Goal: Task Accomplishment & Management: Manage account settings

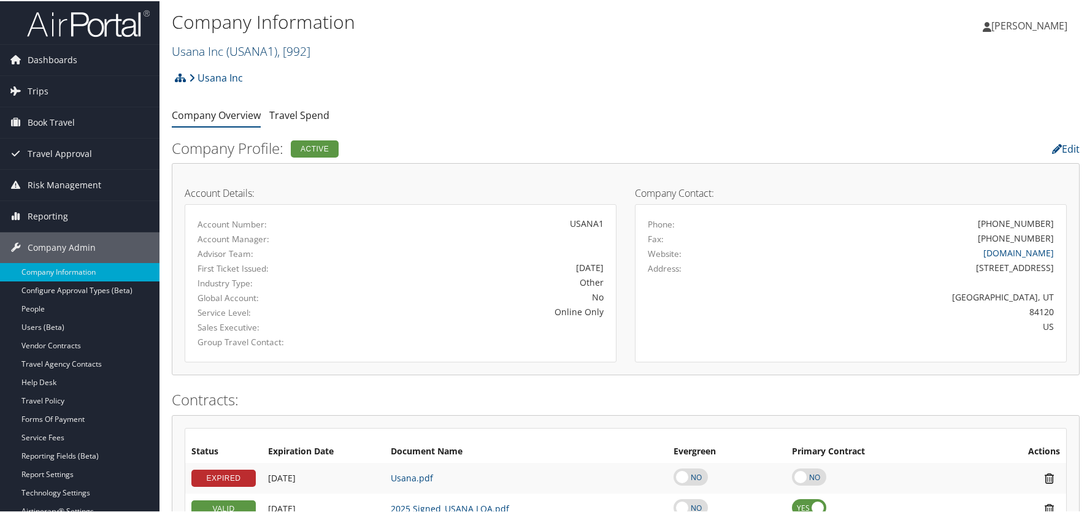
click at [199, 48] on link "Usana Inc ( USANA1 ) , [ 992 ]" at bounding box center [241, 50] width 139 height 17
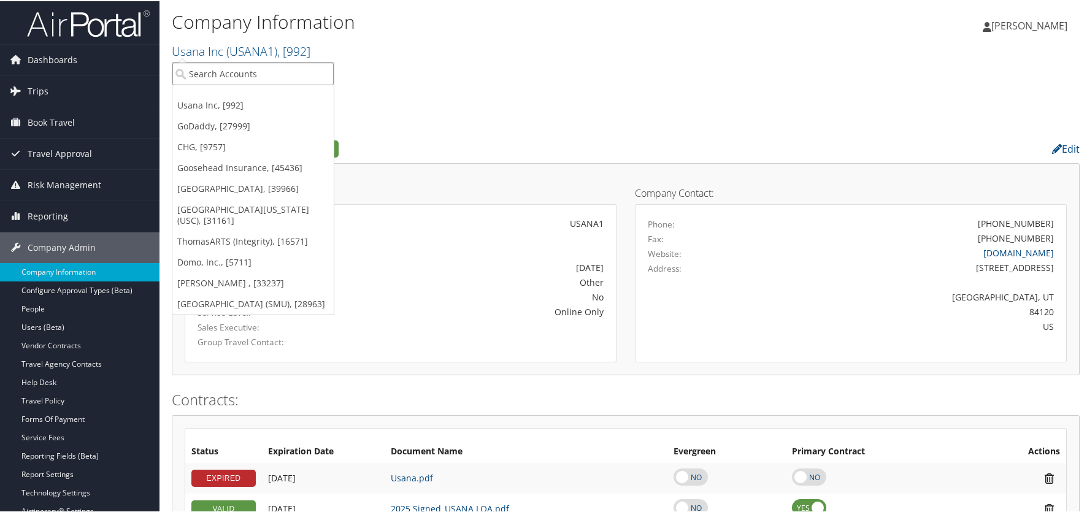
click at [199, 74] on input "search" at bounding box center [252, 72] width 161 height 23
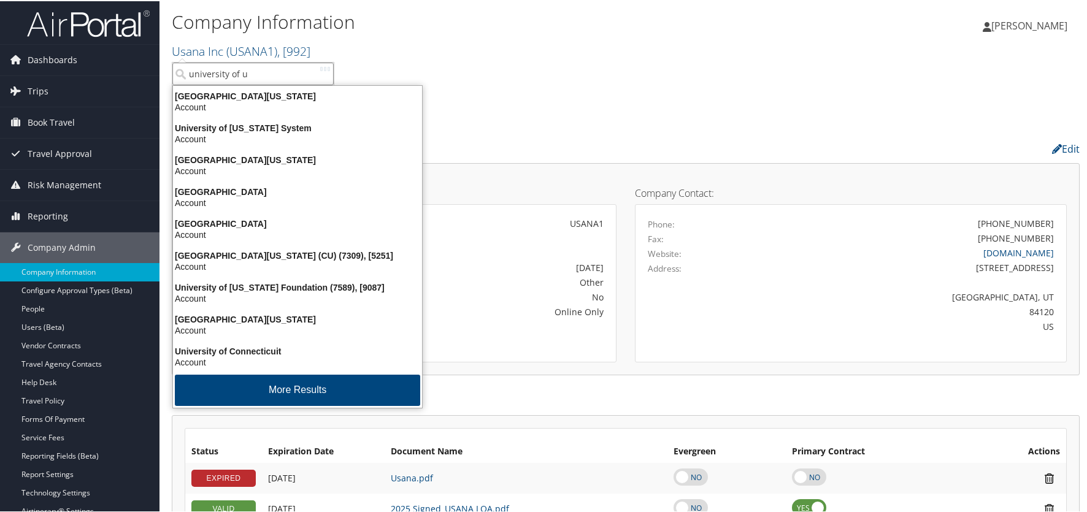
type input "university of ut"
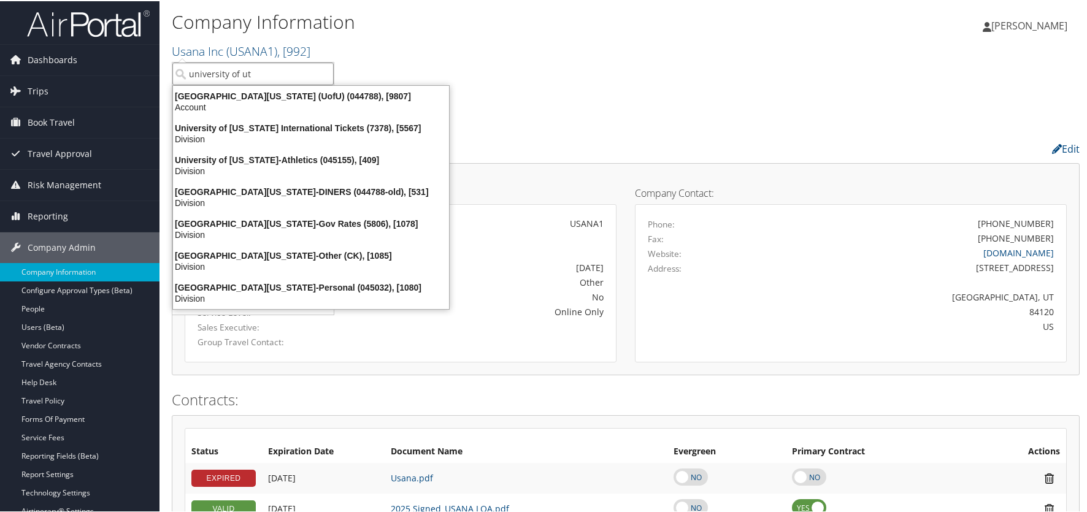
click at [269, 93] on div "University Of Utah (UofU) (044788), [9807]" at bounding box center [311, 95] width 291 height 11
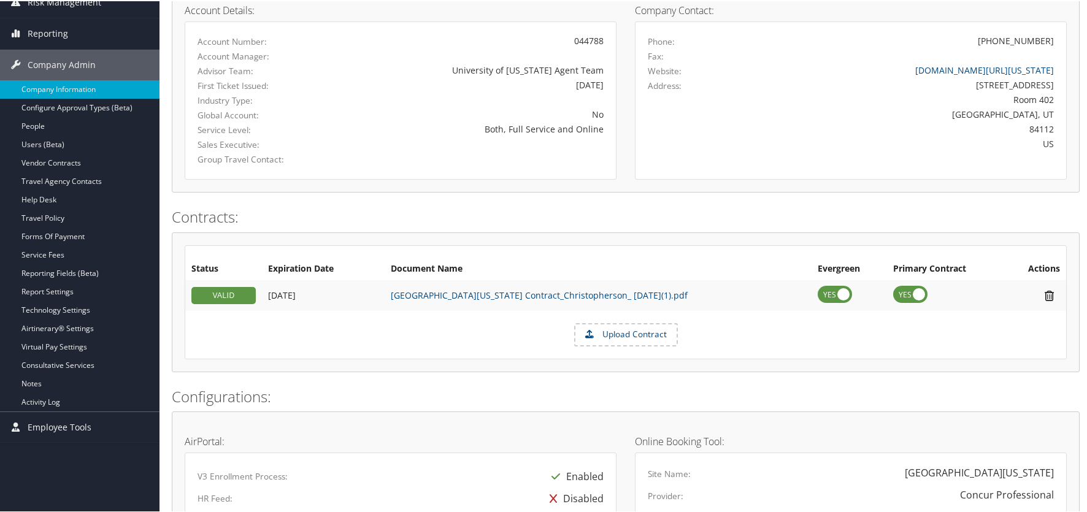
scroll to position [184, 0]
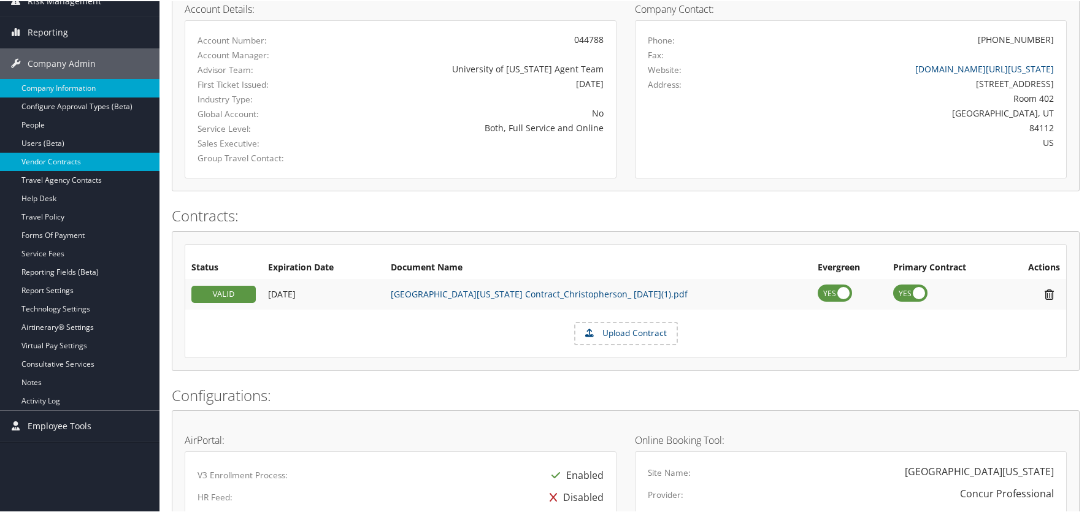
click at [36, 157] on link "Vendor Contracts" at bounding box center [79, 160] width 159 height 18
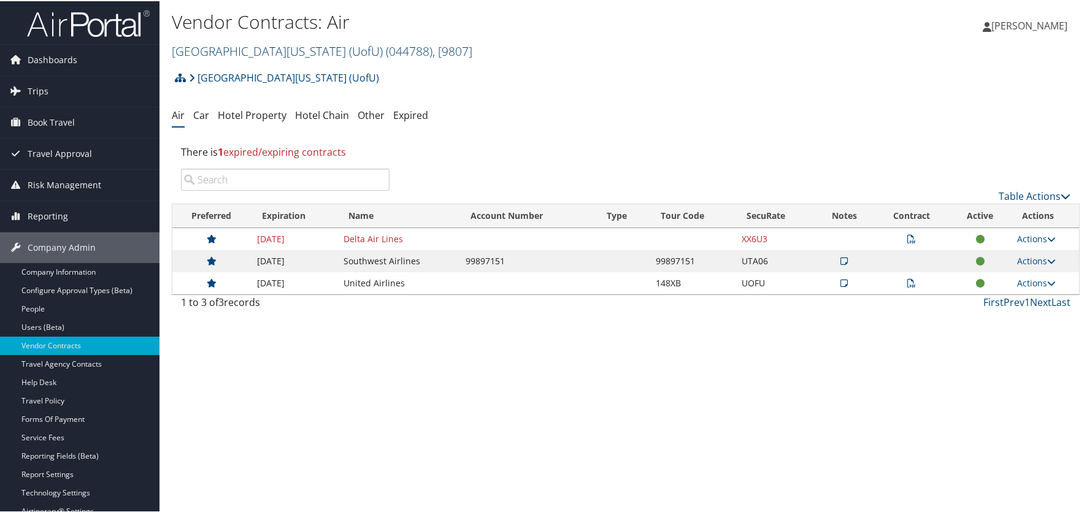
click at [221, 49] on link "University Of Utah (UofU) ( 044788 ) , [ 9807 ]" at bounding box center [322, 50] width 301 height 17
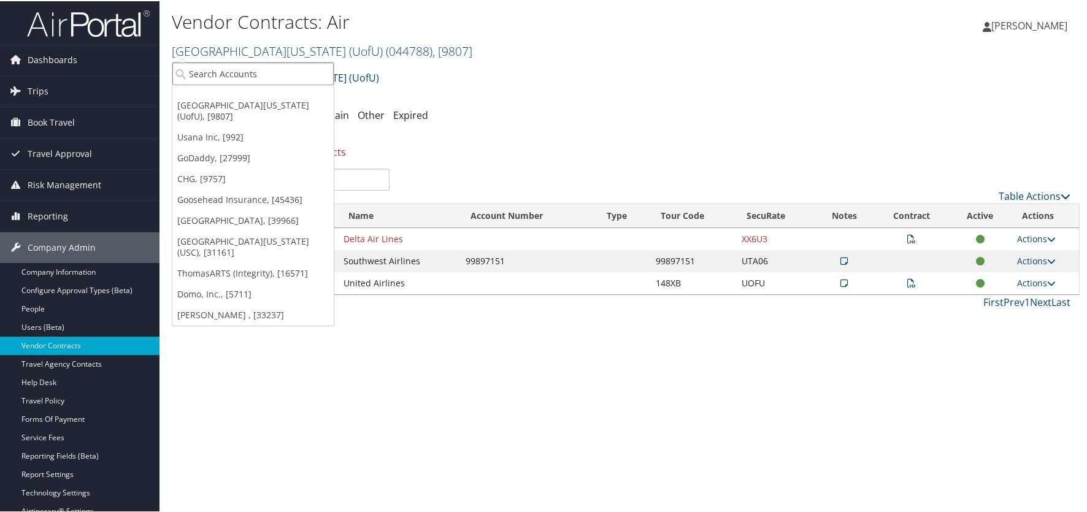
click at [221, 68] on input "search" at bounding box center [252, 72] width 161 height 23
type input "[PERSON_NAME]"
click at [221, 94] on div "Traeger (301273), [33237]" at bounding box center [253, 95] width 175 height 11
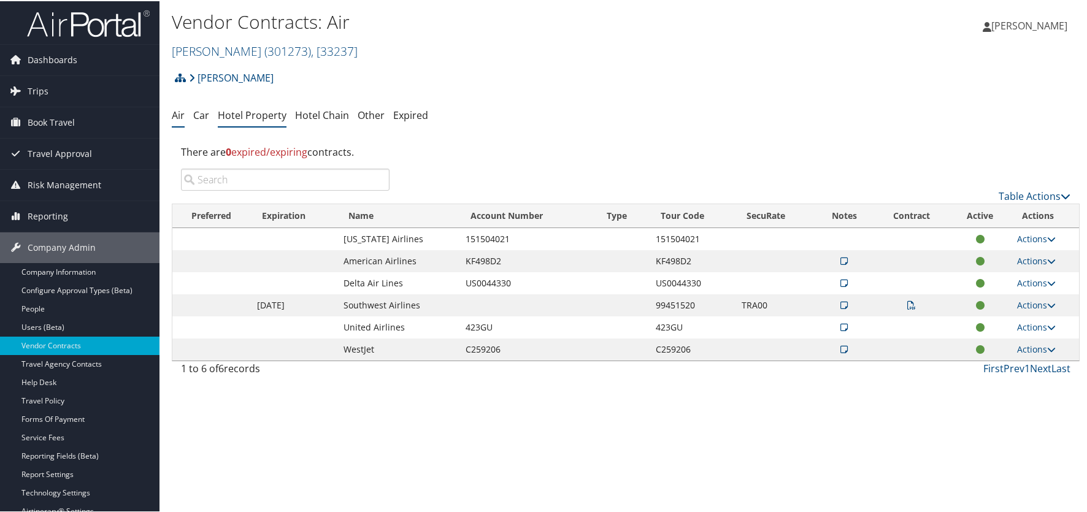
click at [272, 110] on link "Hotel Property" at bounding box center [252, 113] width 69 height 13
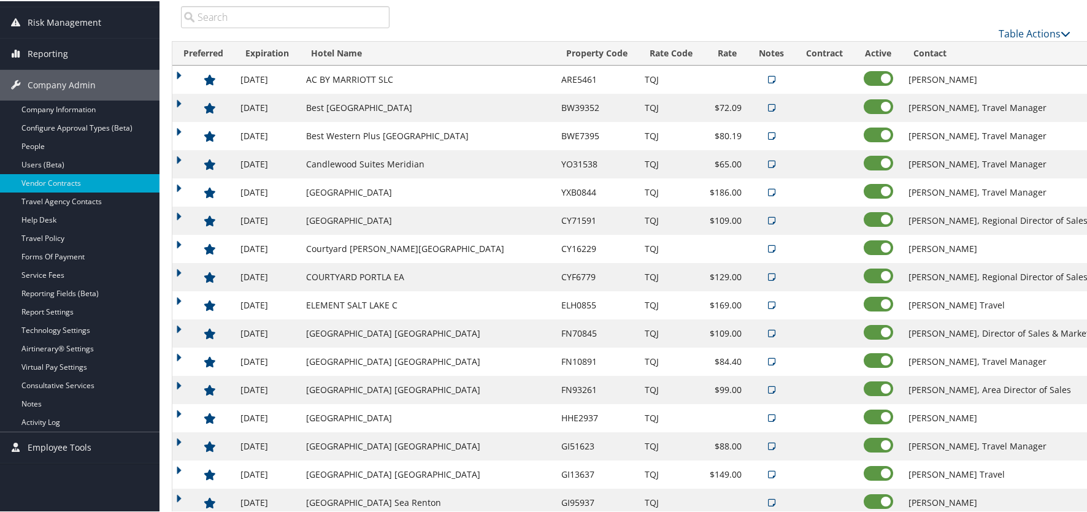
scroll to position [184, 0]
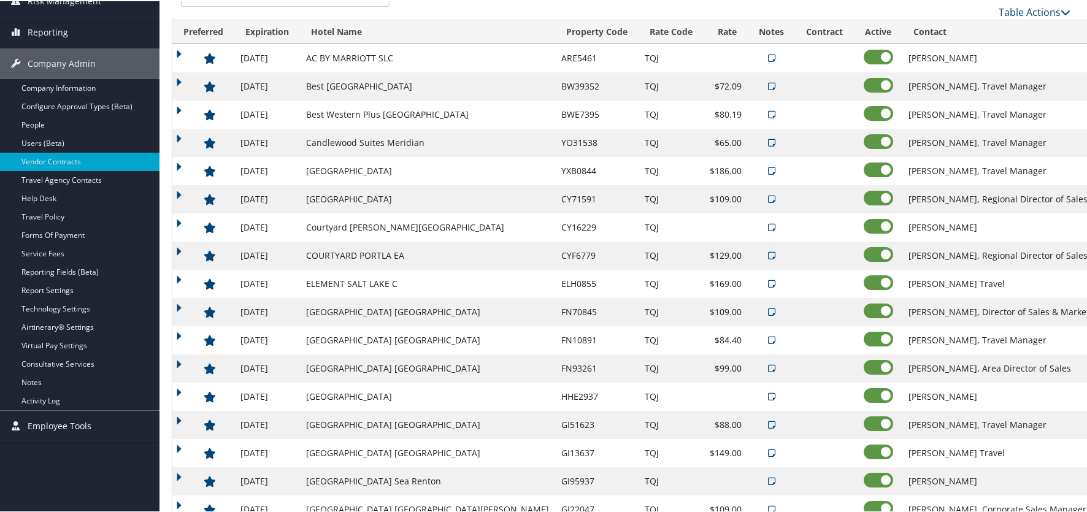
click at [421, 339] on td "[GEOGRAPHIC_DATA] [GEOGRAPHIC_DATA]" at bounding box center [427, 339] width 255 height 28
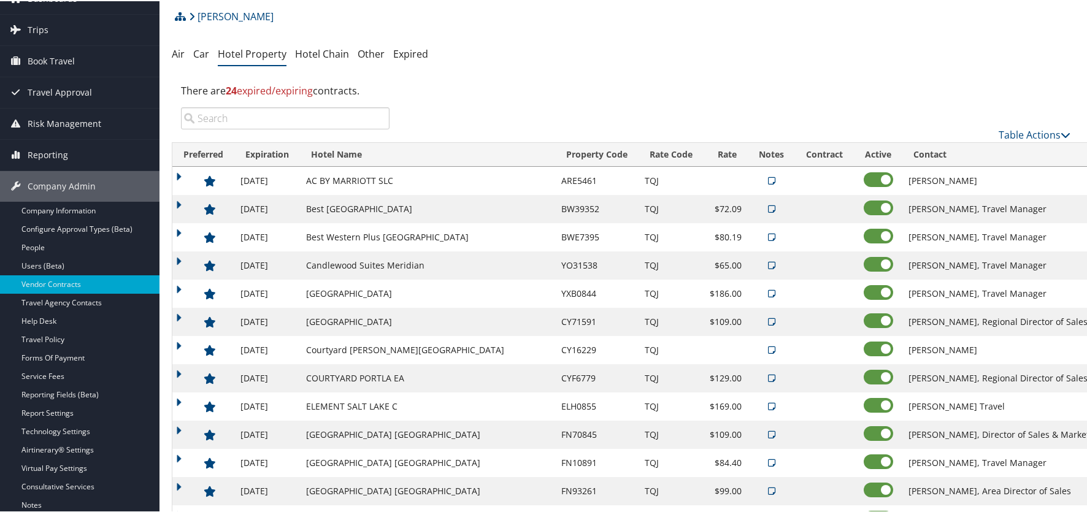
scroll to position [0, 0]
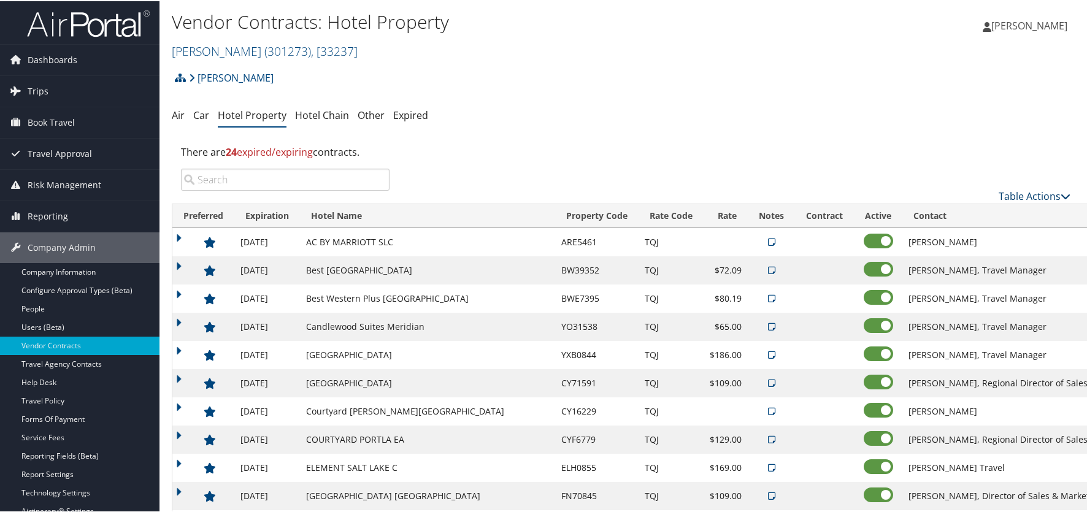
click at [1051, 194] on link "Table Actions" at bounding box center [1035, 194] width 72 height 13
click at [974, 258] on link "Column Visibility" at bounding box center [993, 255] width 161 height 21
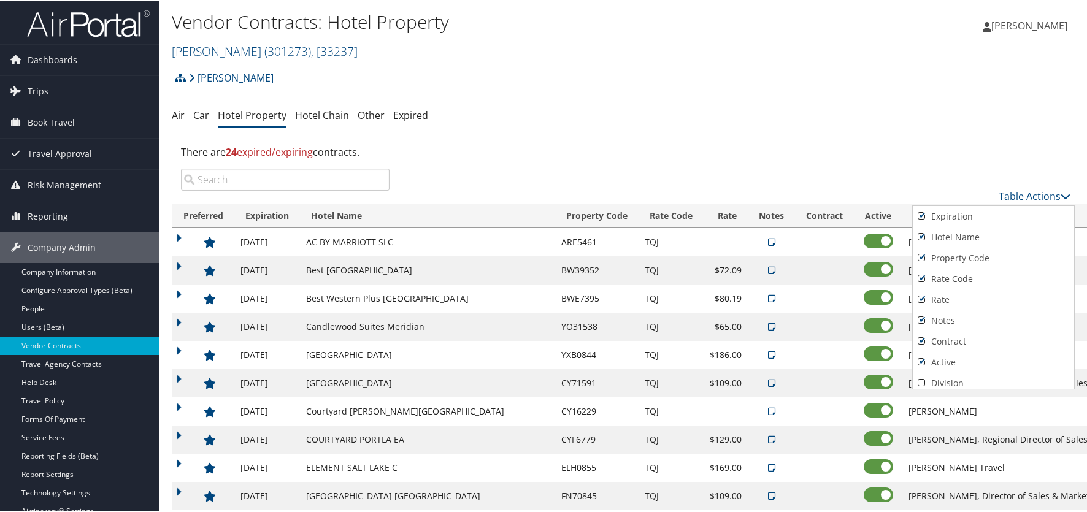
click at [973, 139] on div at bounding box center [546, 256] width 1092 height 512
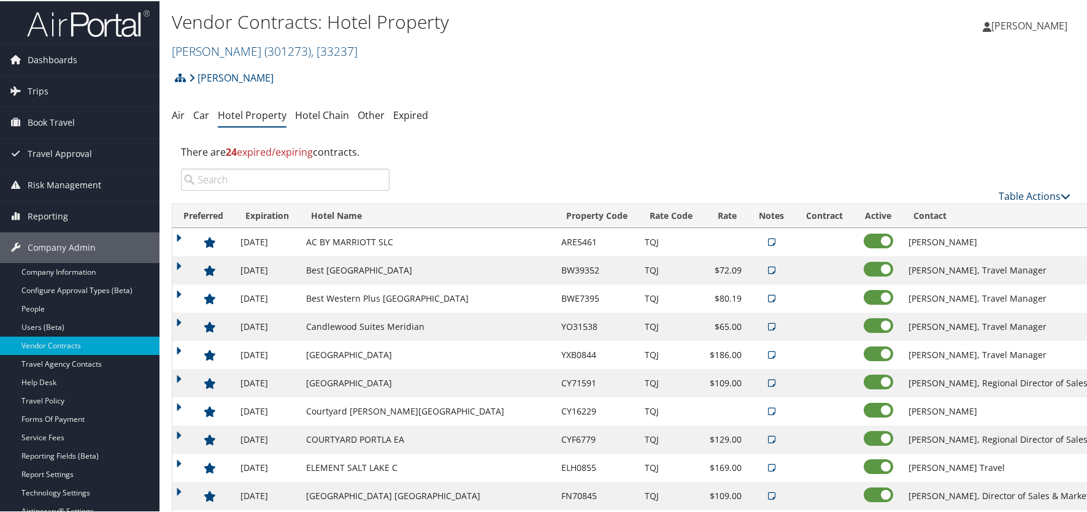
click at [1030, 196] on link "Table Actions" at bounding box center [1035, 194] width 72 height 13
click at [966, 277] on link "Page Length" at bounding box center [993, 276] width 161 height 21
click at [927, 275] on link "100" at bounding box center [993, 277] width 161 height 21
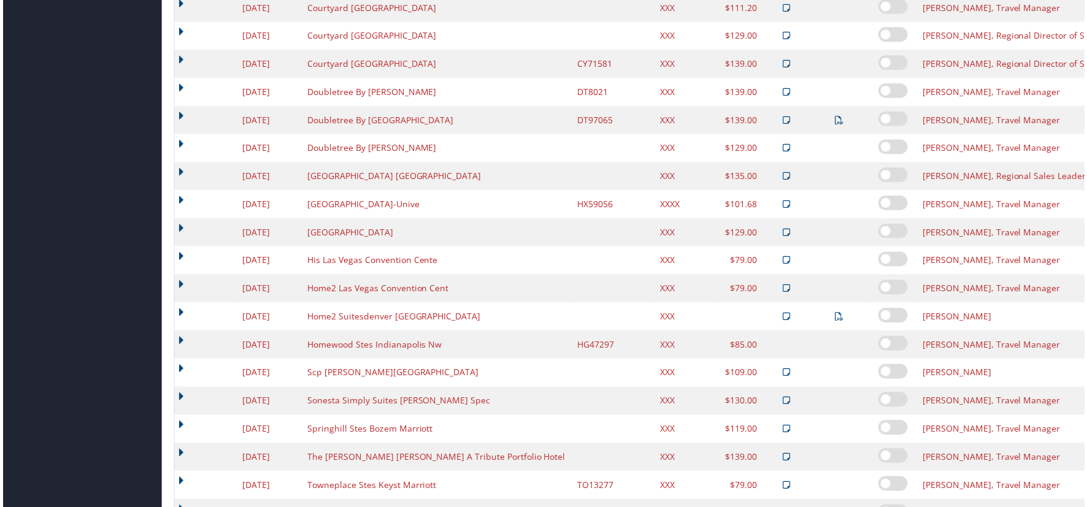
scroll to position [1706, 0]
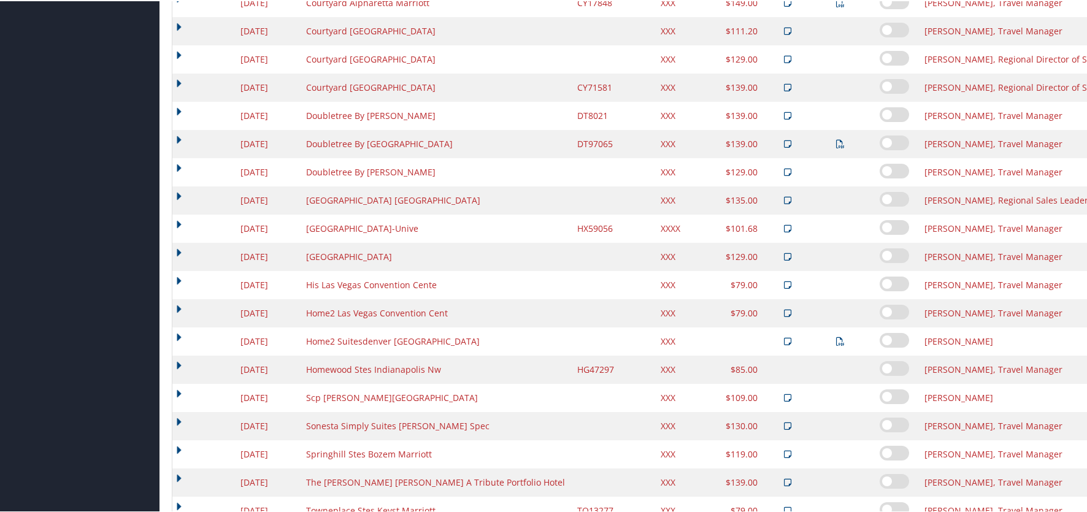
click at [784, 201] on icon at bounding box center [787, 199] width 7 height 9
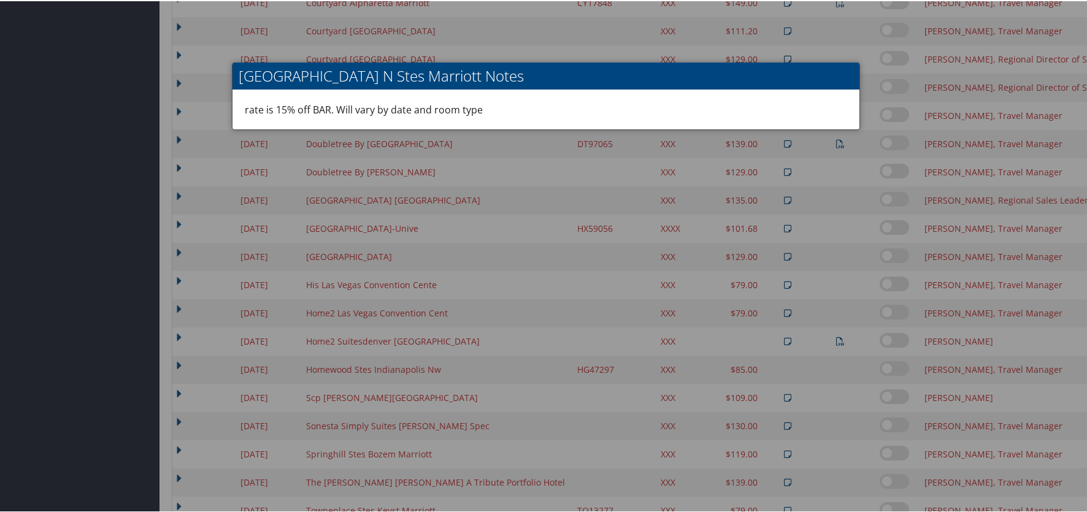
click at [678, 93] on div "rate is 15% off BAR. Will vary by date and room type" at bounding box center [545, 108] width 627 height 39
click at [91, 175] on div at bounding box center [546, 256] width 1092 height 512
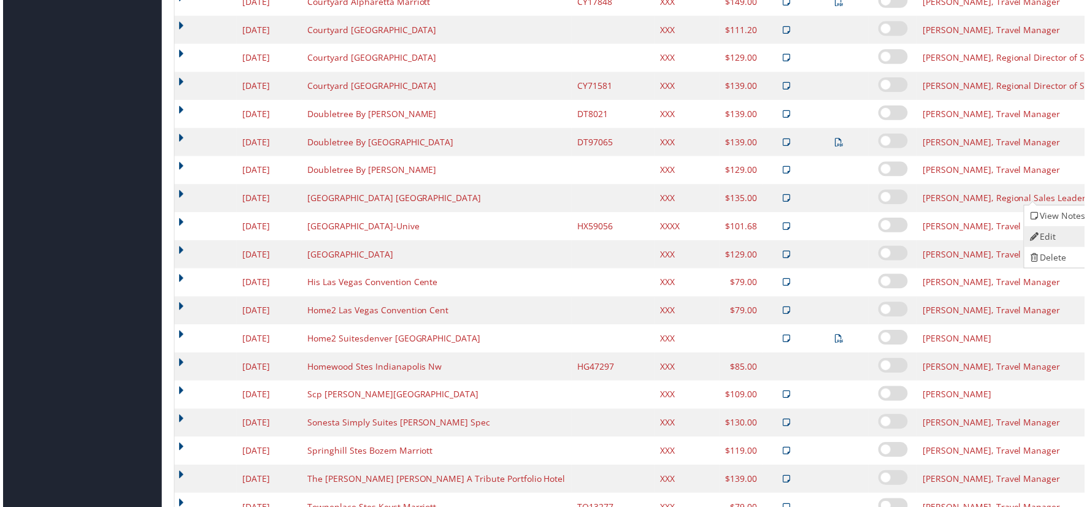
click at [1049, 239] on link "Edit" at bounding box center [1059, 238] width 66 height 21
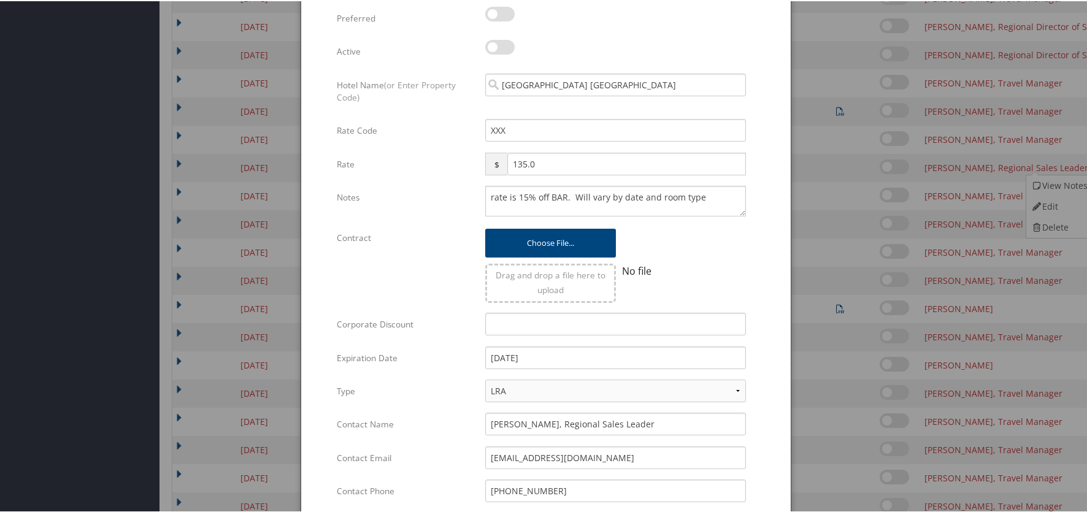
scroll to position [1584, 0]
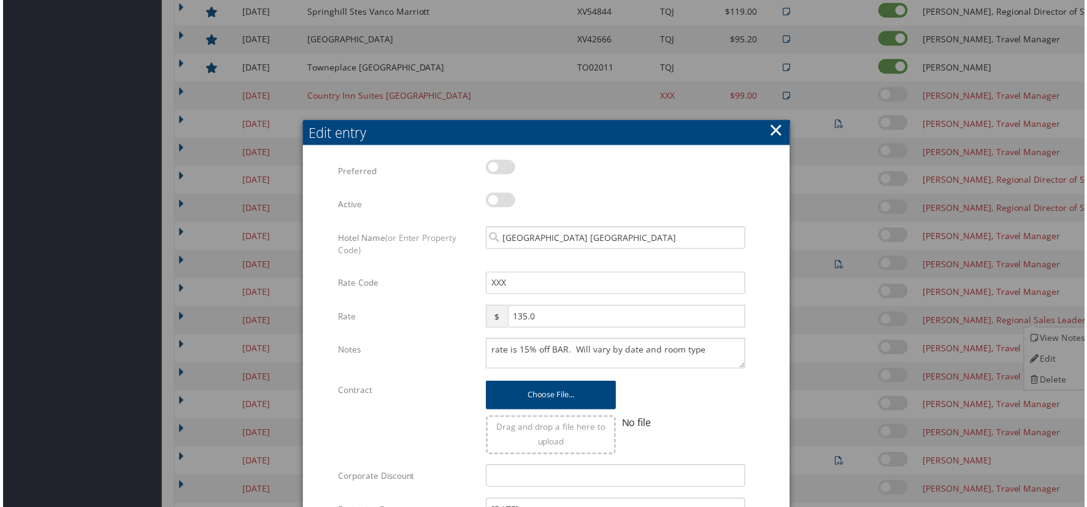
click at [772, 128] on button "×" at bounding box center [777, 130] width 14 height 25
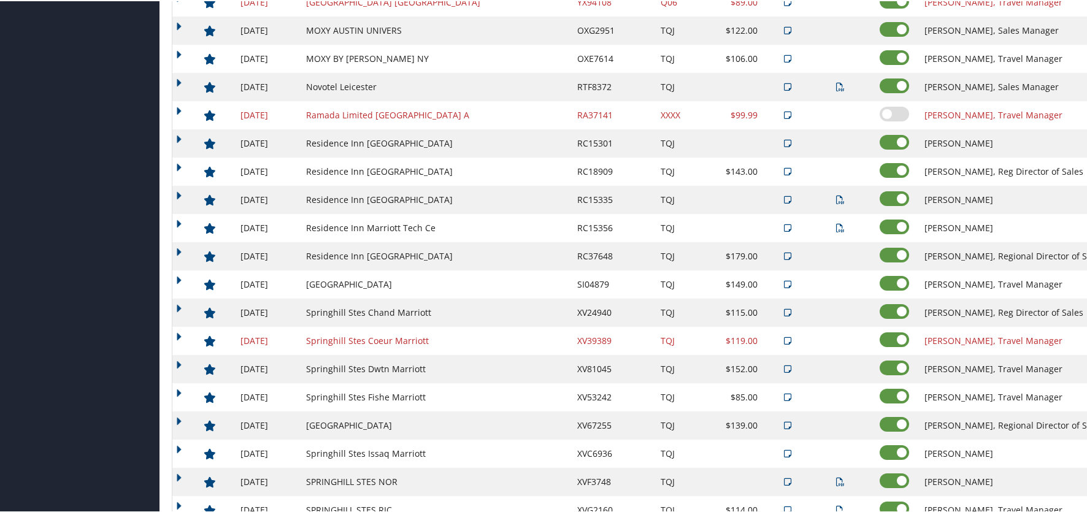
scroll to position [970, 0]
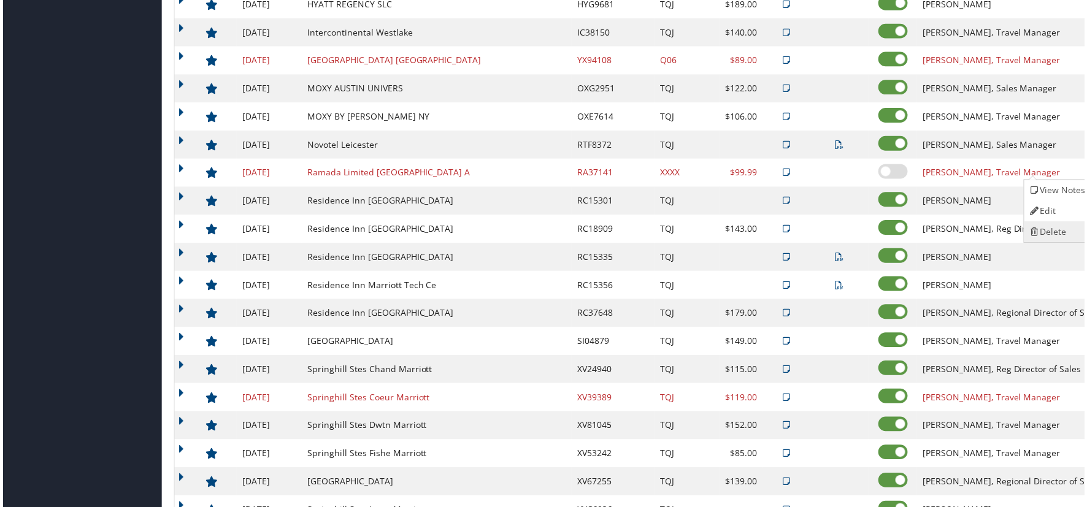
click at [1059, 231] on link "Delete" at bounding box center [1059, 233] width 66 height 21
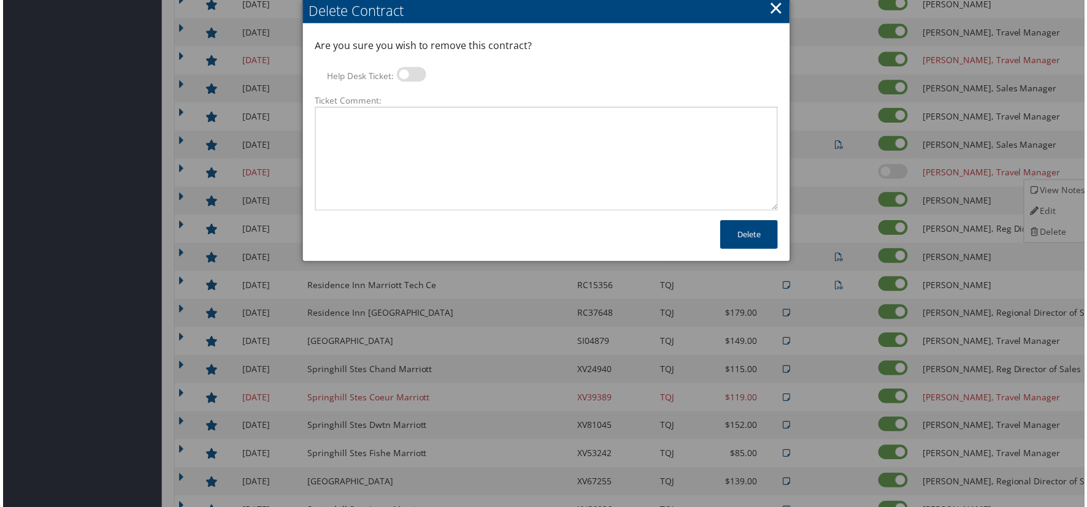
click at [401, 74] on label at bounding box center [410, 74] width 29 height 15
click at [402, 74] on input "Help Desk Ticket:" at bounding box center [406, 77] width 8 height 8
checkbox input "true"
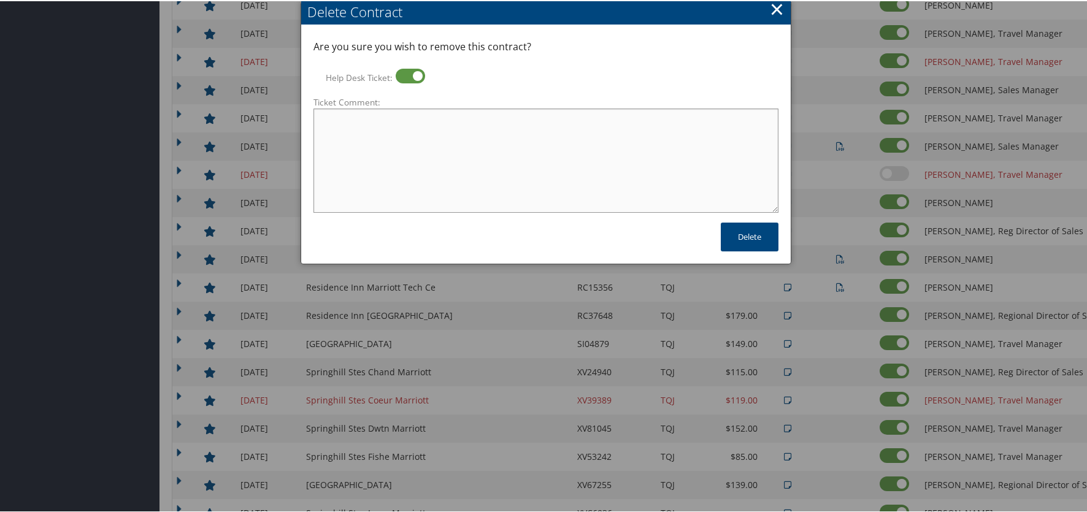
click at [389, 127] on textarea "Ticket Comment:" at bounding box center [545, 159] width 465 height 104
type textarea "Need to remove. Melissa does not use this property anymore."
click at [752, 236] on button "Delete" at bounding box center [750, 235] width 58 height 29
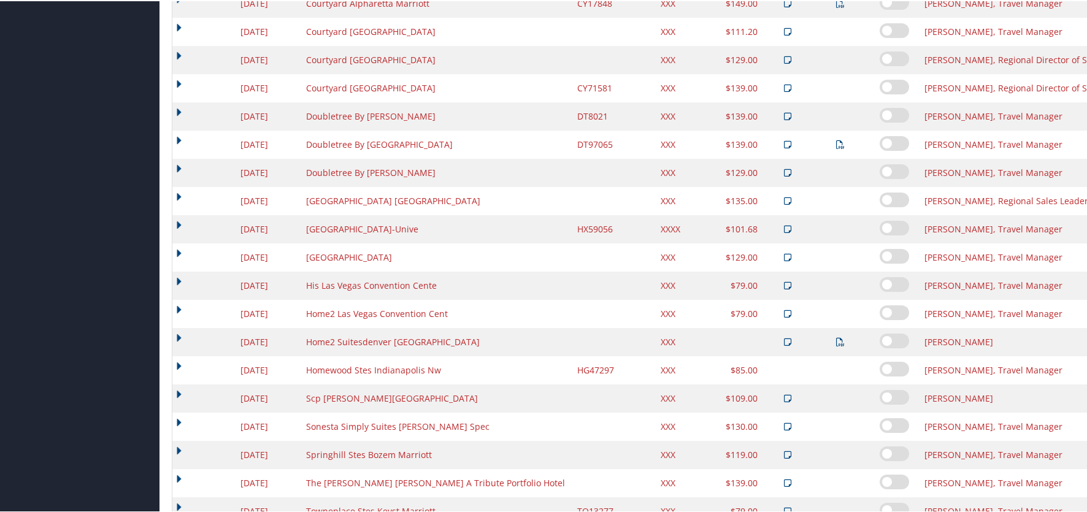
scroll to position [1678, 0]
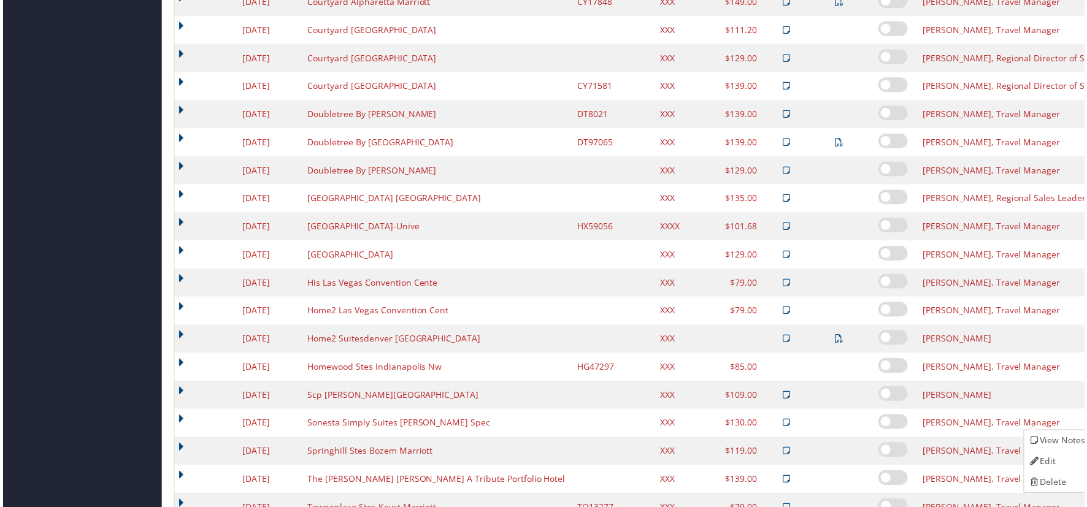
click at [1051, 486] on link "Delete" at bounding box center [1059, 484] width 66 height 21
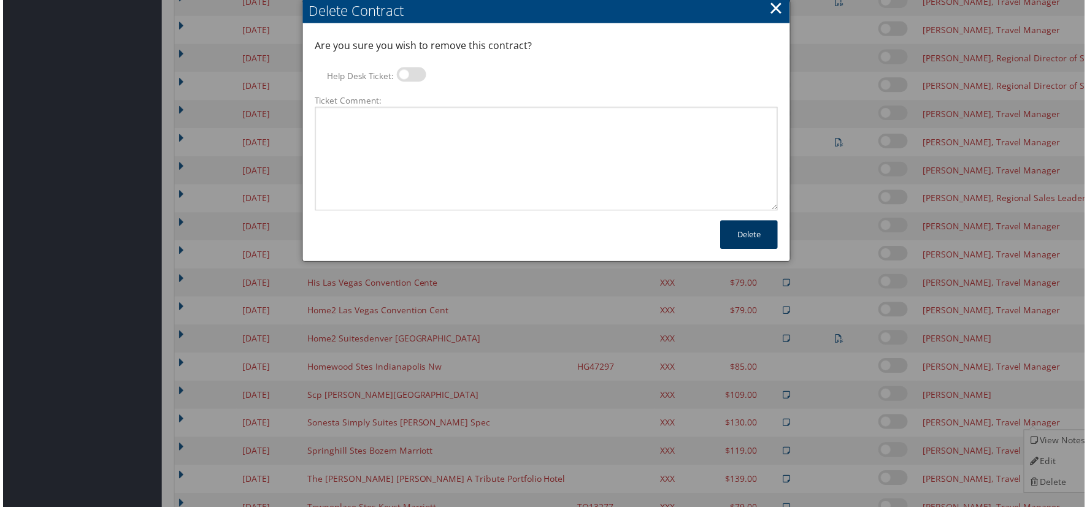
click at [758, 232] on button "Delete" at bounding box center [750, 235] width 58 height 29
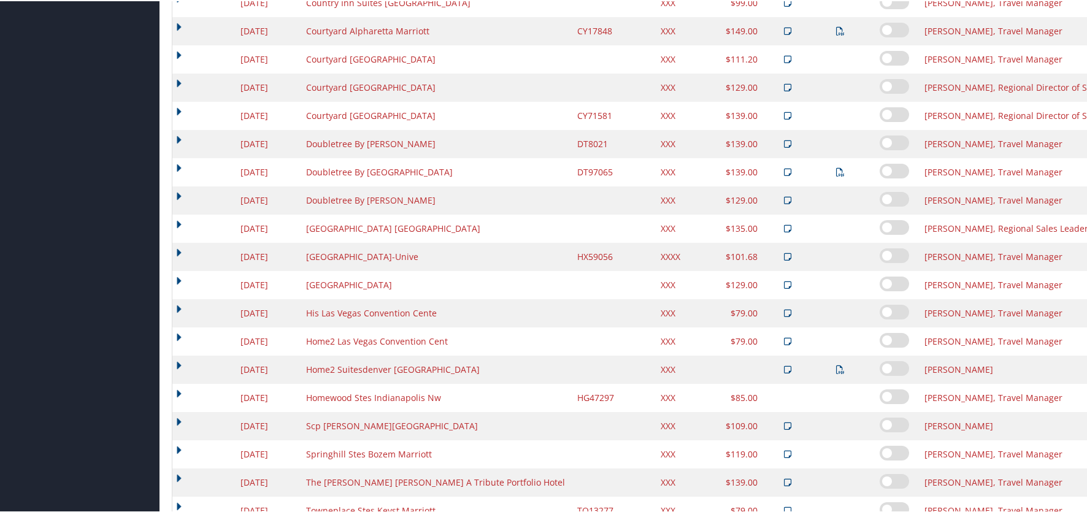
scroll to position [1711, 0]
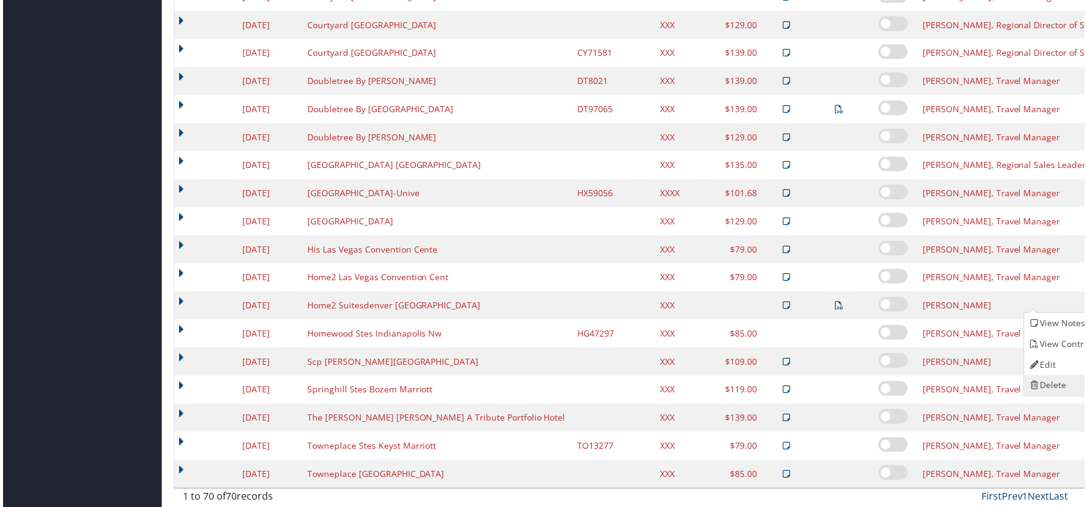
click at [1055, 393] on link "Delete" at bounding box center [1064, 387] width 77 height 21
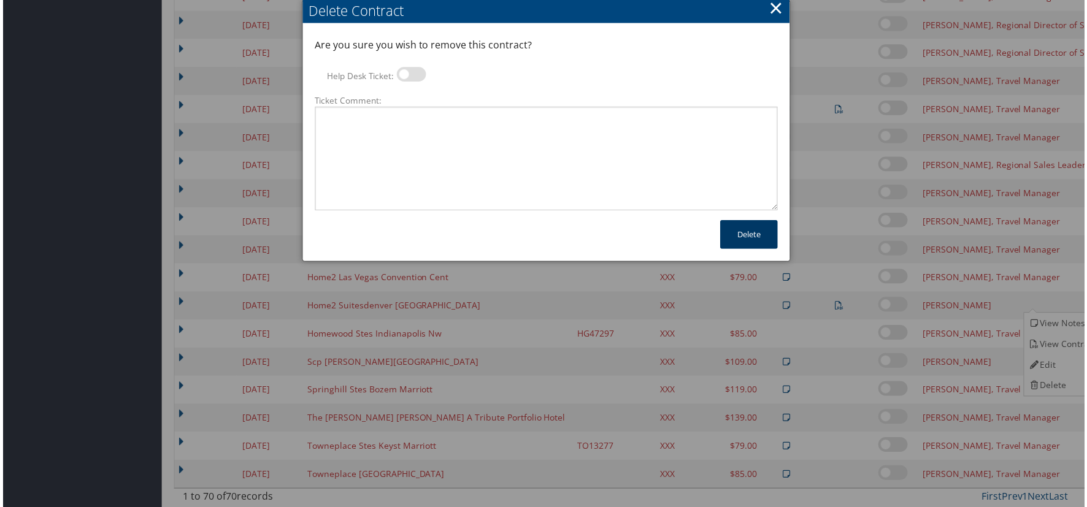
click at [748, 240] on button "Delete" at bounding box center [750, 235] width 58 height 29
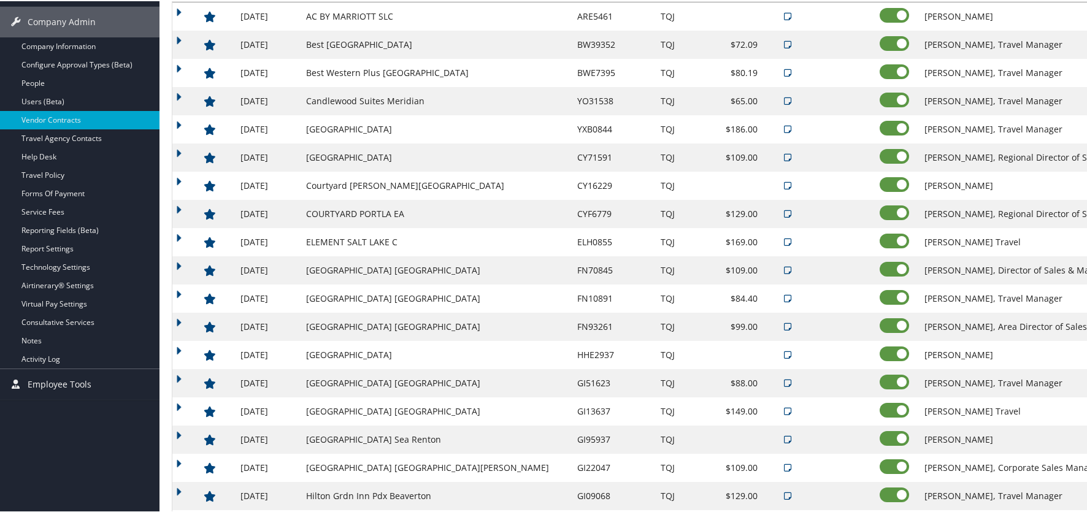
scroll to position [211, 0]
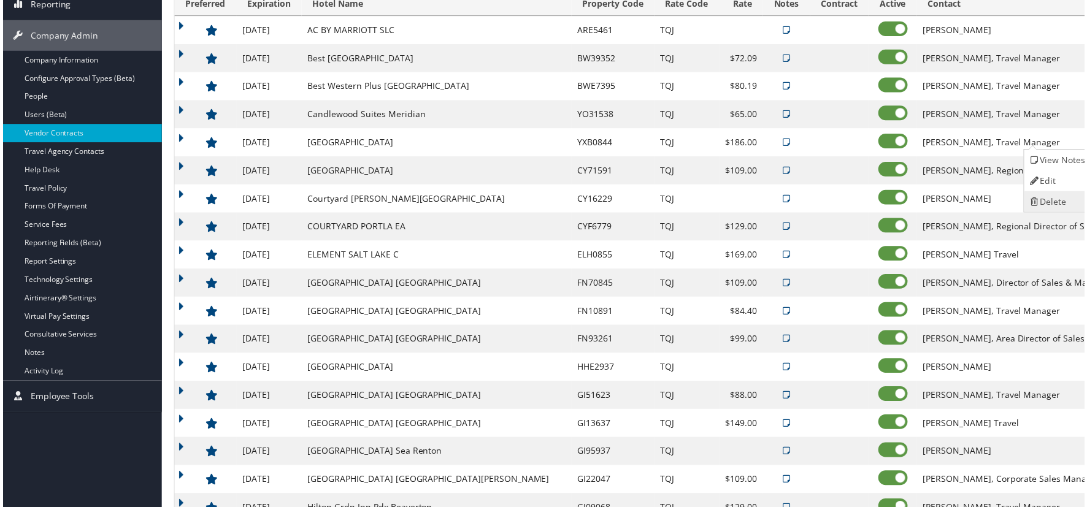
click at [1066, 205] on link "Delete" at bounding box center [1059, 202] width 66 height 21
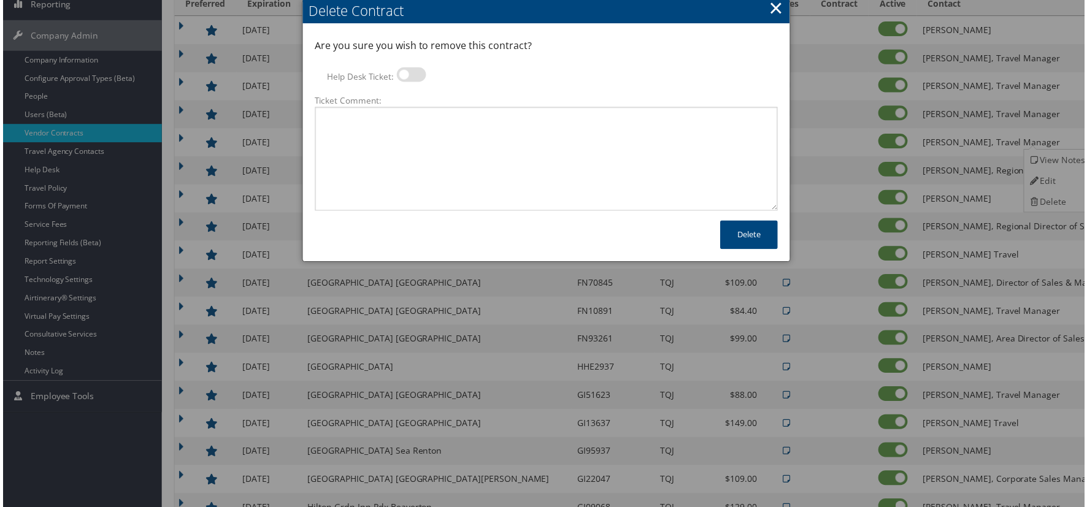
click at [399, 74] on label at bounding box center [410, 74] width 29 height 15
click at [402, 74] on input "Help Desk Ticket:" at bounding box center [406, 77] width 8 height 8
checkbox input "true"
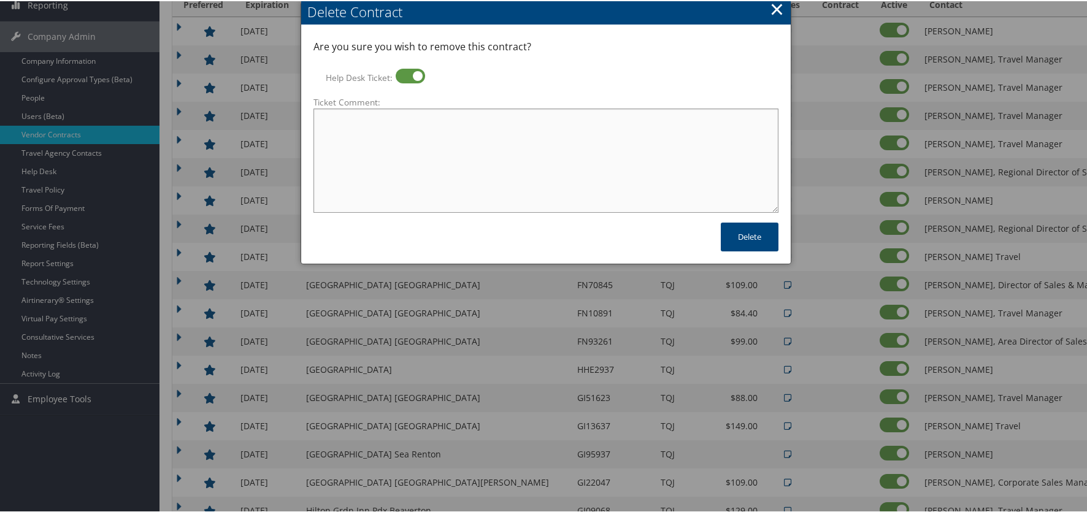
click at [410, 136] on textarea "Ticket Comment:" at bounding box center [545, 159] width 465 height 104
type textarea "Melissa no longer uses this hotel."
drag, startPoint x: 418, startPoint y: 172, endPoint x: 461, endPoint y: 169, distance: 43.7
click at [418, 172] on textarea "Melissa no longer uses this hotel." at bounding box center [545, 159] width 465 height 104
click at [751, 235] on button "Delete" at bounding box center [750, 235] width 58 height 29
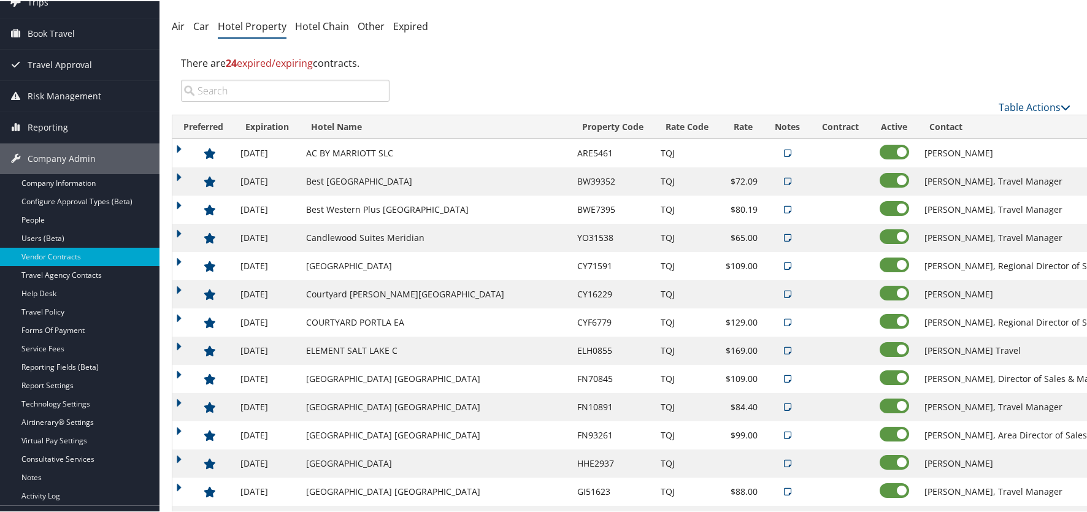
scroll to position [88, 0]
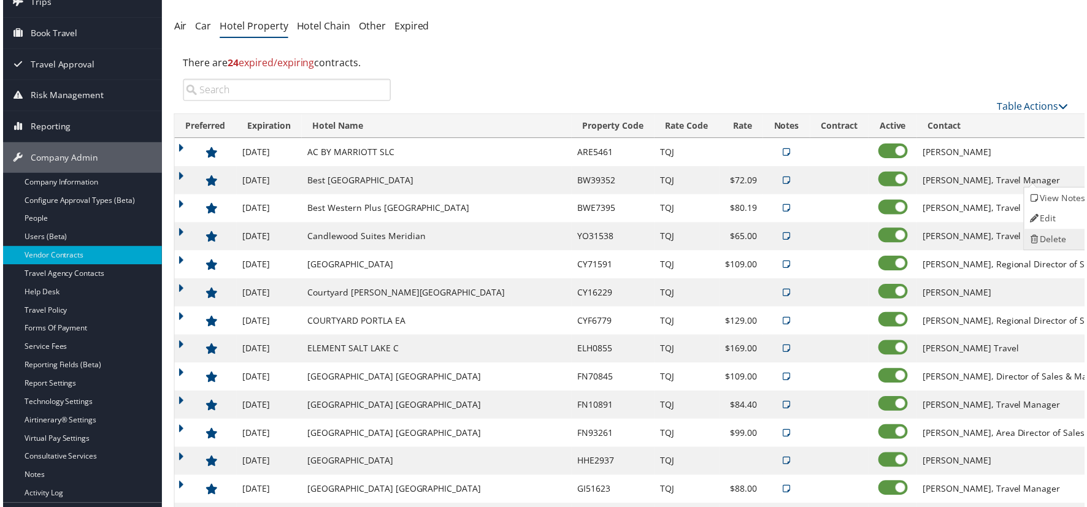
click at [1067, 235] on link "Delete" at bounding box center [1059, 240] width 66 height 21
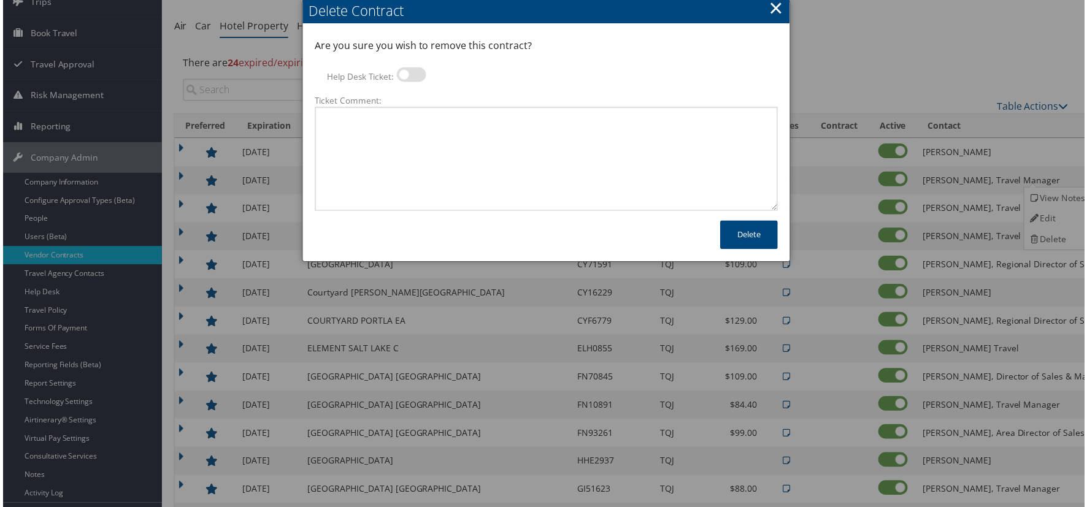
click at [402, 73] on label at bounding box center [410, 74] width 29 height 15
click at [402, 73] on input "Help Desk Ticket:" at bounding box center [406, 77] width 8 height 8
checkbox input "true"
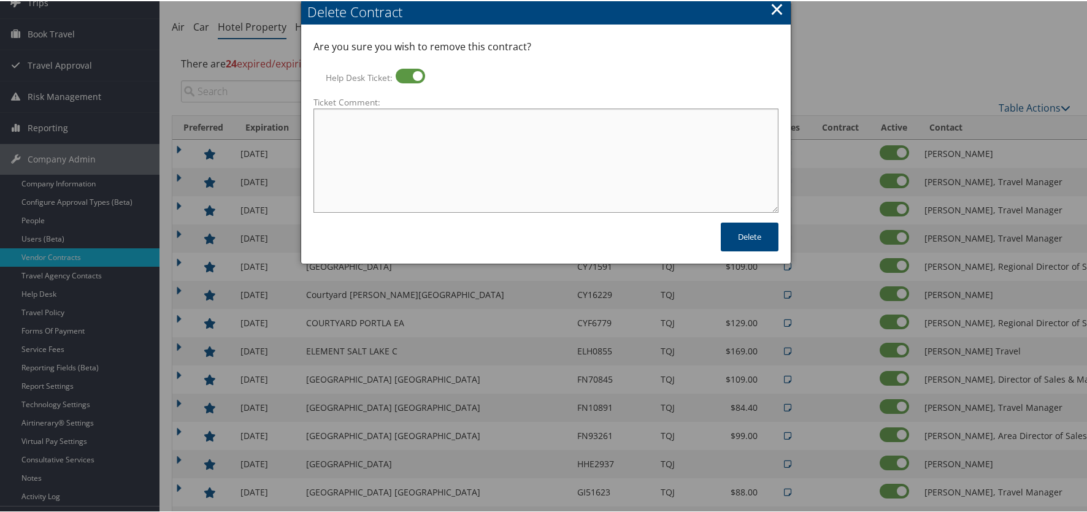
click at [404, 138] on textarea "Ticket Comment:" at bounding box center [545, 159] width 465 height 104
type textarea "Melissa no longer uses this hotel"
click at [738, 231] on button "Delete" at bounding box center [750, 235] width 58 height 29
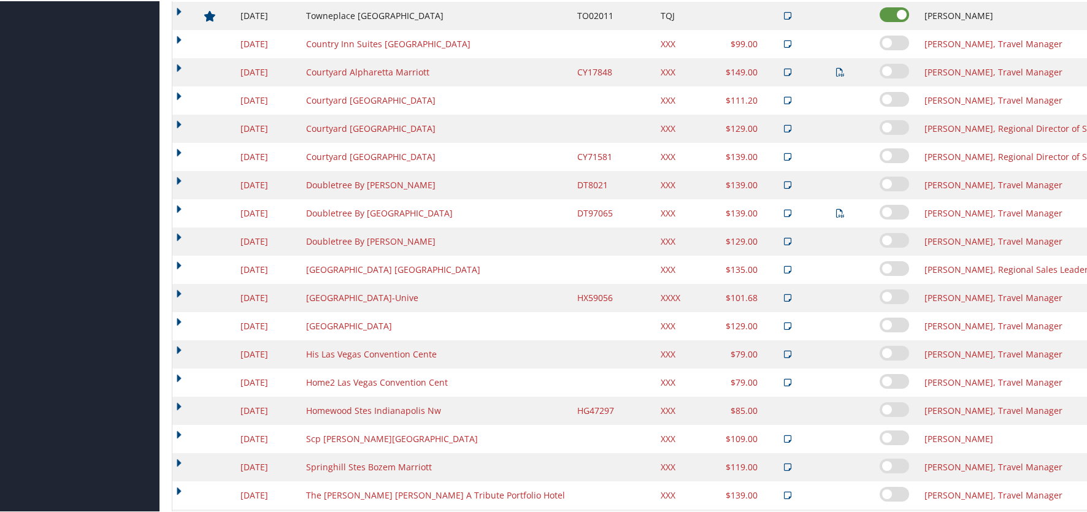
scroll to position [1560, 0]
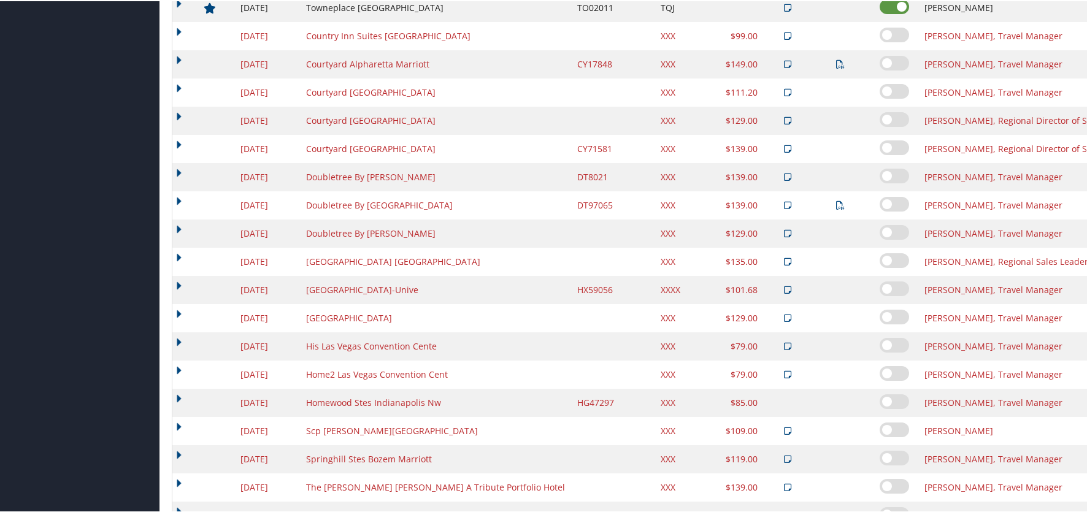
click at [1064, 438] on link "Delete" at bounding box center [1049, 440] width 47 height 21
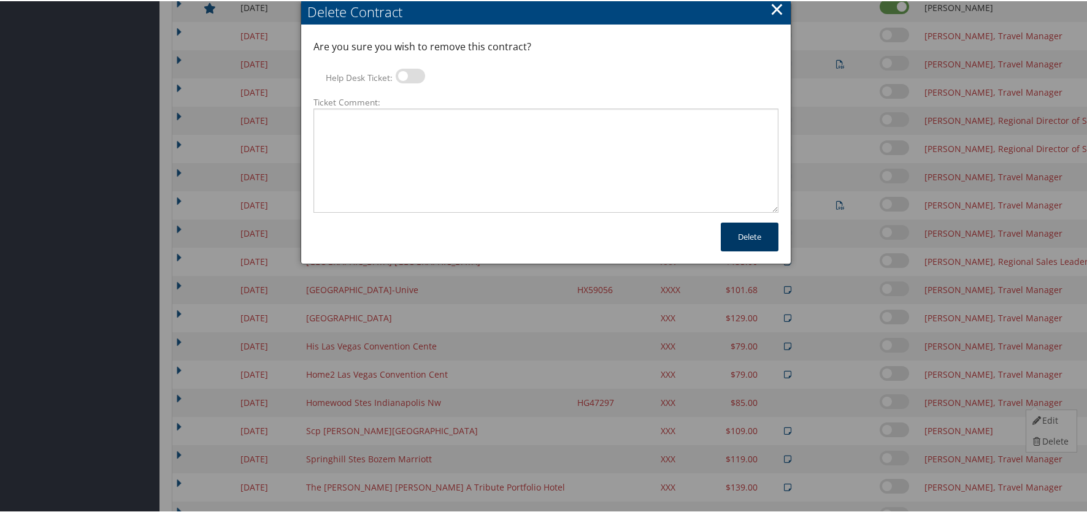
click at [730, 236] on button "Delete" at bounding box center [750, 235] width 58 height 29
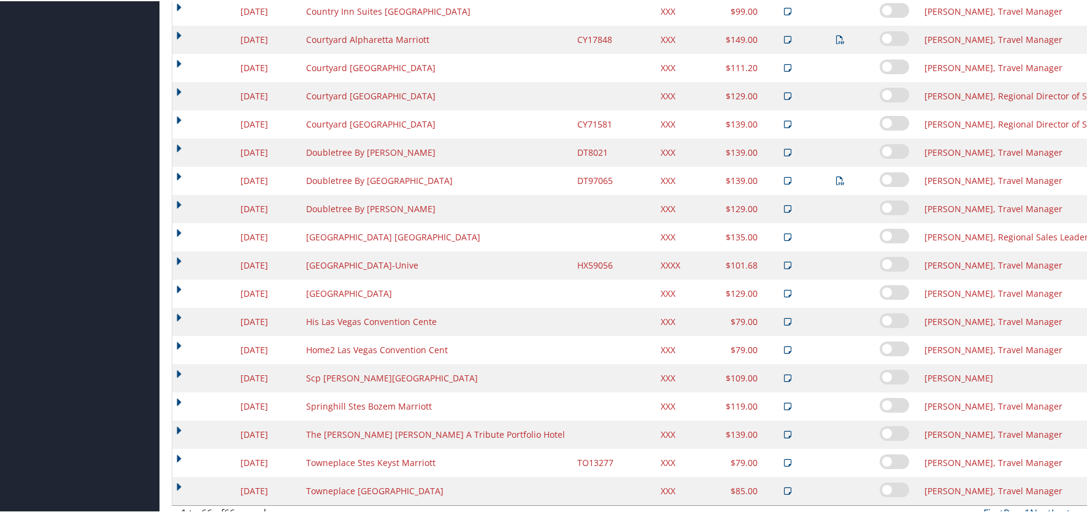
scroll to position [1598, 0]
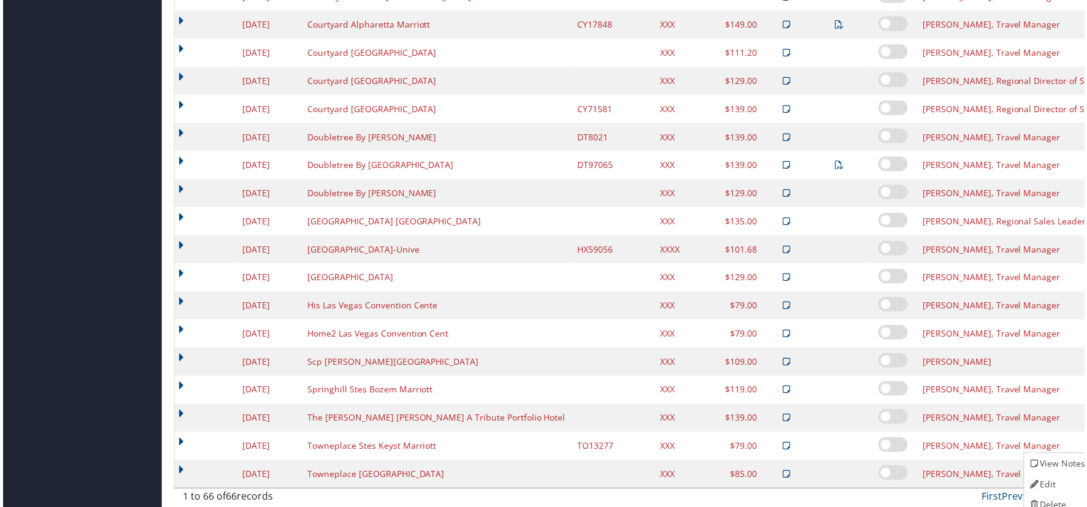
scroll to position [1610, 0]
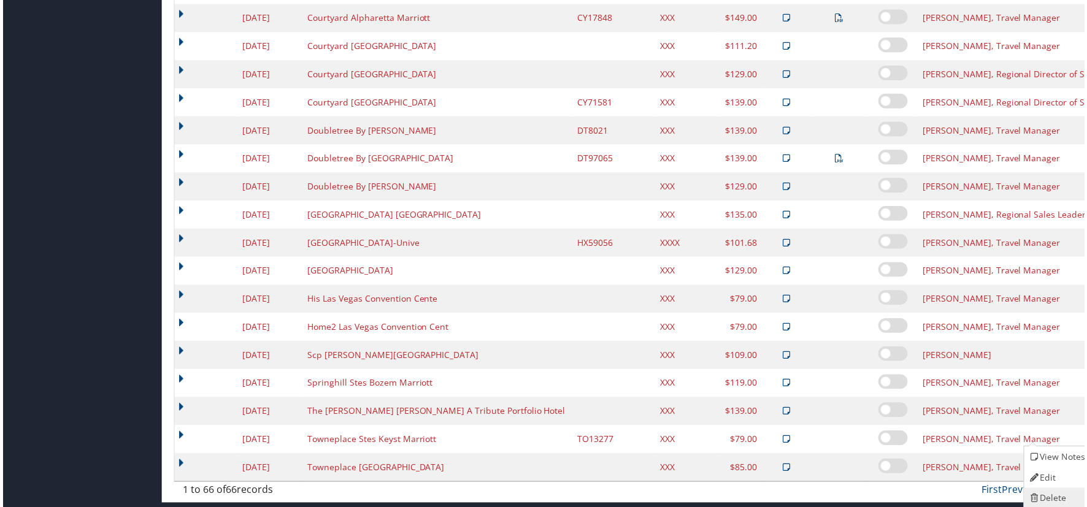
click at [1059, 492] on link "Delete" at bounding box center [1059, 501] width 66 height 21
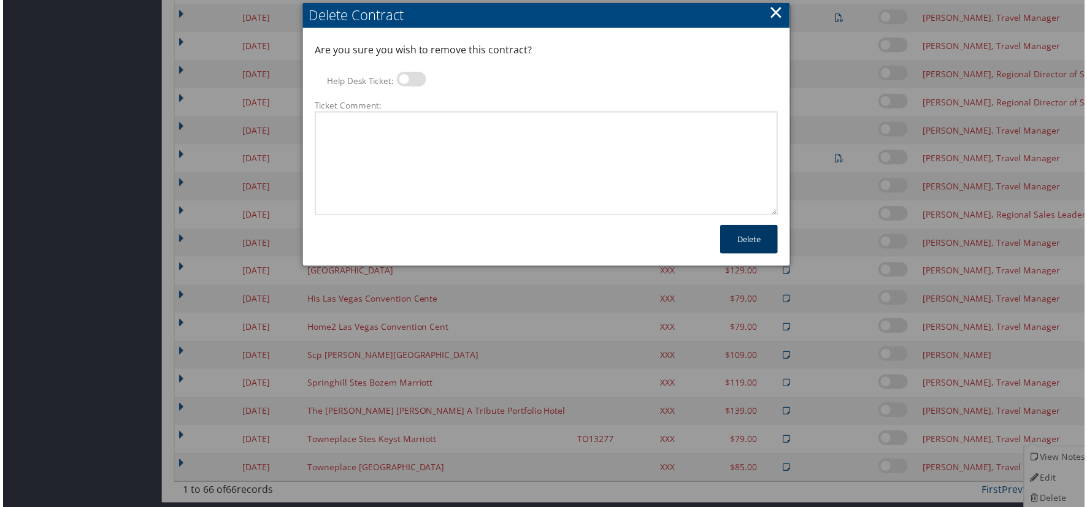
click at [734, 227] on button "Delete" at bounding box center [750, 240] width 58 height 29
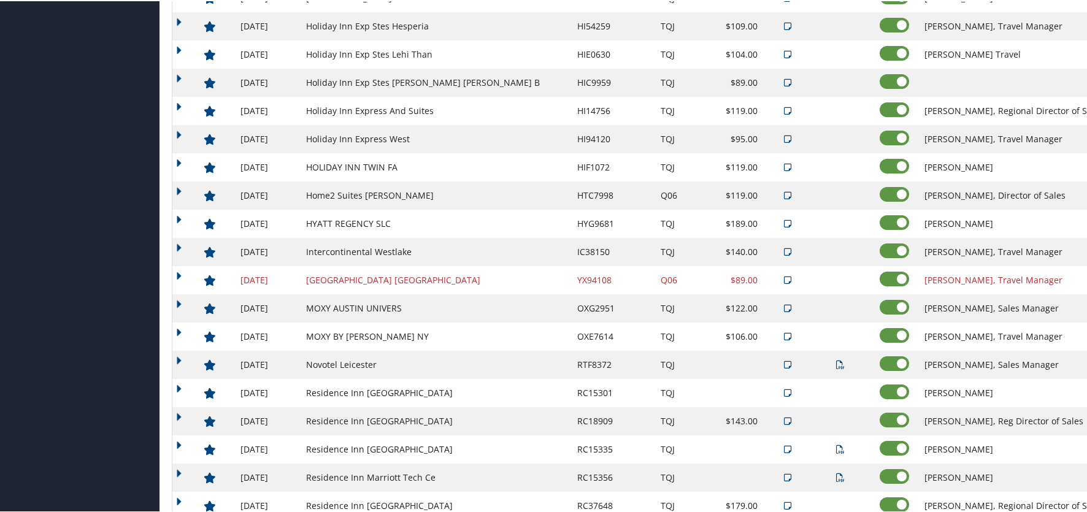
scroll to position [650, 0]
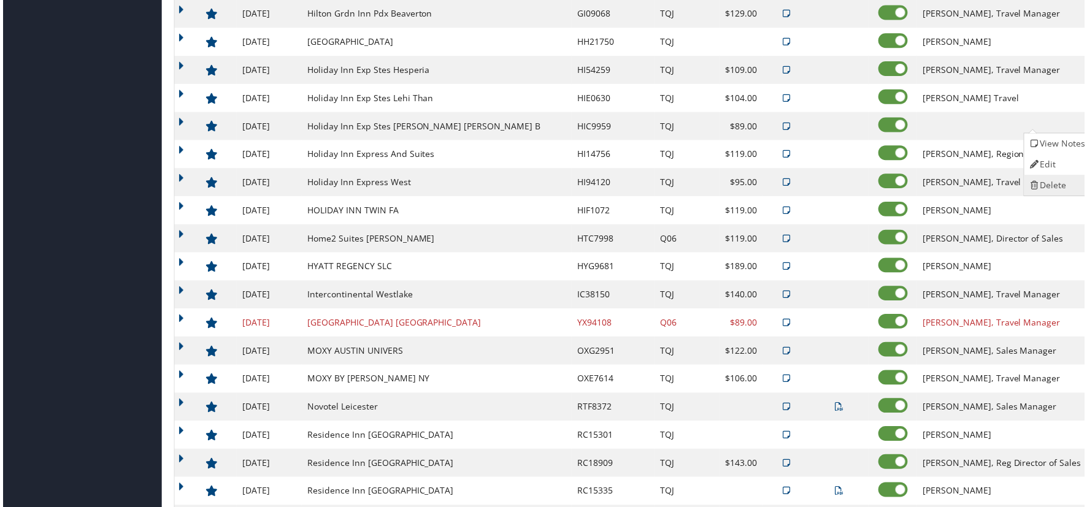
click at [1057, 187] on link "Delete" at bounding box center [1059, 186] width 66 height 21
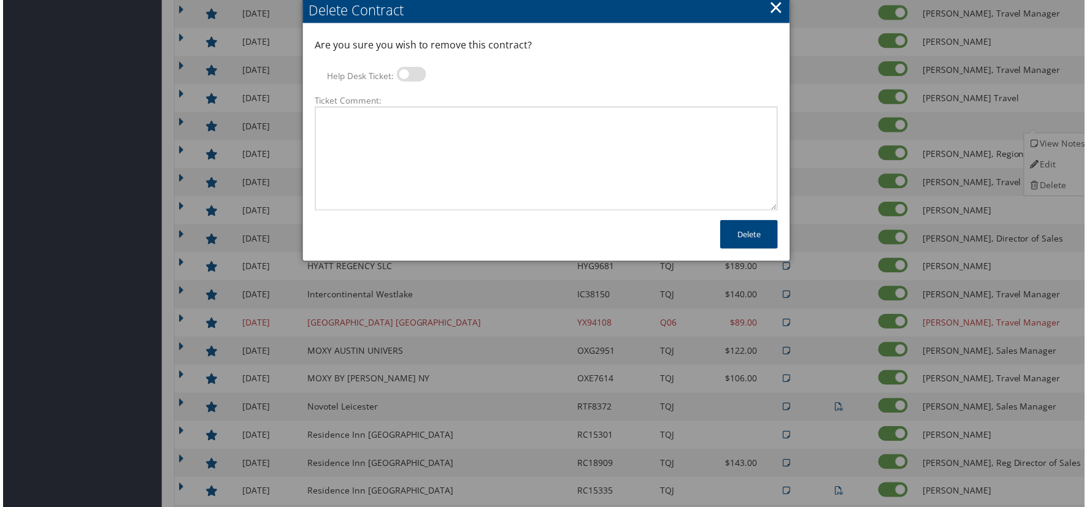
click at [402, 72] on label at bounding box center [410, 74] width 29 height 15
click at [402, 73] on input "Help Desk Ticket:" at bounding box center [406, 77] width 8 height 8
checkbox input "true"
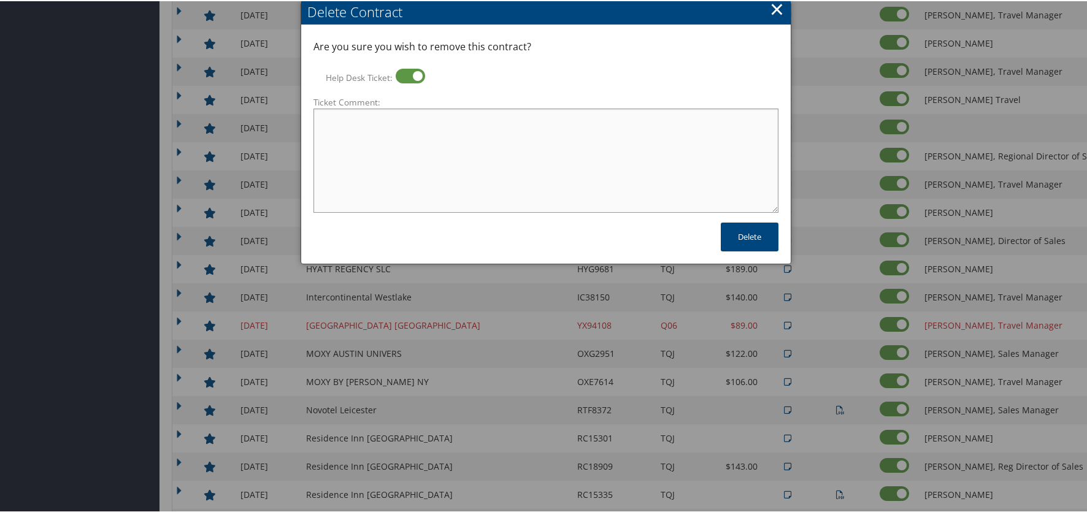
click at [413, 132] on textarea "Ticket Comment:" at bounding box center [545, 159] width 465 height 104
type textarea "NO longer use this property"
click at [736, 235] on button "Delete" at bounding box center [750, 235] width 58 height 29
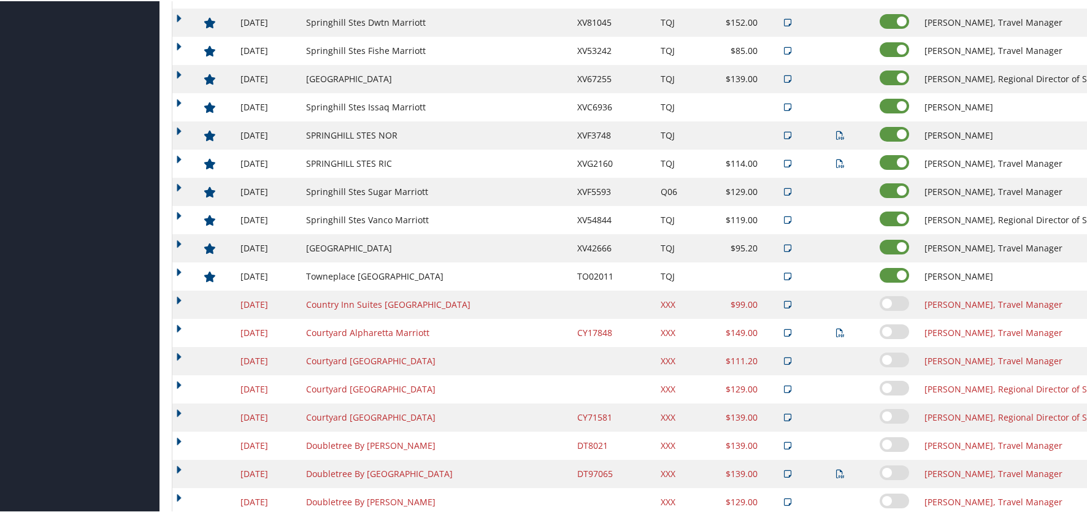
scroll to position [1325, 0]
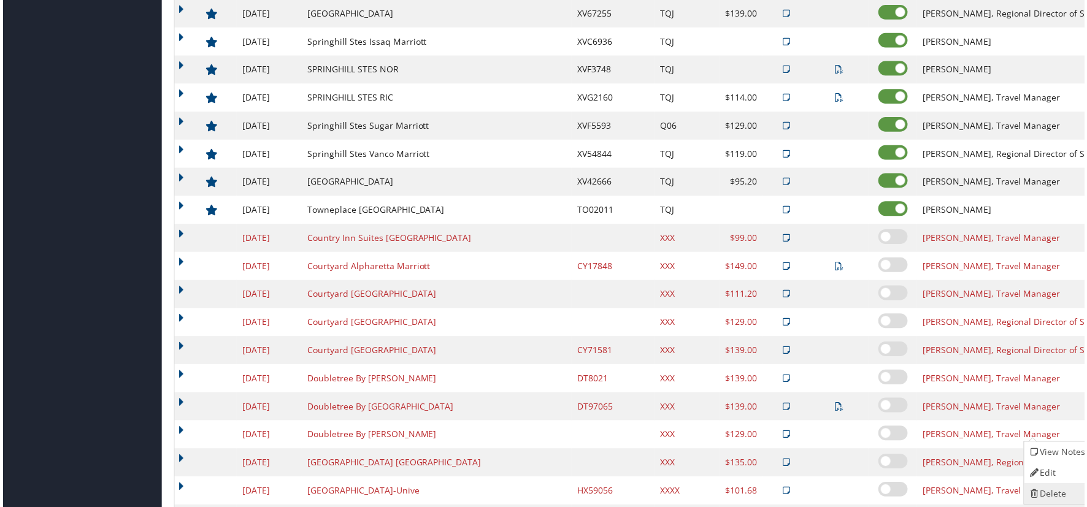
click at [1072, 495] on link "Delete" at bounding box center [1059, 496] width 66 height 21
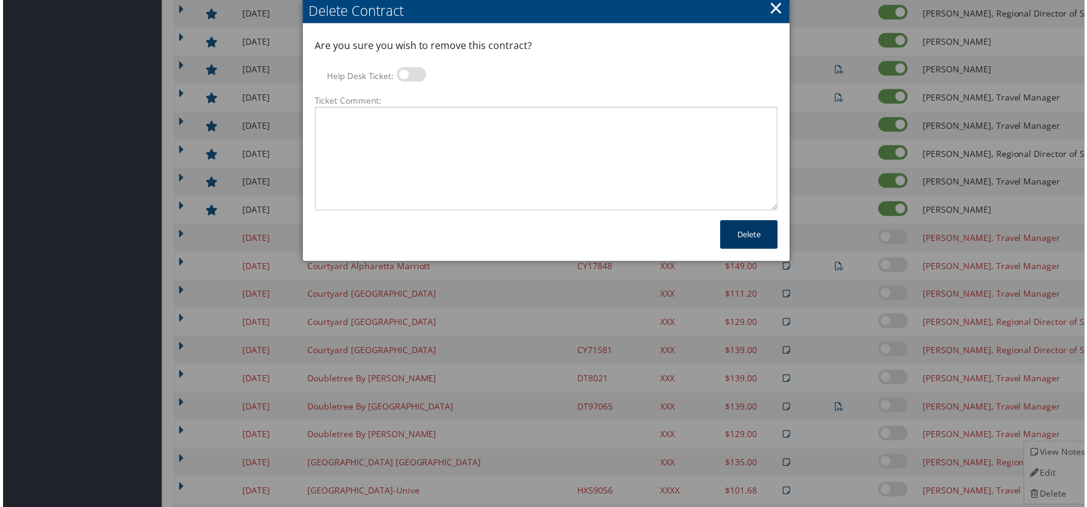
click at [757, 242] on button "Delete" at bounding box center [750, 235] width 58 height 29
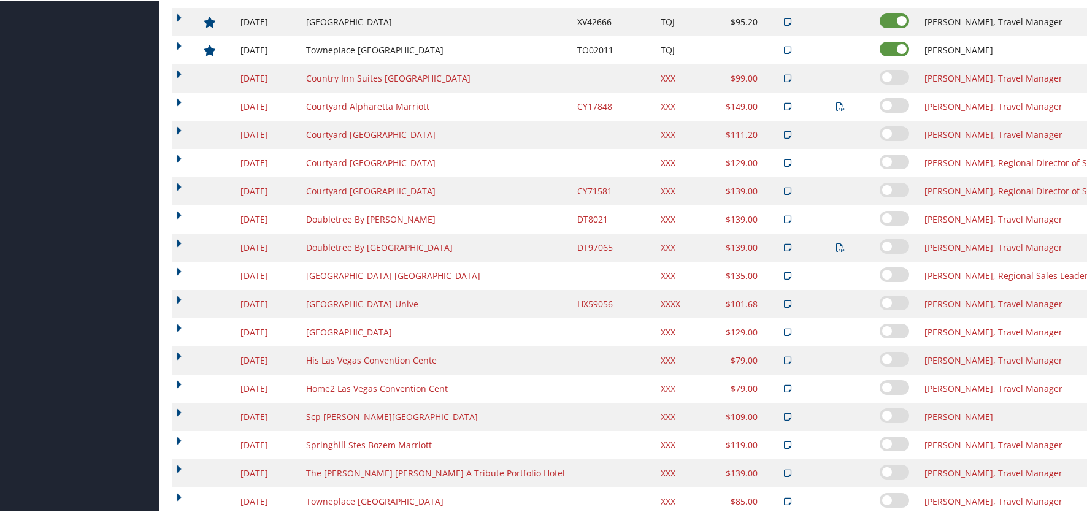
scroll to position [1512, 0]
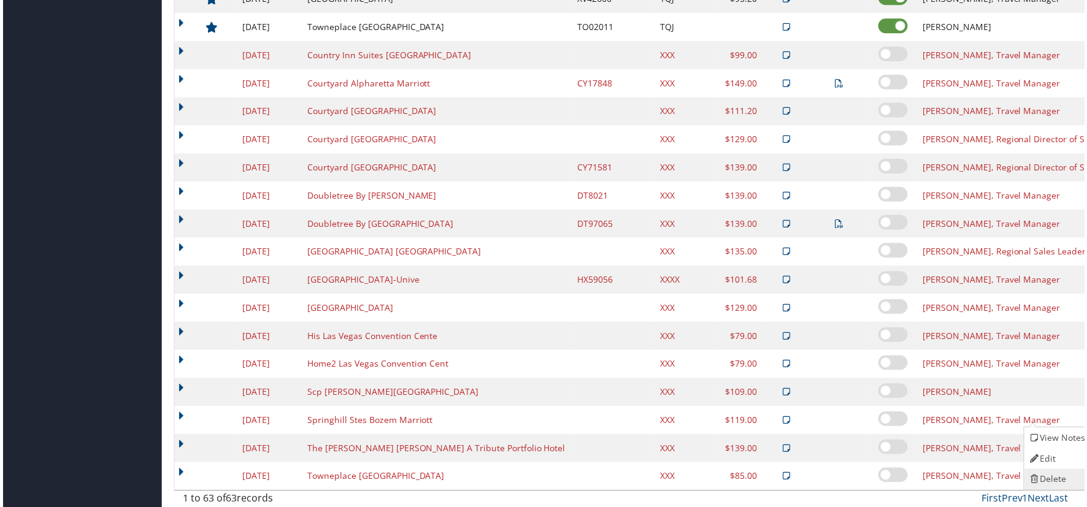
click at [1065, 483] on link "Delete" at bounding box center [1059, 481] width 66 height 21
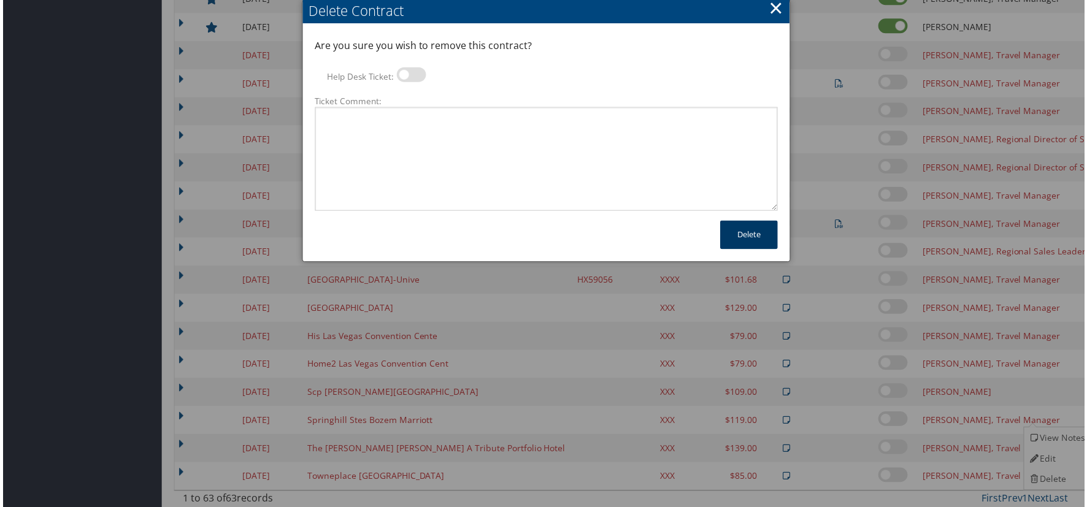
click at [729, 242] on button "Delete" at bounding box center [750, 235] width 58 height 29
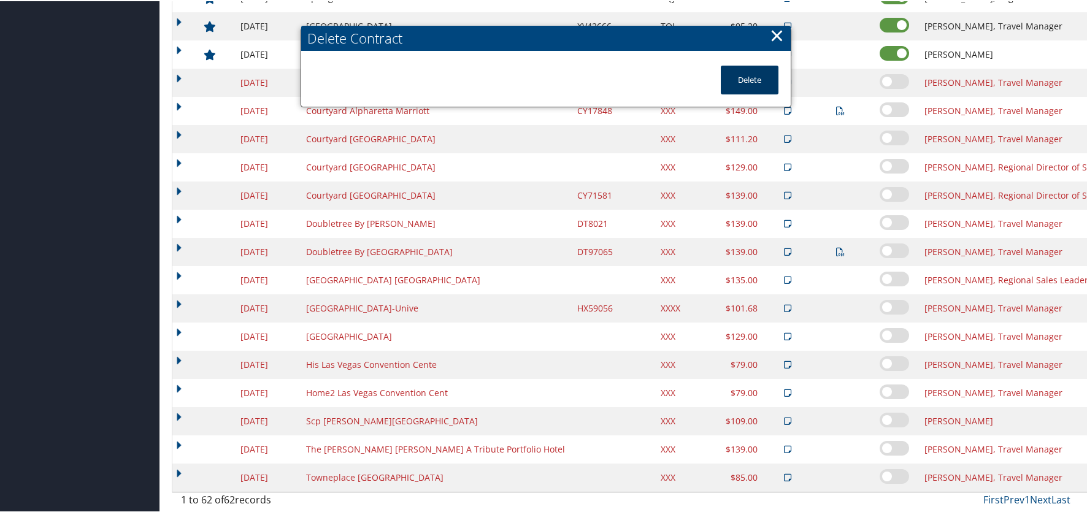
scroll to position [1486, 0]
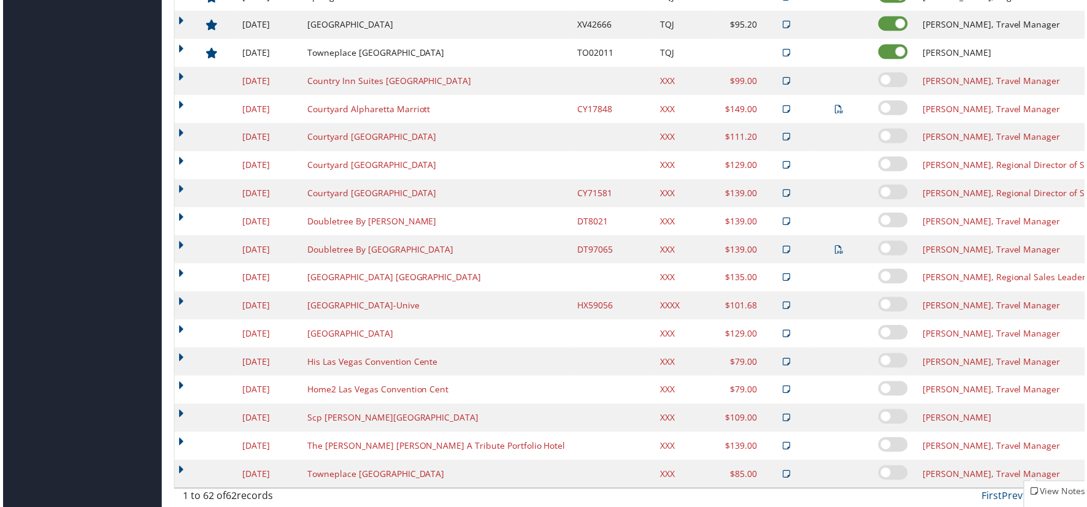
scroll to position [1525, 0]
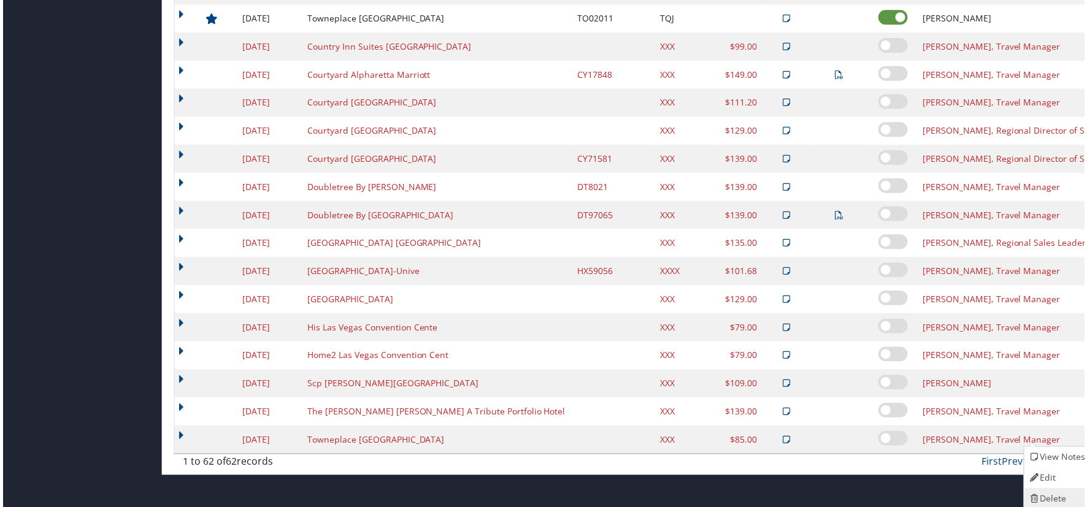
click at [1049, 494] on link "Delete" at bounding box center [1059, 501] width 66 height 21
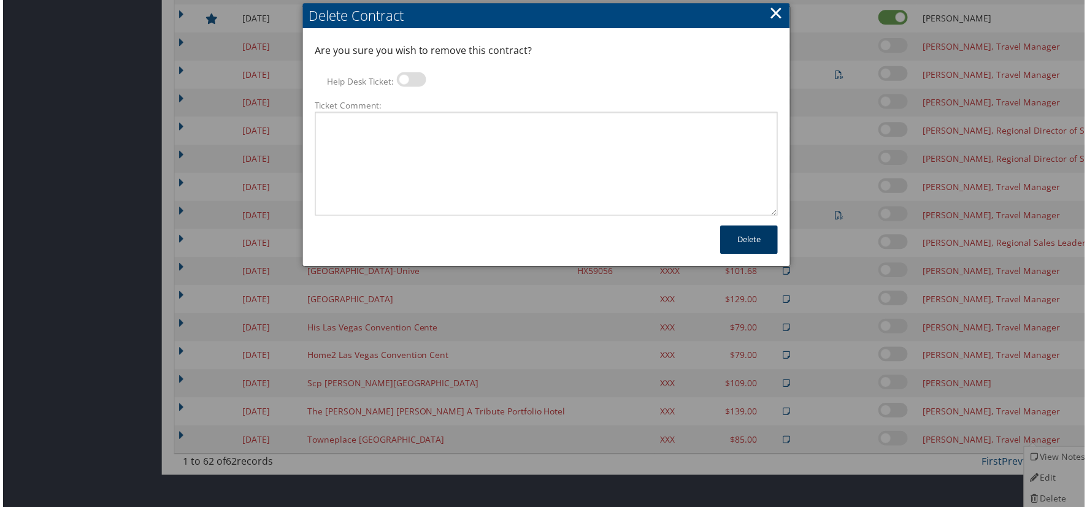
click at [746, 226] on button "Delete" at bounding box center [750, 240] width 58 height 29
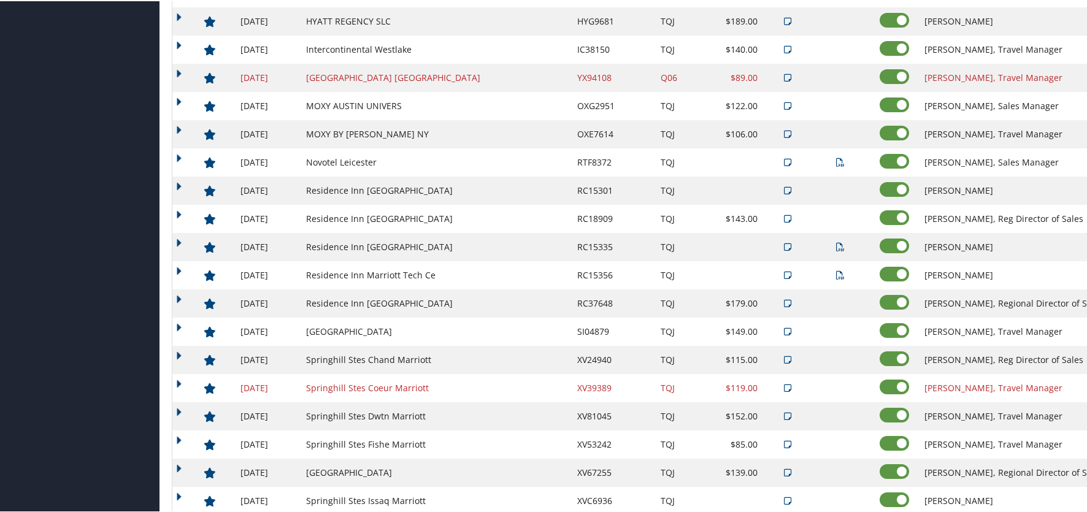
scroll to position [844, 0]
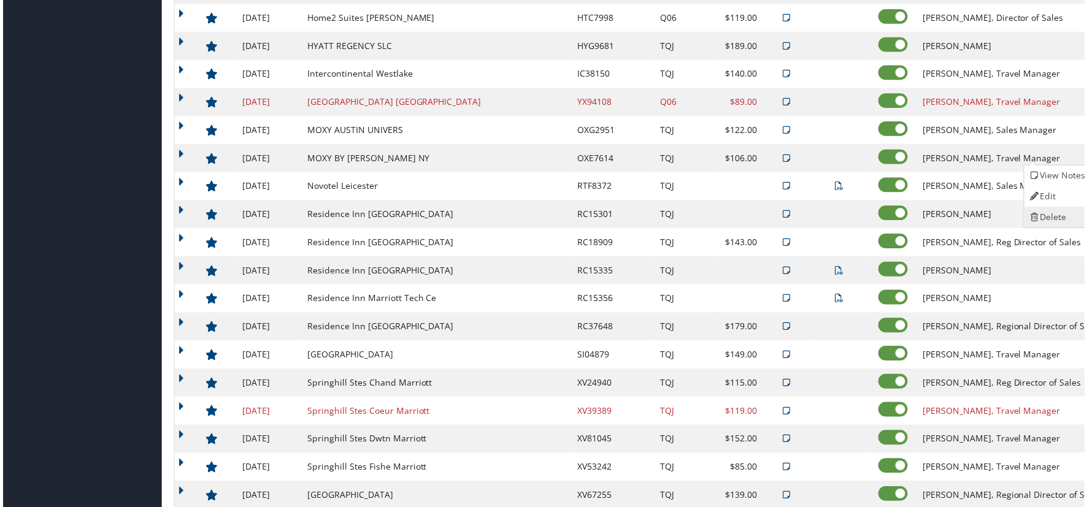
click at [1062, 215] on link "Delete" at bounding box center [1059, 218] width 66 height 21
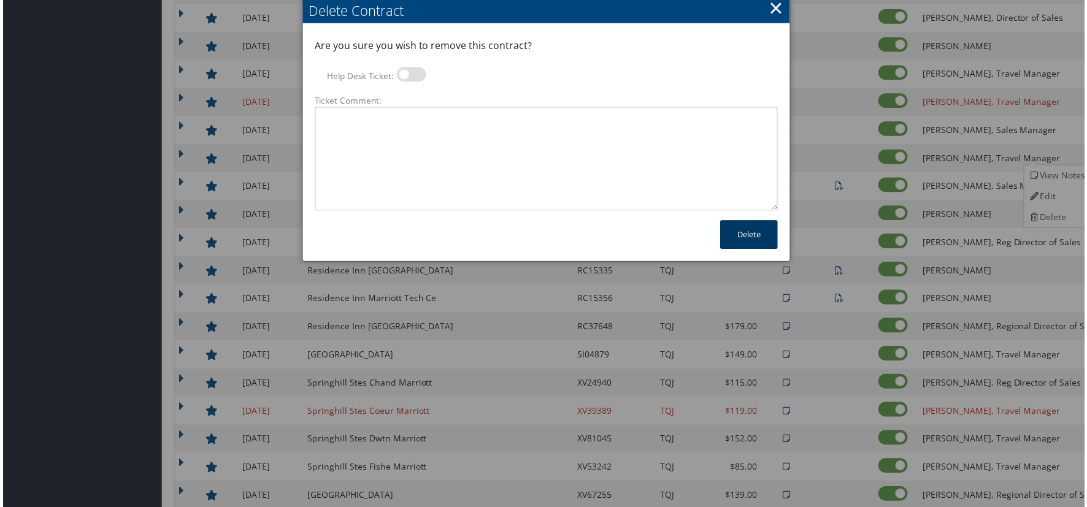
click at [735, 231] on button "Delete" at bounding box center [750, 235] width 58 height 29
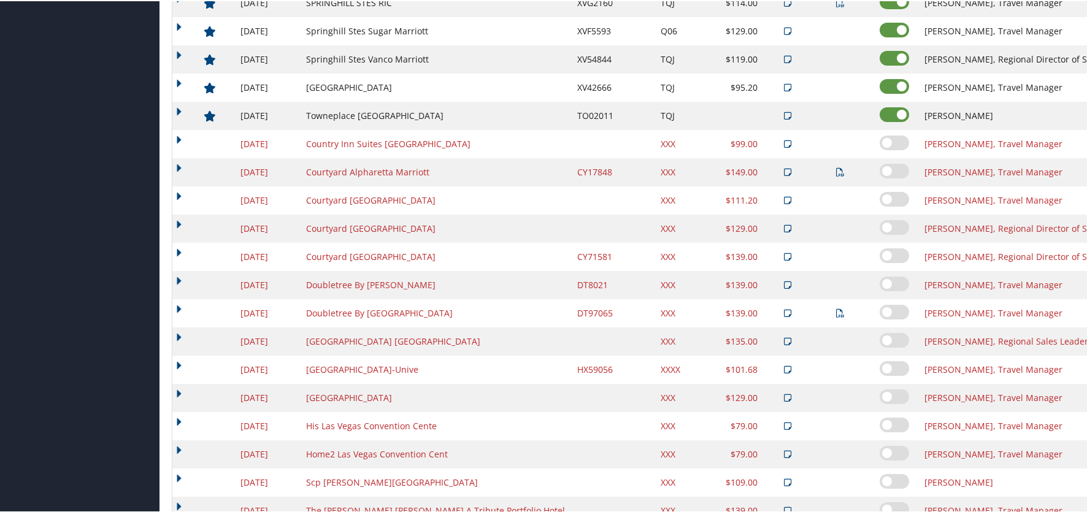
scroll to position [1429, 0]
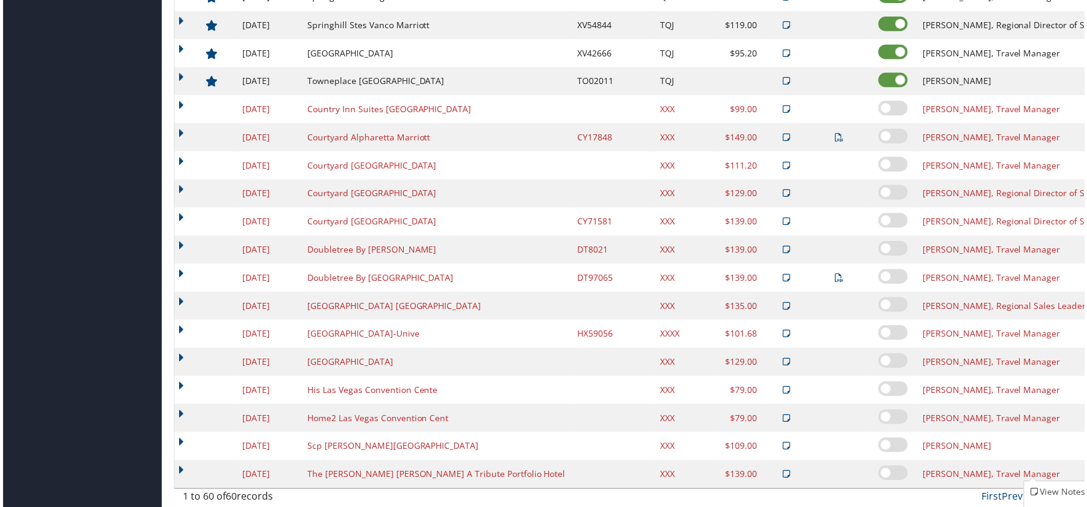
scroll to position [1469, 0]
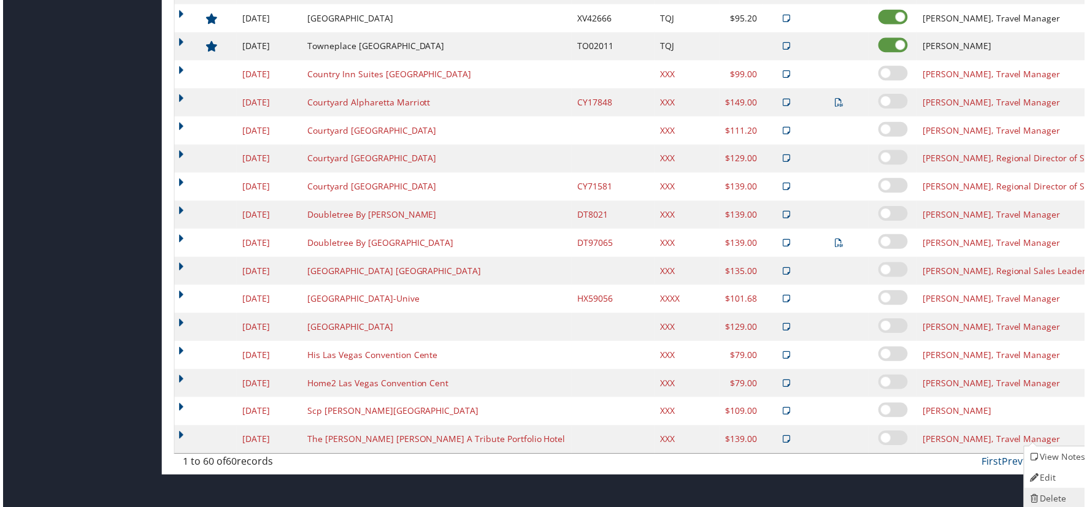
click at [1051, 496] on link "Delete" at bounding box center [1059, 501] width 66 height 21
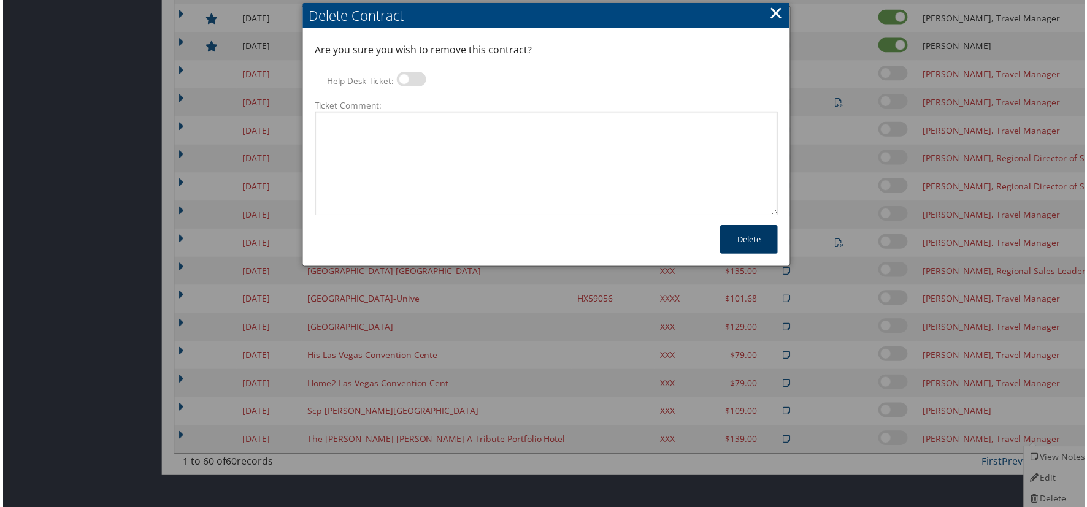
click at [756, 237] on button "Delete" at bounding box center [750, 240] width 58 height 29
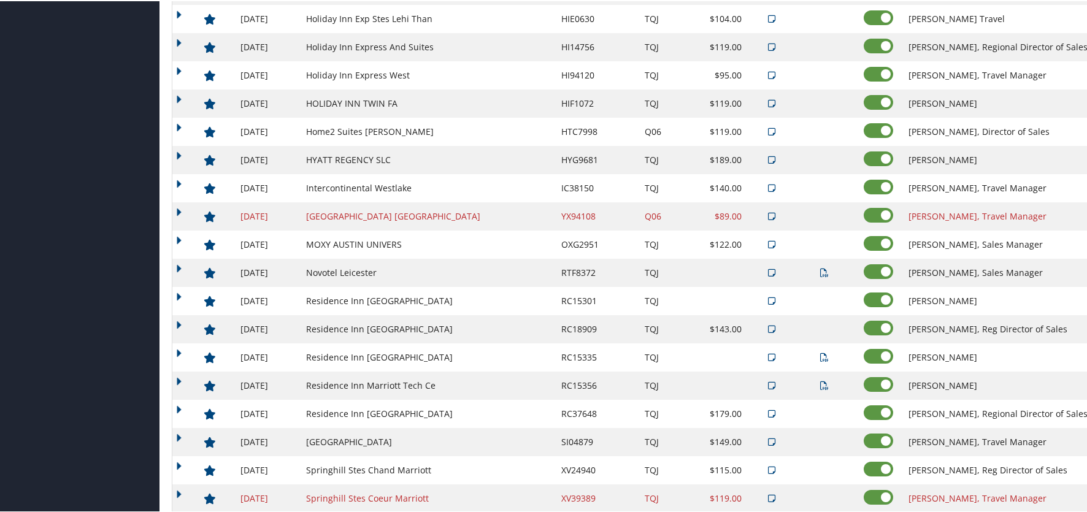
scroll to position [726, 0]
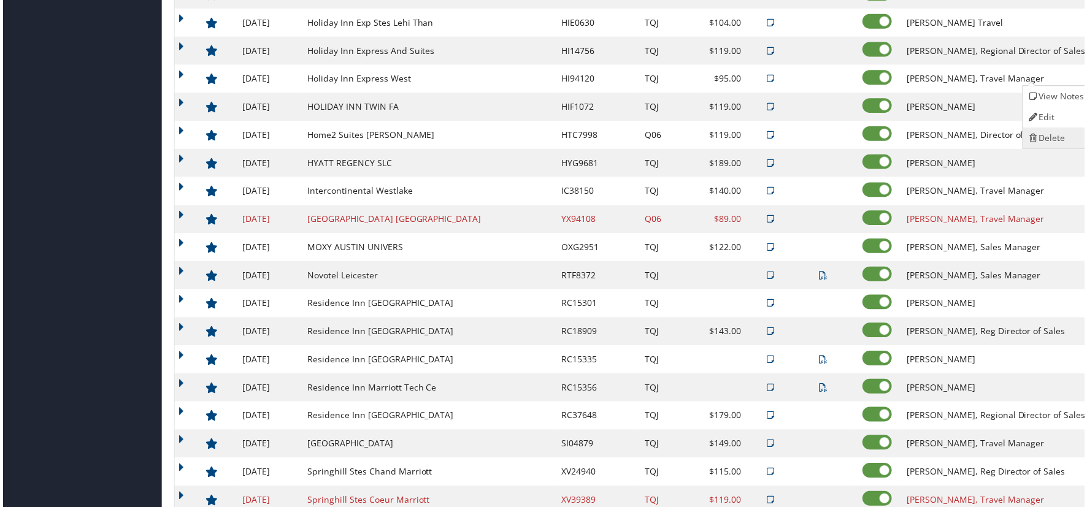
click at [1067, 132] on link "Delete" at bounding box center [1058, 138] width 66 height 21
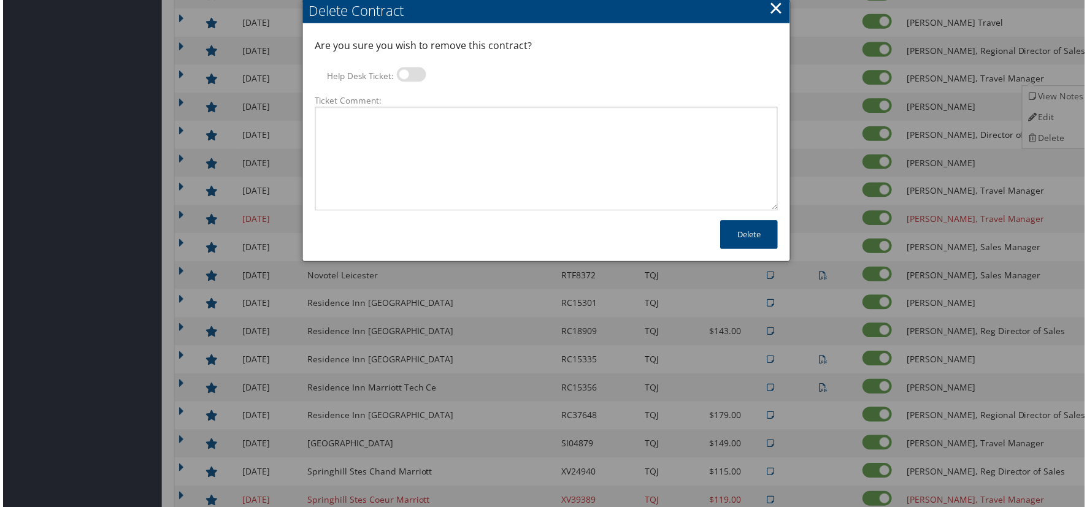
click at [404, 76] on label at bounding box center [410, 74] width 29 height 15
click at [404, 76] on input "Help Desk Ticket:" at bounding box center [406, 77] width 8 height 8
checkbox input "true"
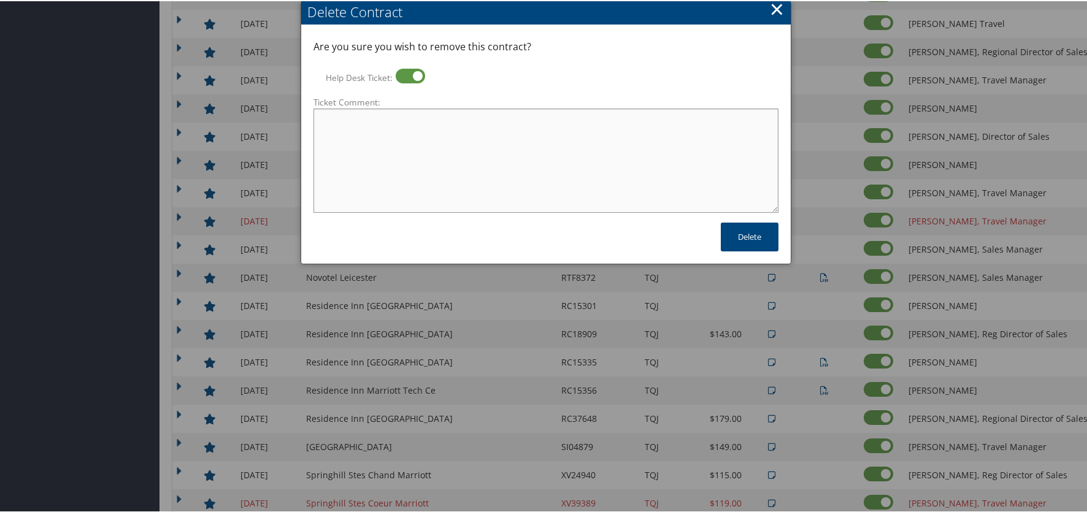
click at [427, 138] on textarea "Ticket Comment:" at bounding box center [545, 159] width 465 height 104
type textarea "no longer use this hotel."
click at [765, 233] on button "Delete" at bounding box center [750, 235] width 58 height 29
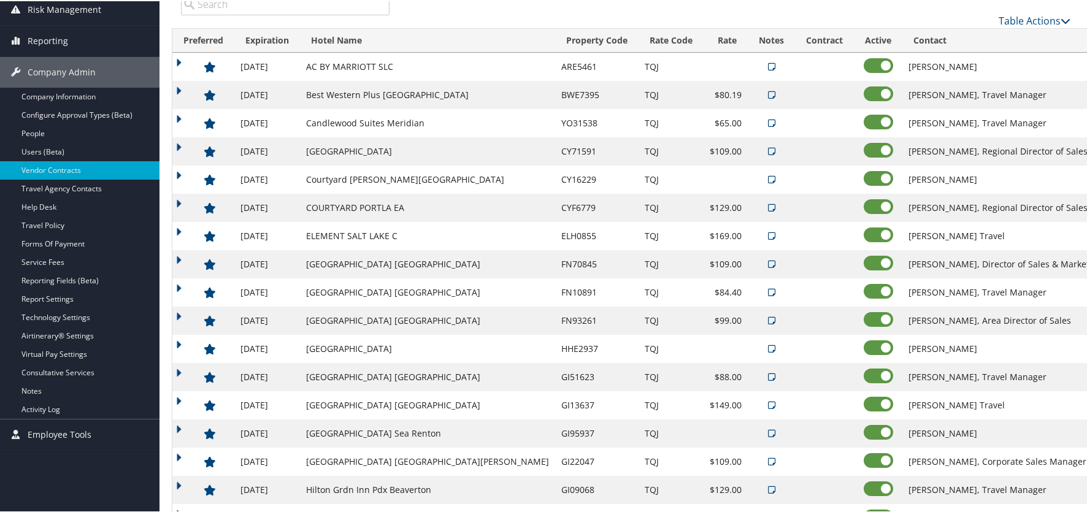
scroll to position [174, 0]
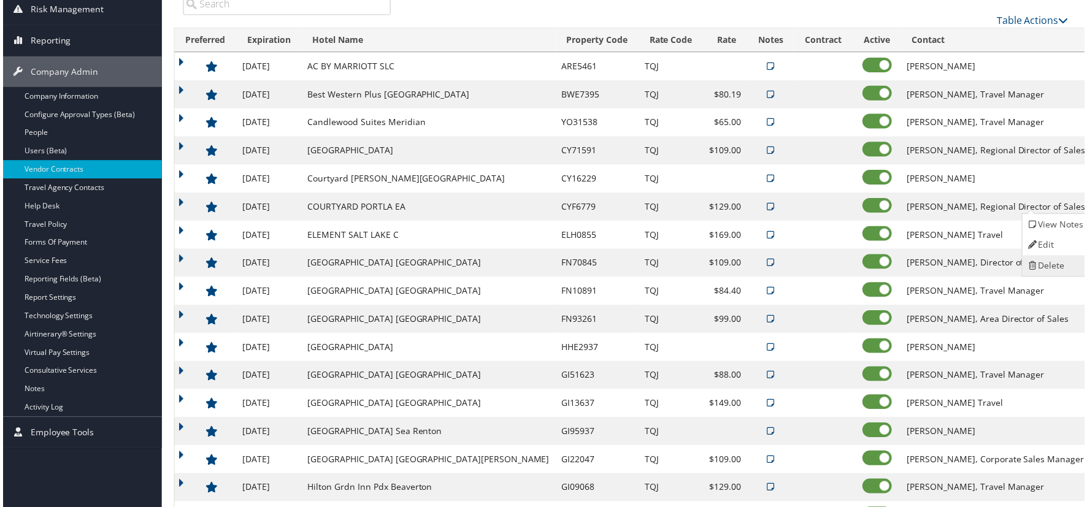
click at [1052, 268] on link "Delete" at bounding box center [1057, 267] width 66 height 21
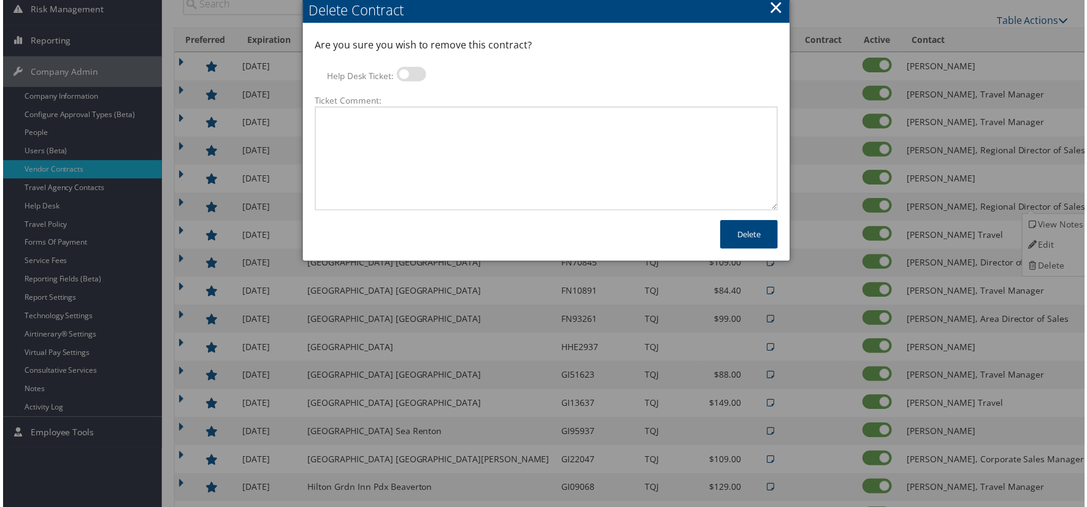
click at [403, 69] on label at bounding box center [410, 74] width 29 height 15
click at [403, 73] on input "Help Desk Ticket:" at bounding box center [406, 77] width 8 height 8
checkbox input "true"
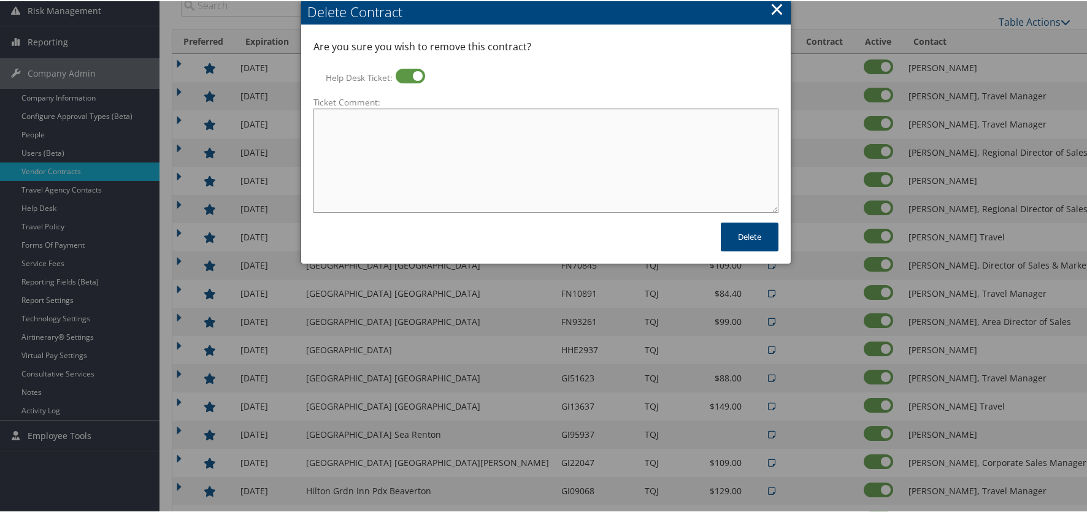
click at [385, 155] on textarea "Ticket Comment:" at bounding box center [545, 159] width 465 height 104
type textarea "no longer use this property"
click at [744, 230] on button "Delete" at bounding box center [750, 235] width 58 height 29
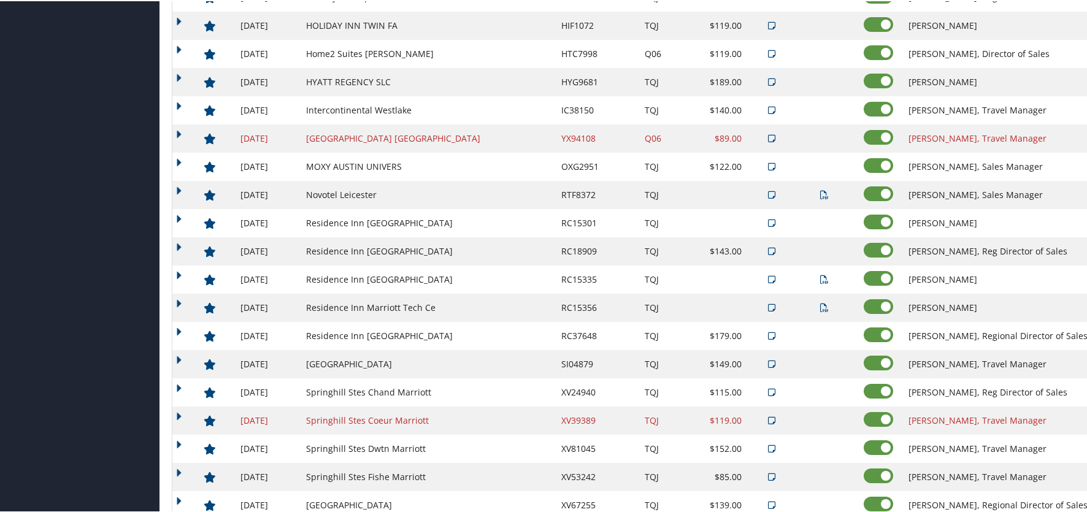
scroll to position [731, 0]
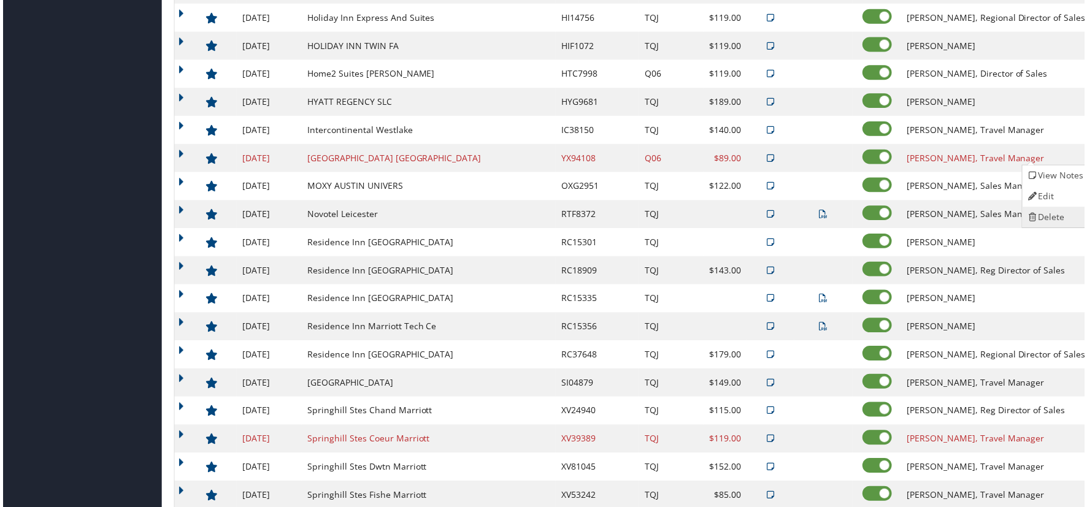
click at [1065, 218] on link "Delete" at bounding box center [1057, 218] width 66 height 21
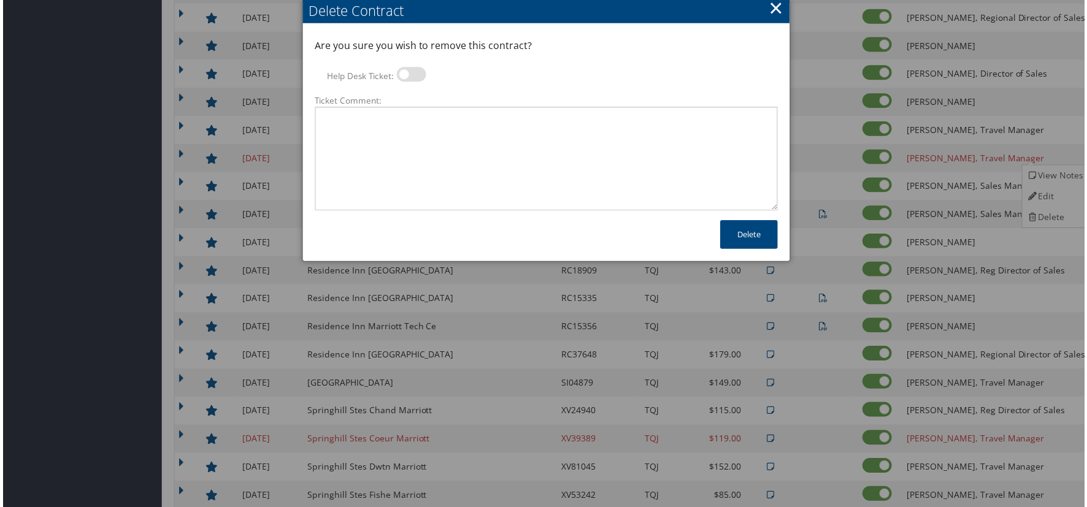
click at [407, 79] on label at bounding box center [410, 74] width 29 height 15
click at [407, 79] on input "Help Desk Ticket:" at bounding box center [406, 77] width 8 height 8
checkbox input "true"
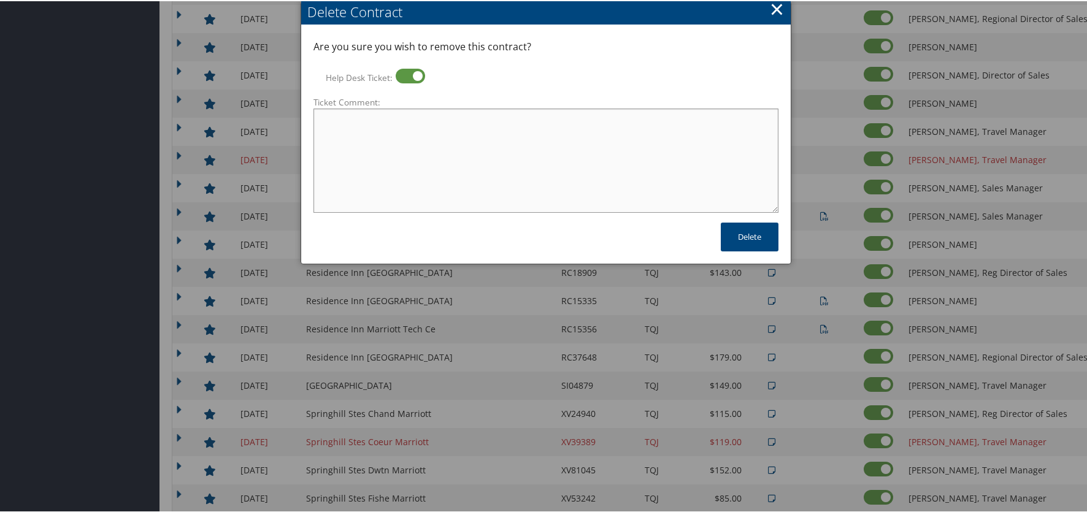
click at [416, 151] on textarea "Ticket Comment:" at bounding box center [545, 159] width 465 height 104
type textarea "no longer using this hotel"
click at [739, 242] on button "Delete" at bounding box center [750, 235] width 58 height 29
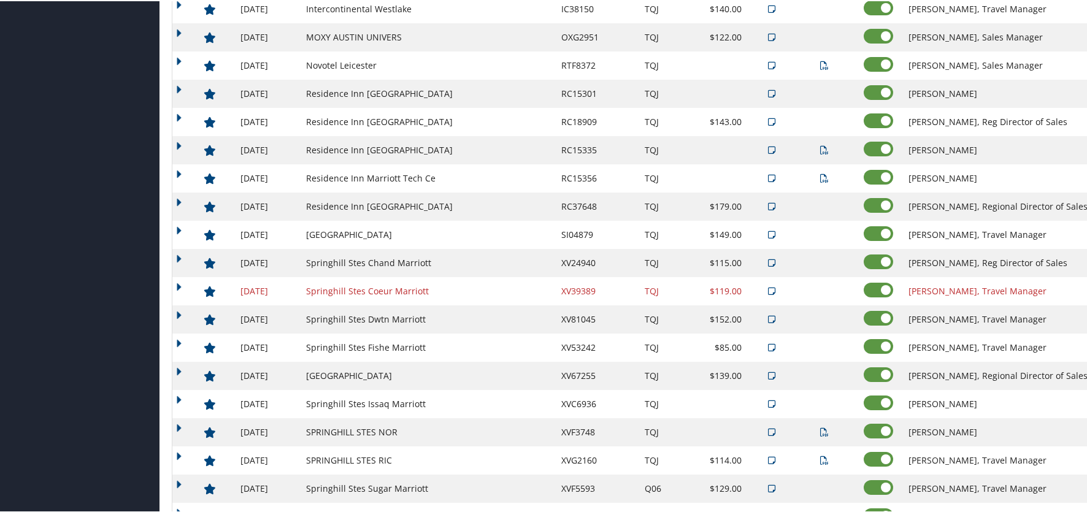
scroll to position [915, 0]
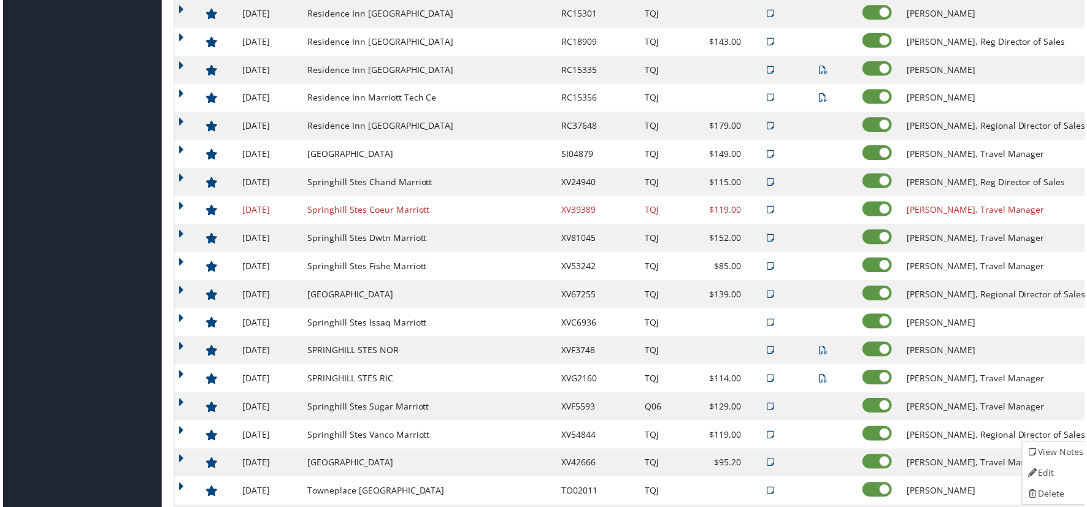
click at [404, 443] on td "Springhill Stes Vanco Marriott" at bounding box center [427, 437] width 255 height 28
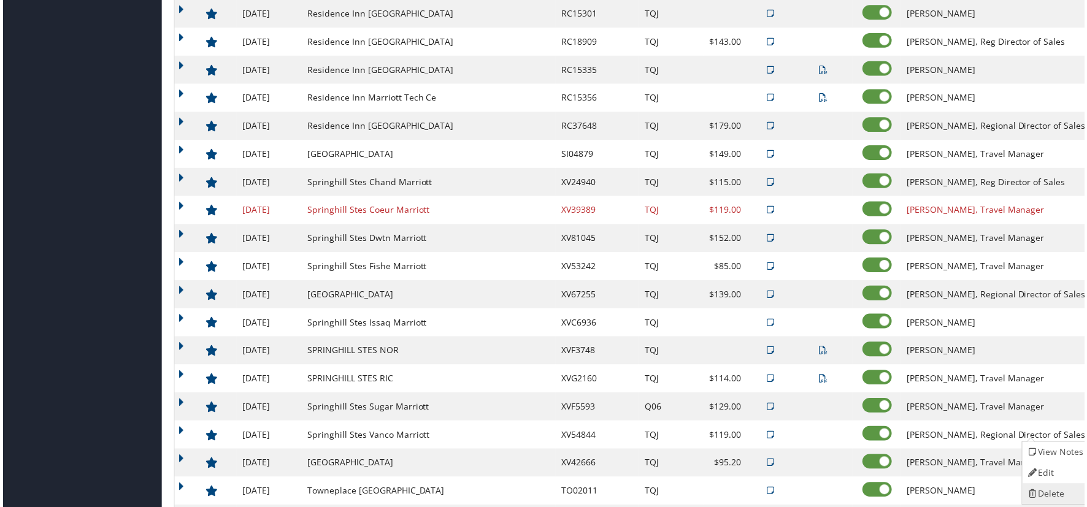
click at [1063, 496] on link "Delete" at bounding box center [1057, 496] width 66 height 21
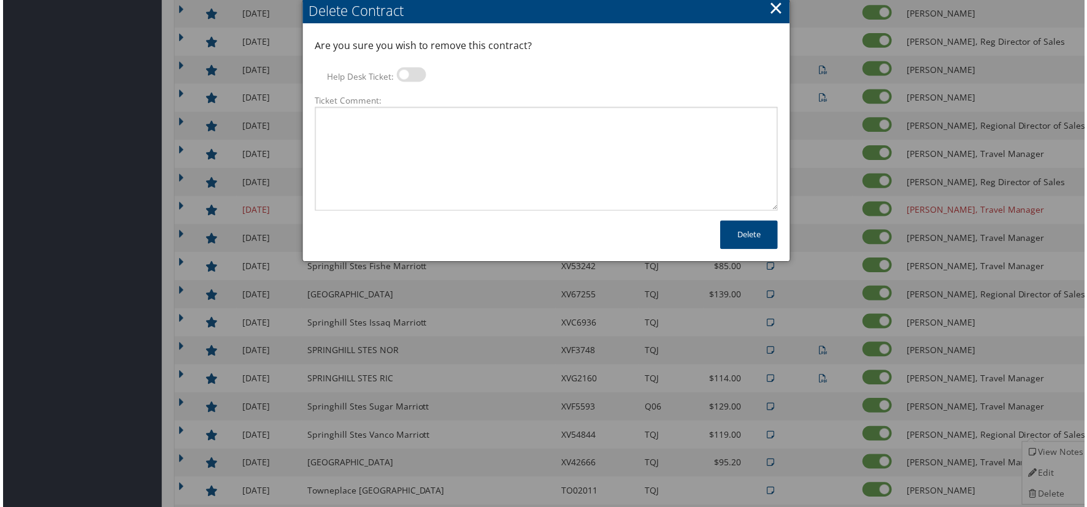
click at [414, 73] on label at bounding box center [410, 74] width 29 height 15
click at [410, 73] on input "Help Desk Ticket:" at bounding box center [406, 77] width 8 height 8
checkbox input "true"
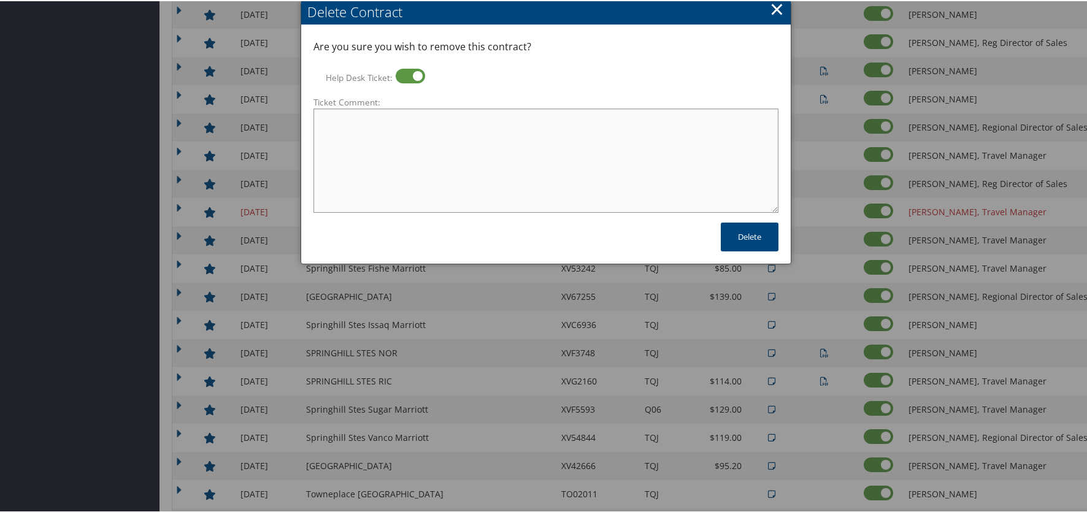
click at [396, 138] on textarea "Ticket Comment:" at bounding box center [545, 159] width 465 height 104
type textarea "no longer using this hotel"
click at [737, 242] on button "Delete" at bounding box center [750, 235] width 58 height 29
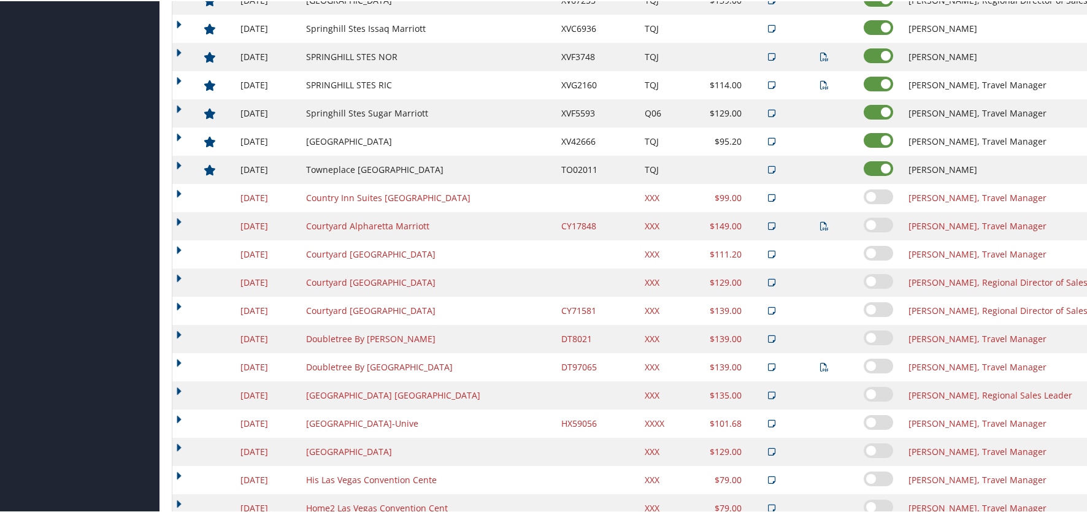
scroll to position [1240, 0]
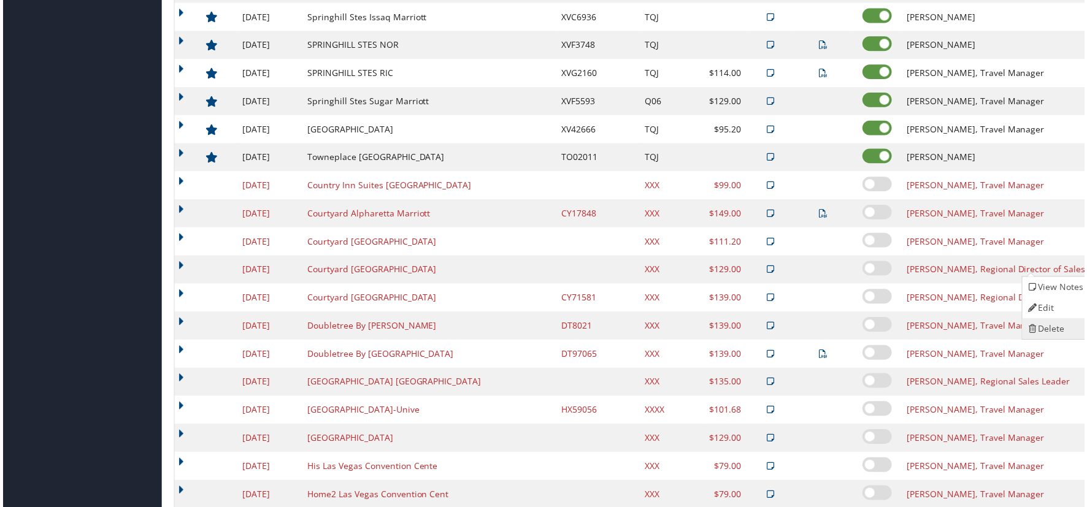
click at [1062, 328] on link "Delete" at bounding box center [1057, 330] width 66 height 21
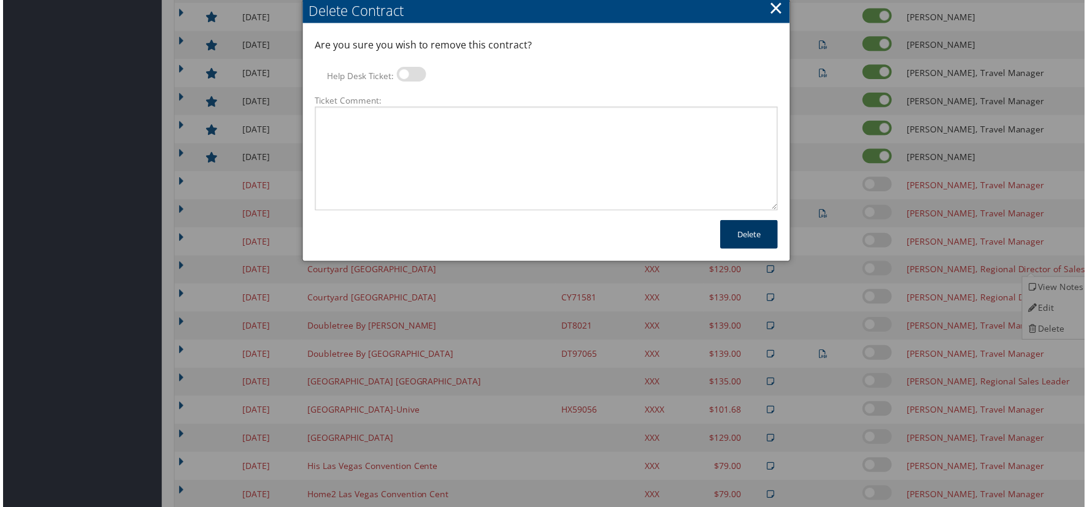
click at [762, 234] on button "Delete" at bounding box center [750, 235] width 58 height 29
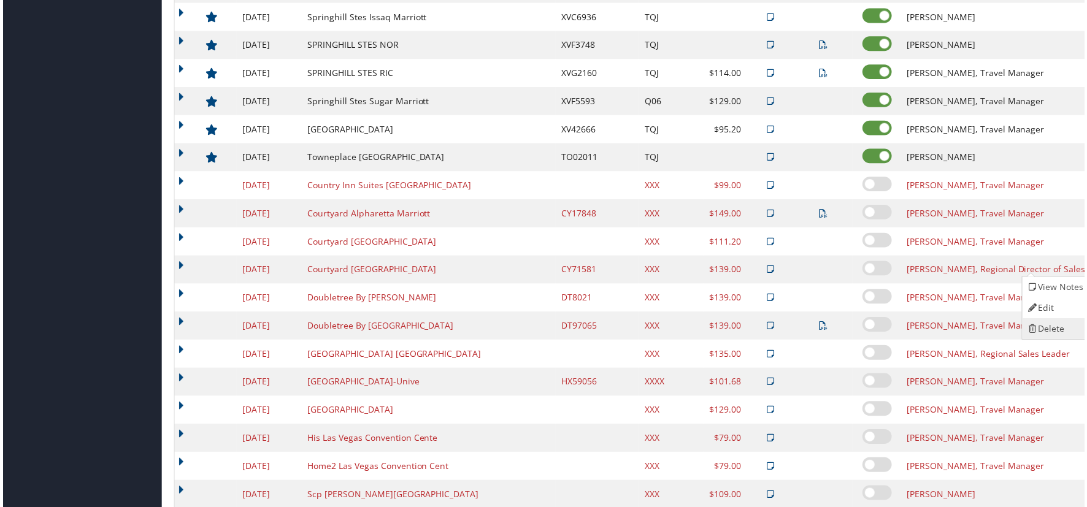
click at [1057, 334] on link "Delete" at bounding box center [1057, 330] width 66 height 21
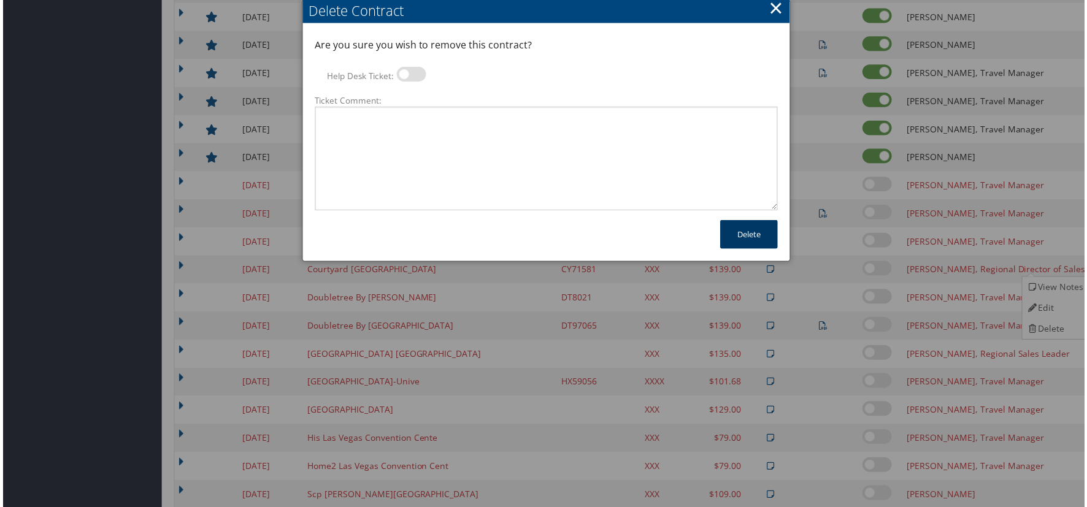
click at [727, 238] on button "Delete" at bounding box center [750, 235] width 58 height 29
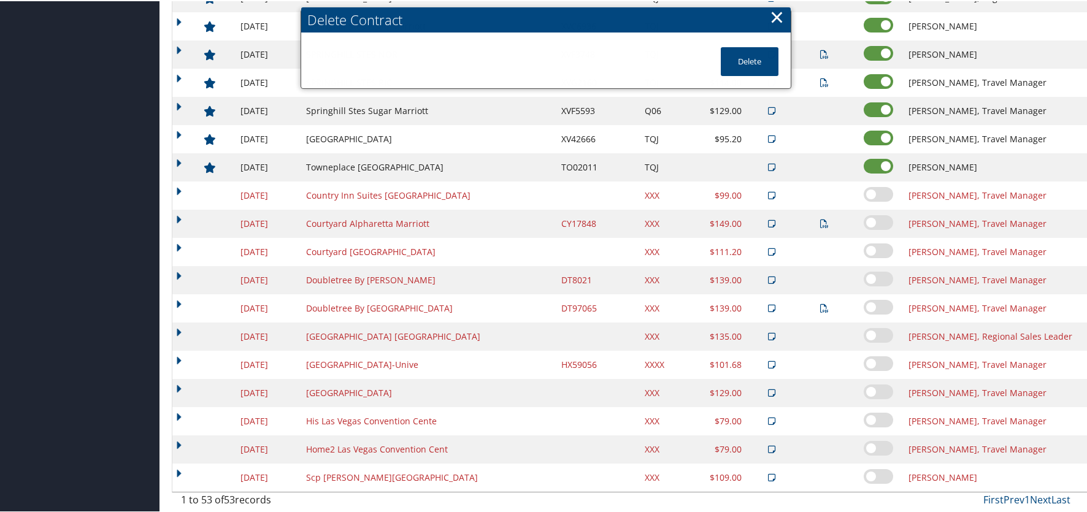
scroll to position [1232, 0]
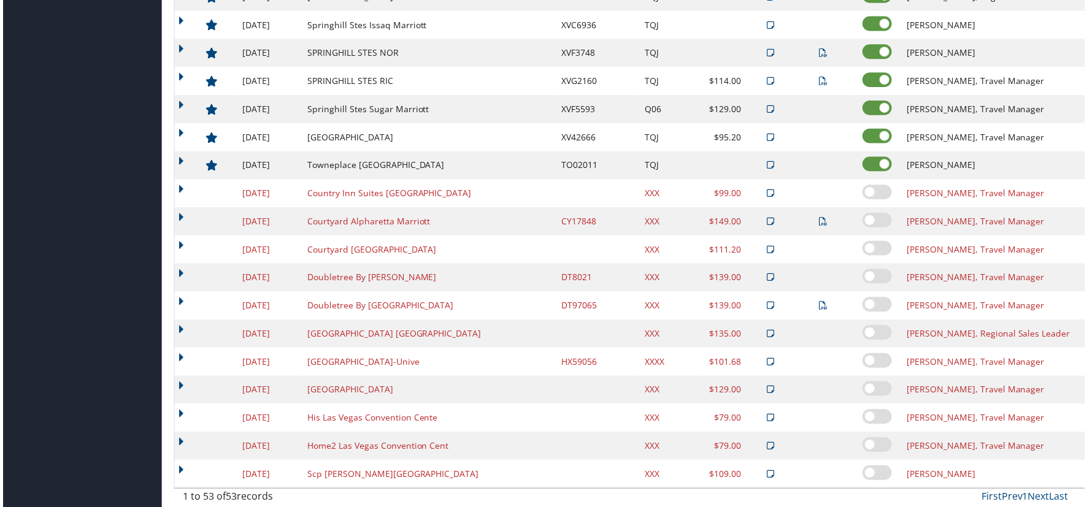
scroll to position [1236, 0]
click at [1065, 331] on link "Delete" at bounding box center [1057, 338] width 66 height 21
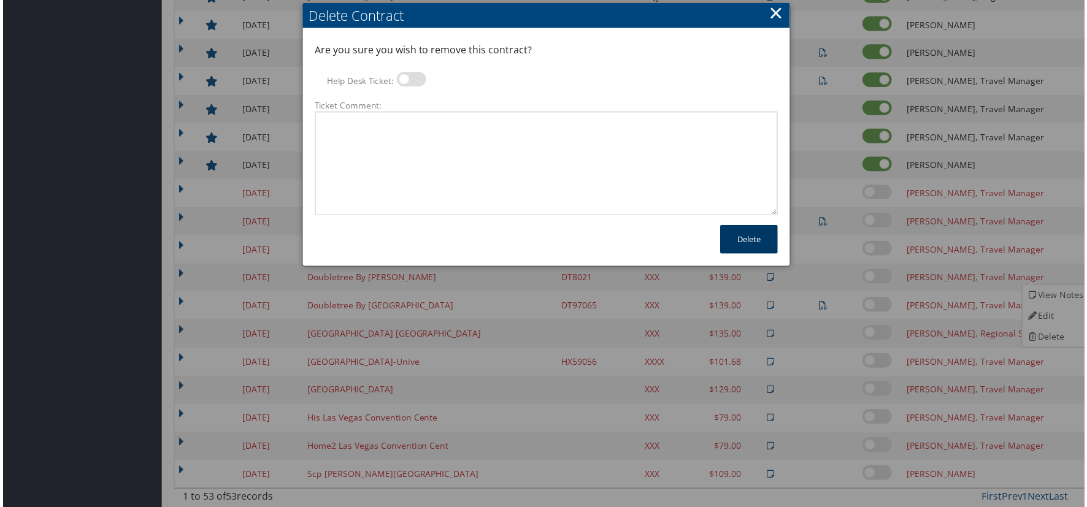
click at [731, 238] on button "Delete" at bounding box center [750, 240] width 58 height 29
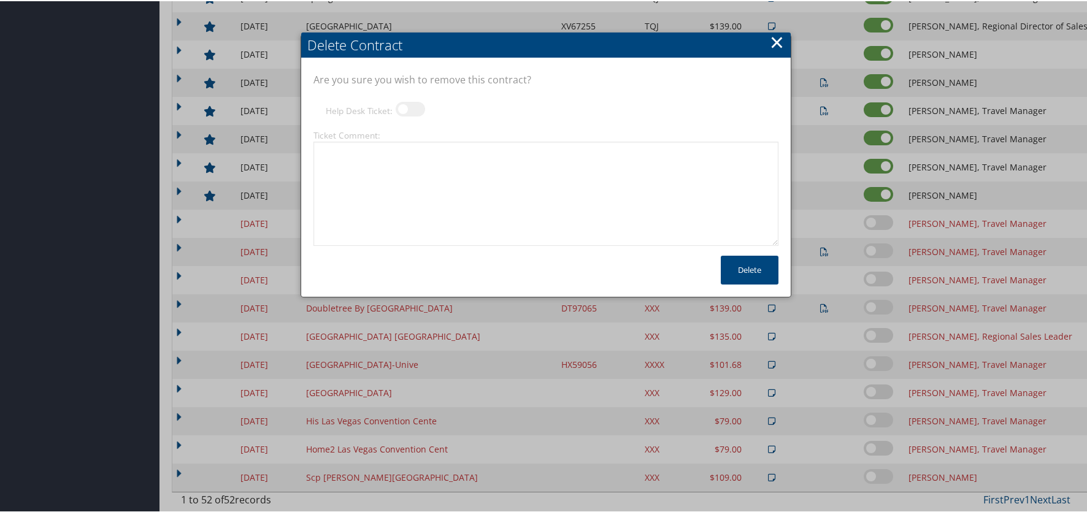
scroll to position [1203, 0]
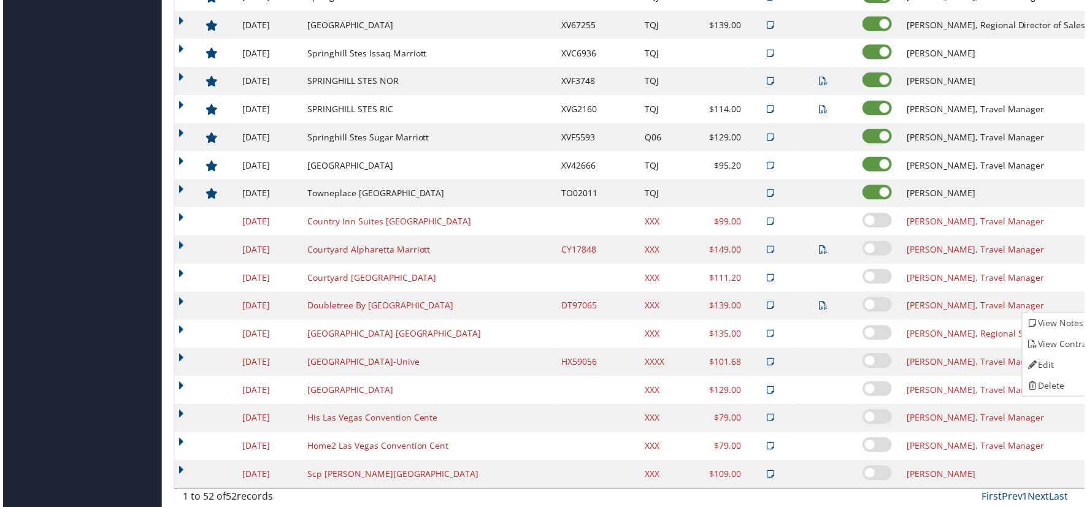
scroll to position [1208, 0]
click at [1053, 386] on link "Delete" at bounding box center [1062, 387] width 77 height 21
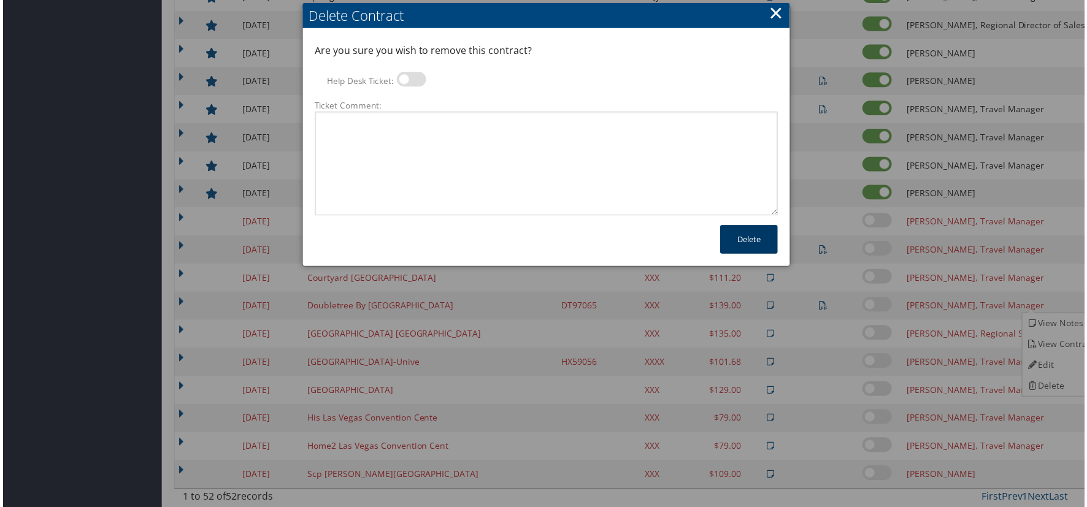
click at [739, 238] on button "Delete" at bounding box center [750, 240] width 58 height 29
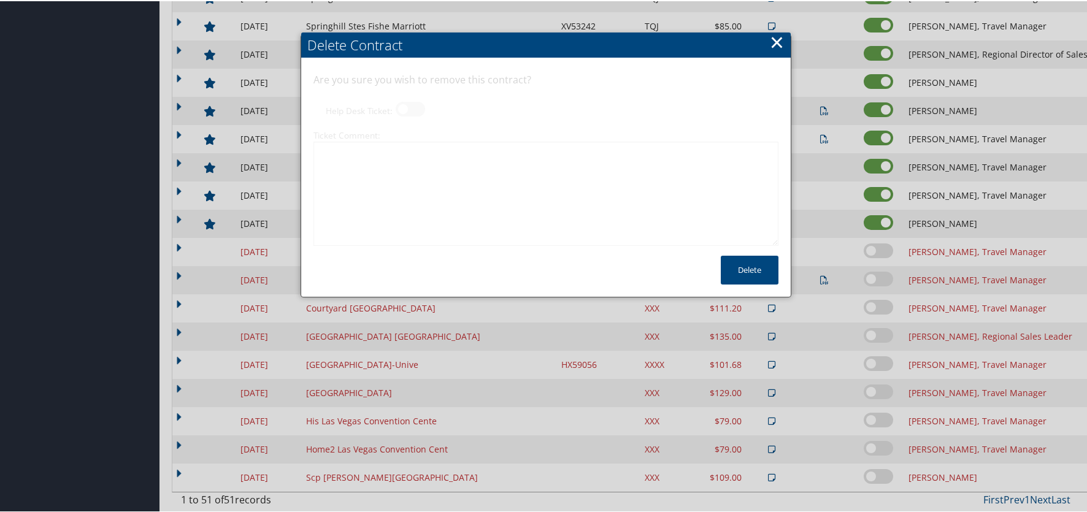
scroll to position [1175, 0]
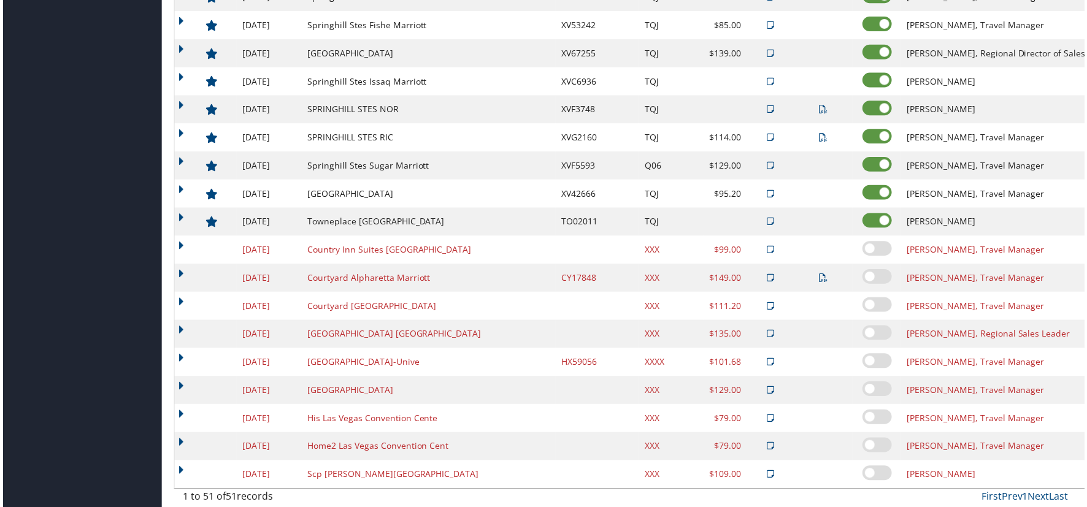
scroll to position [1215, 0]
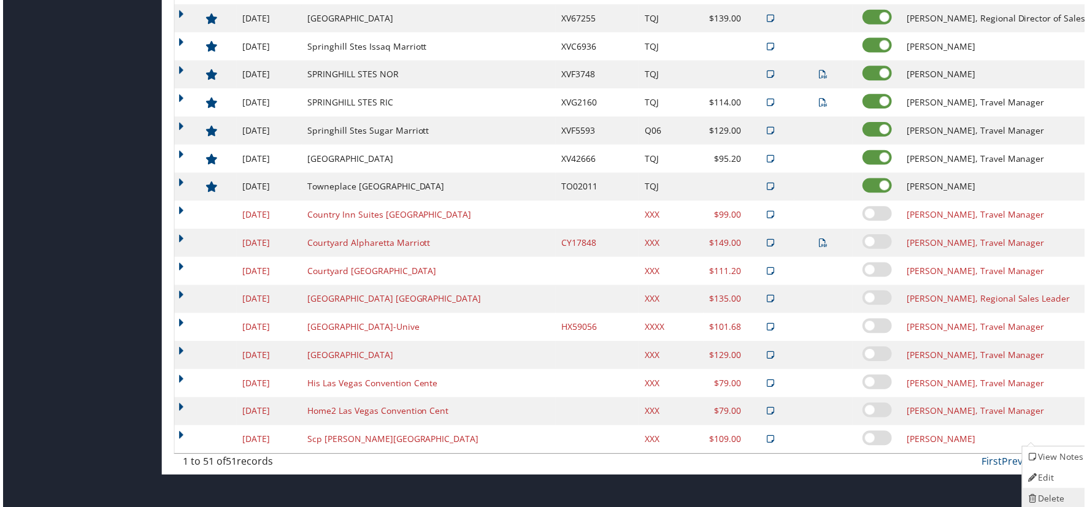
click at [1053, 497] on link "Delete" at bounding box center [1057, 501] width 66 height 21
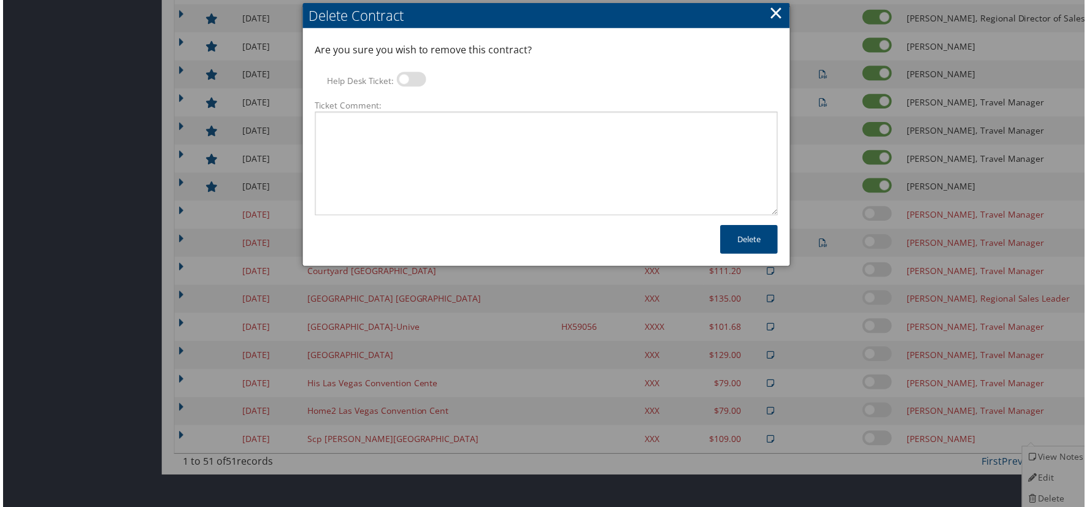
click at [722, 221] on div "× Delete Contract Are you sure you wish to remove this contract? Help Desk Tick…" at bounding box center [546, 136] width 491 height 263
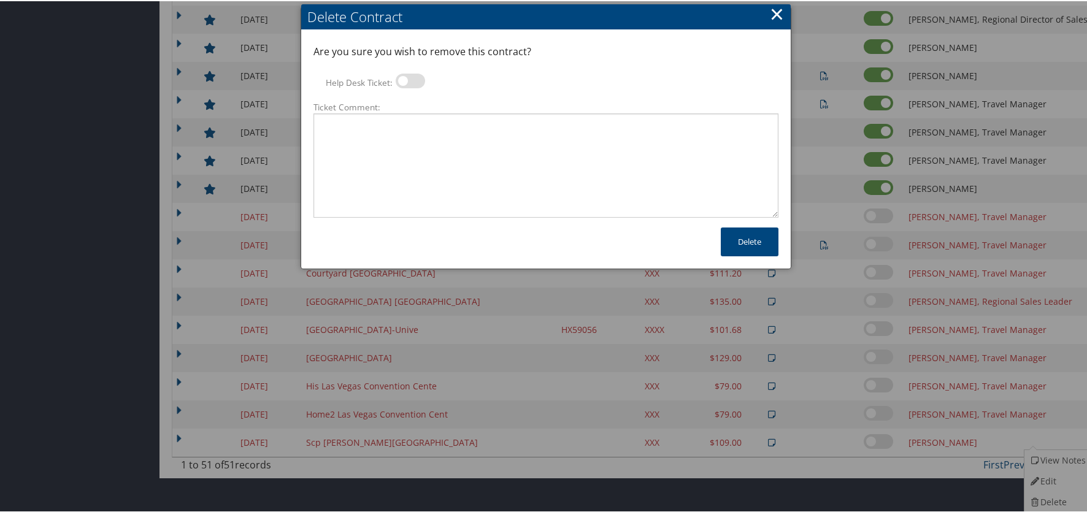
scroll to position [1175, 0]
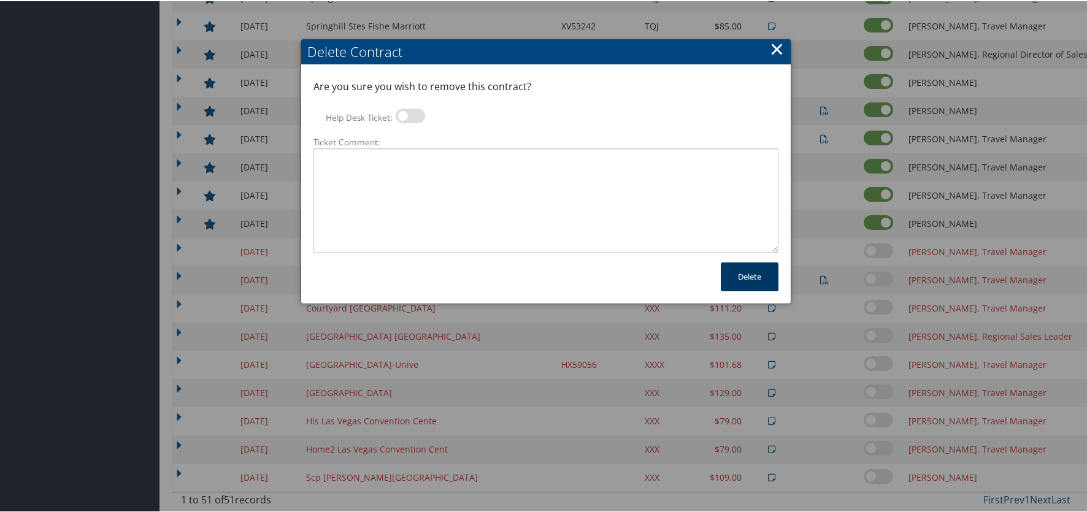
click at [762, 267] on button "Delete" at bounding box center [750, 275] width 58 height 29
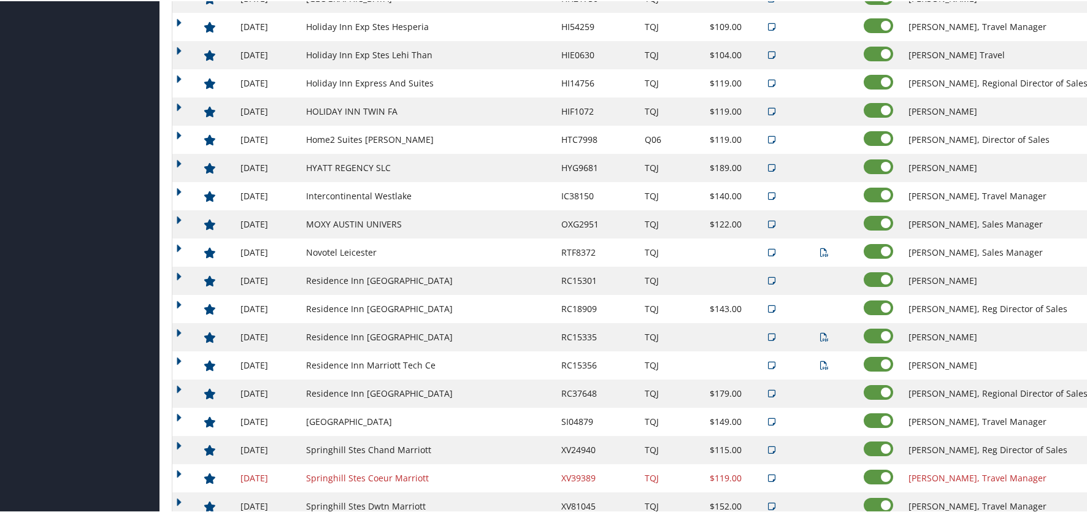
scroll to position [656, 0]
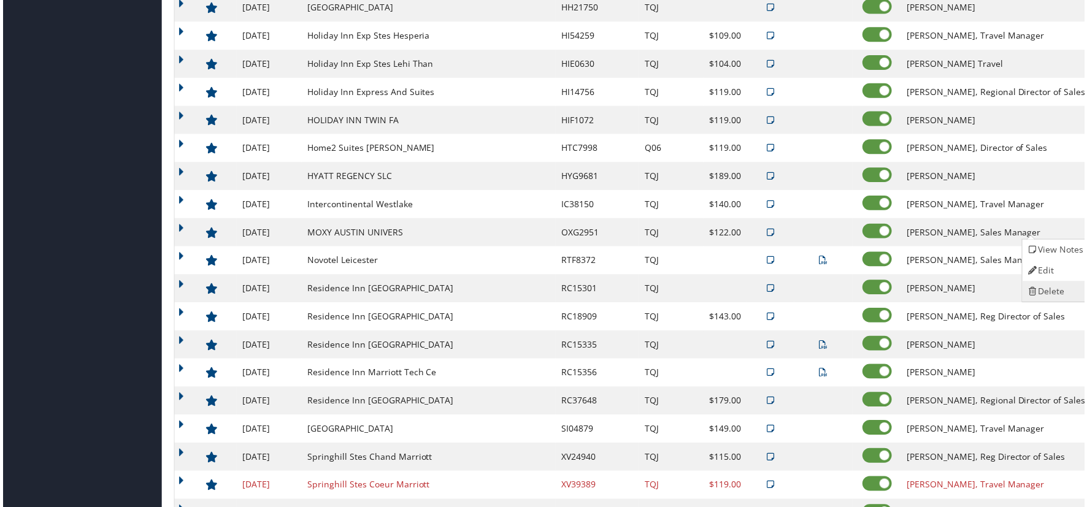
click at [1060, 293] on link "Delete" at bounding box center [1057, 293] width 66 height 21
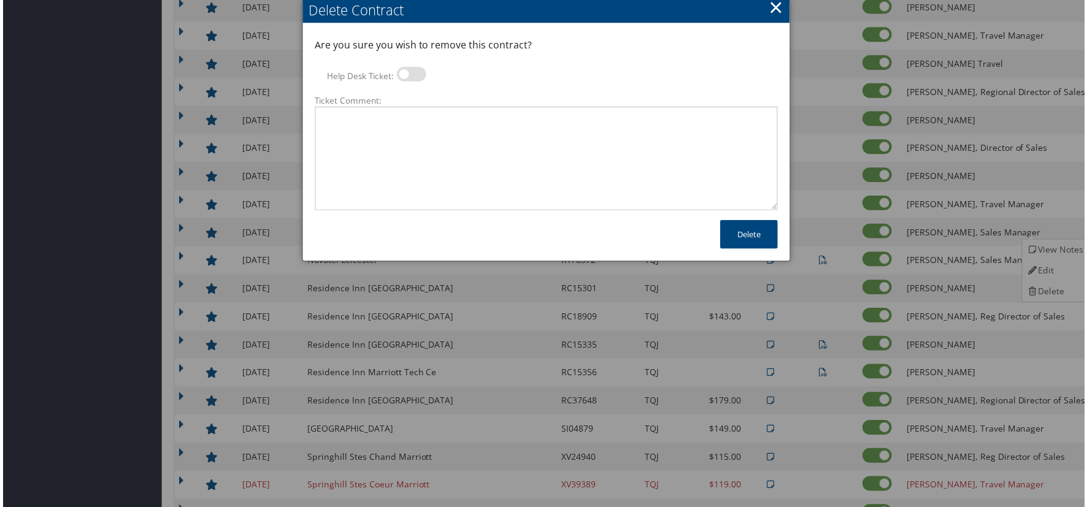
click at [401, 77] on label at bounding box center [410, 74] width 29 height 15
click at [402, 77] on input "Help Desk Ticket:" at bounding box center [406, 77] width 8 height 8
checkbox input "true"
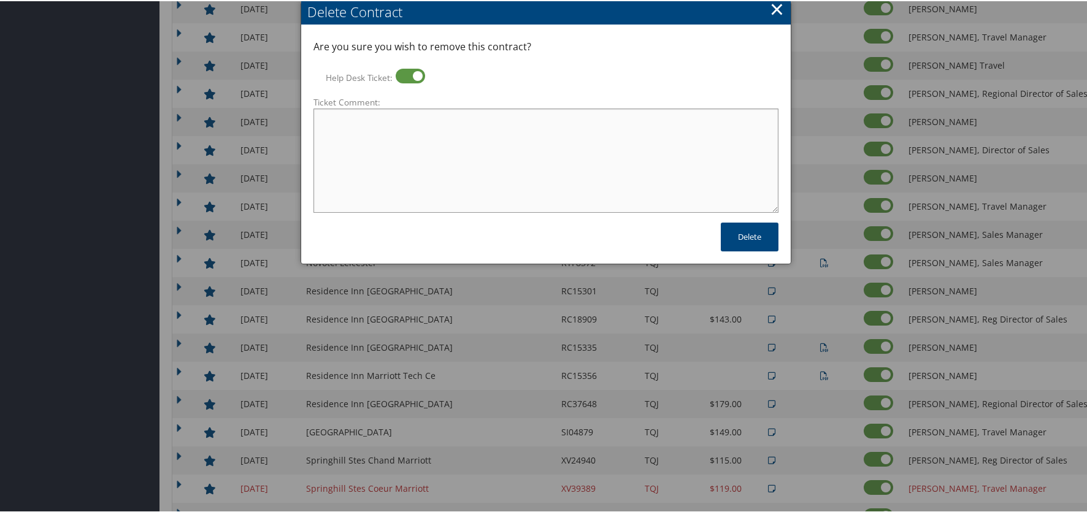
click at [415, 150] on textarea "Ticket Comment:" at bounding box center [545, 159] width 465 height 104
type textarea "no longer using this hotel"
click at [770, 237] on button "Delete" at bounding box center [750, 235] width 58 height 29
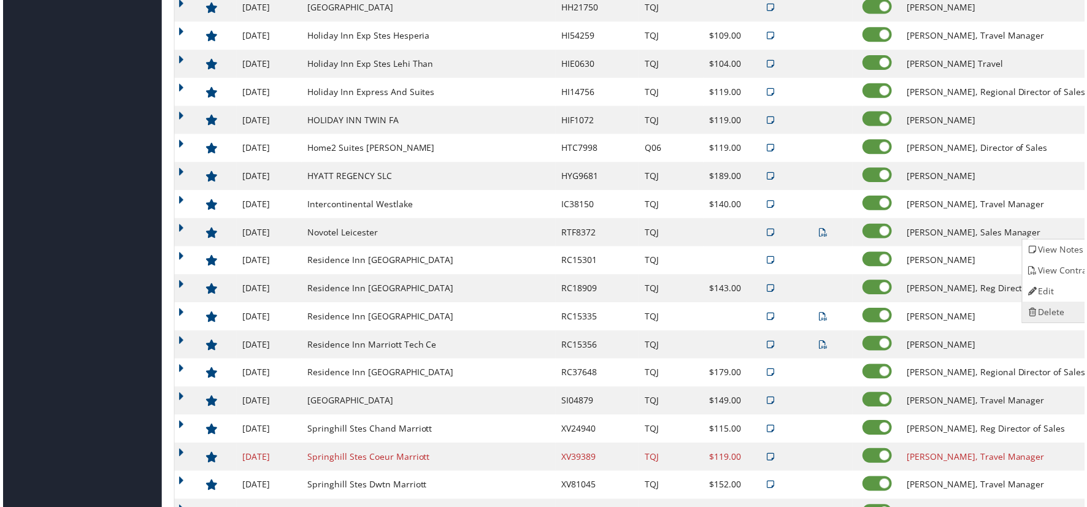
click at [1061, 307] on link "Delete" at bounding box center [1062, 314] width 77 height 21
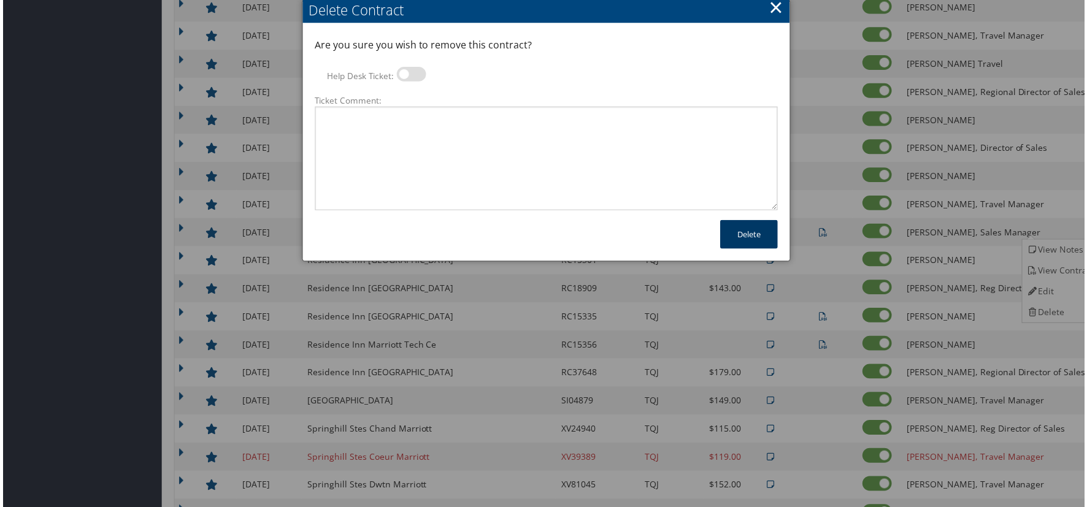
click at [732, 233] on button "Delete" at bounding box center [750, 235] width 58 height 29
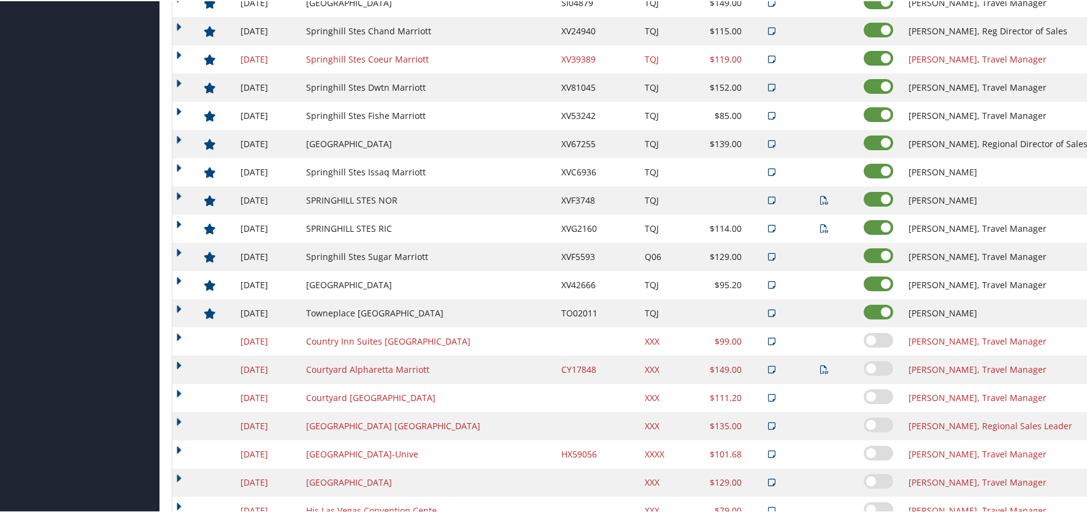
scroll to position [1091, 0]
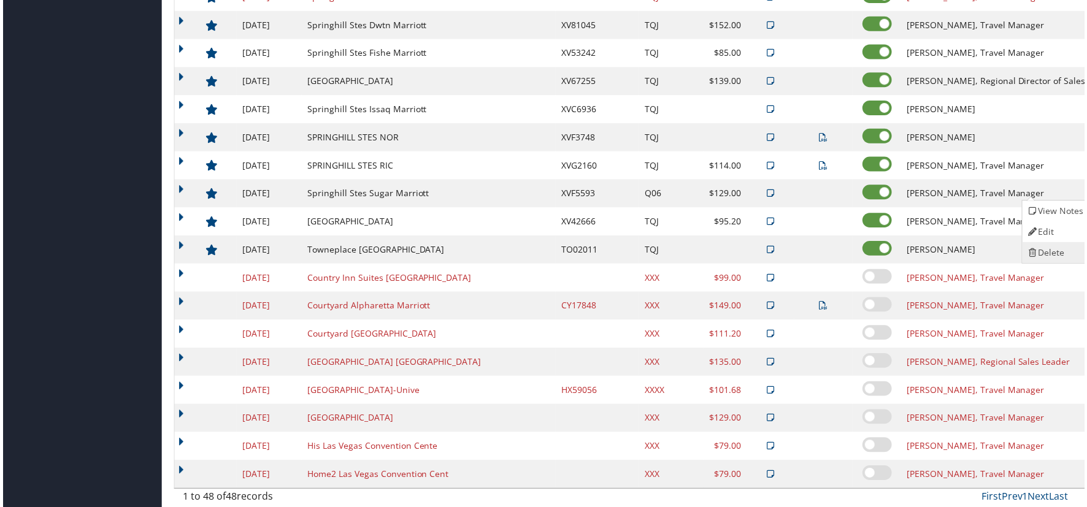
click at [1052, 257] on link "Delete" at bounding box center [1057, 253] width 66 height 21
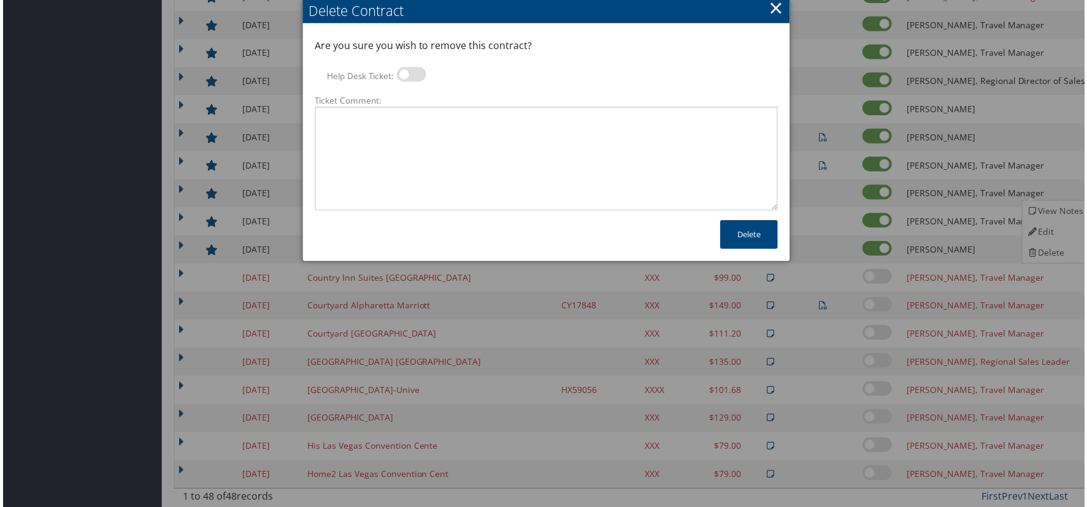
click at [408, 74] on label at bounding box center [410, 74] width 29 height 15
click at [408, 74] on input "Help Desk Ticket:" at bounding box center [406, 77] width 8 height 8
checkbox input "true"
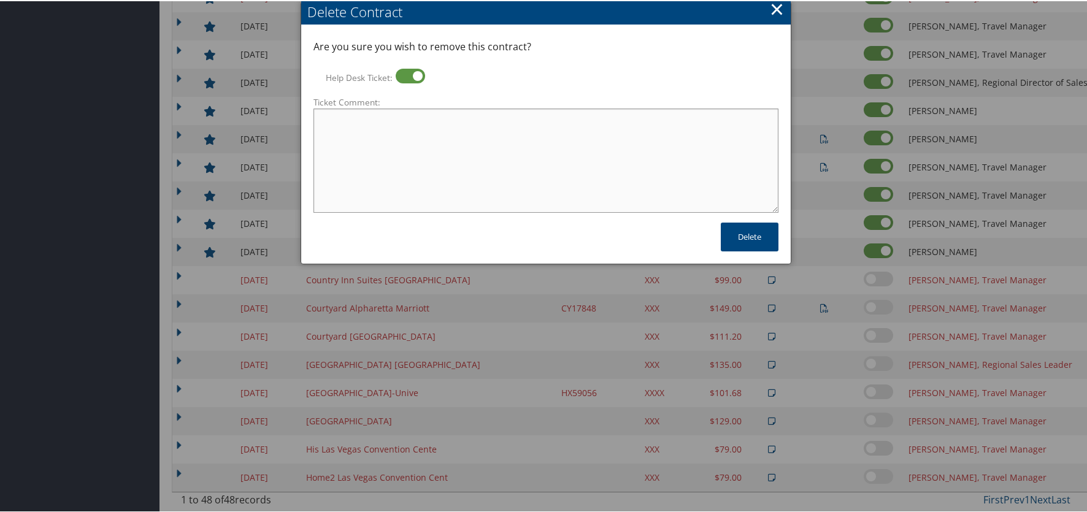
click at [404, 144] on textarea "Ticket Comment:" at bounding box center [545, 159] width 465 height 104
type textarea "no longer using this property"
click at [745, 238] on button "Delete" at bounding box center [750, 235] width 58 height 29
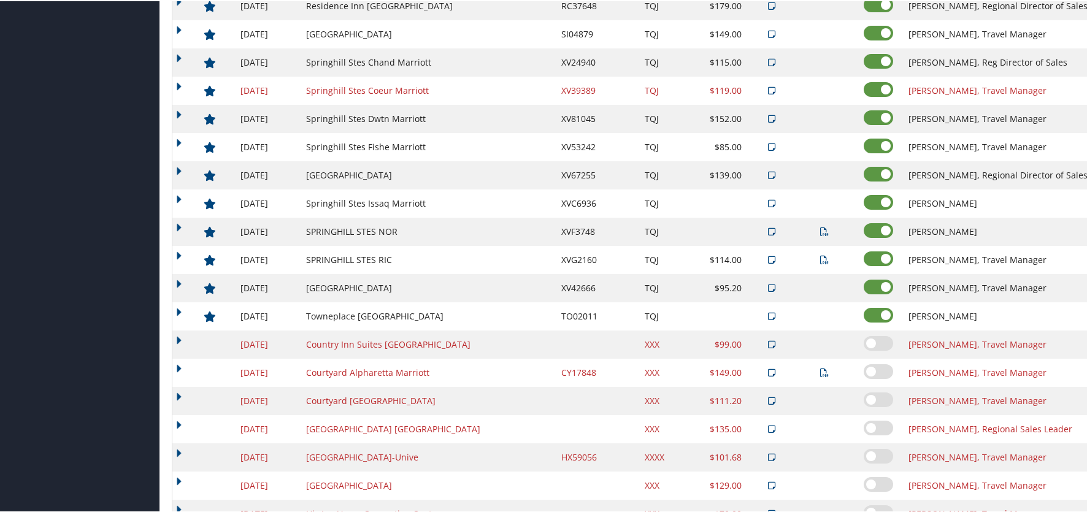
scroll to position [1062, 0]
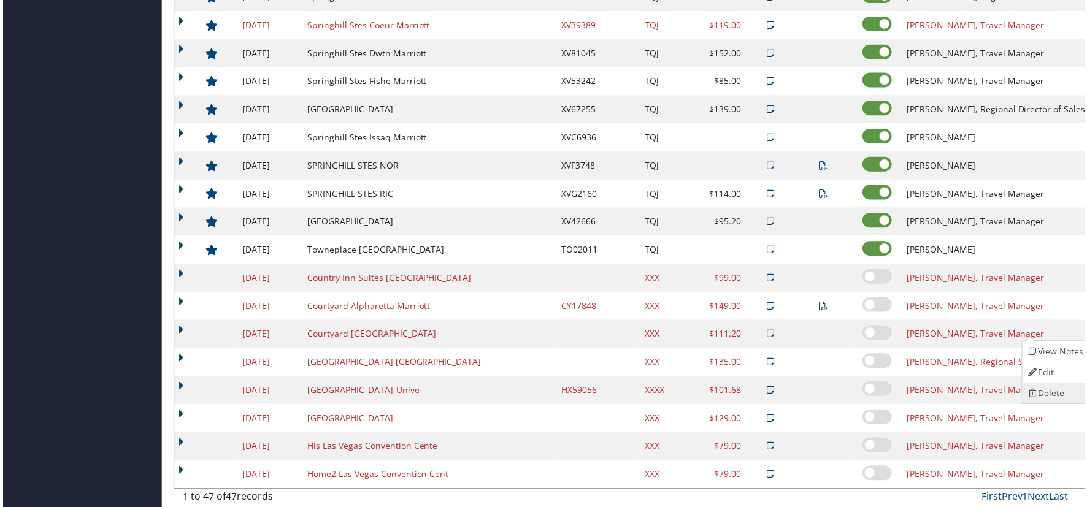
click at [1060, 390] on link "Delete" at bounding box center [1057, 395] width 66 height 21
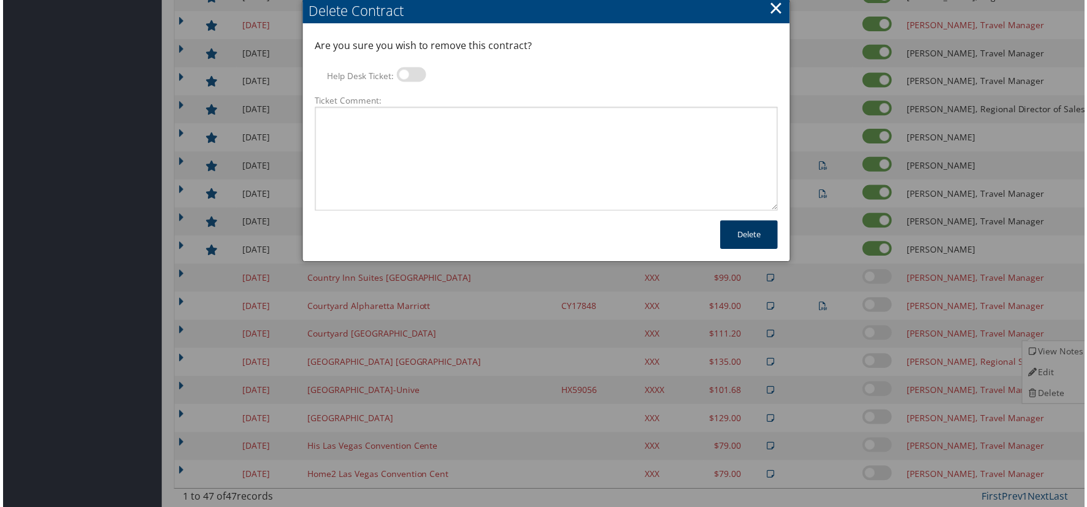
click at [746, 234] on button "Delete" at bounding box center [750, 235] width 58 height 29
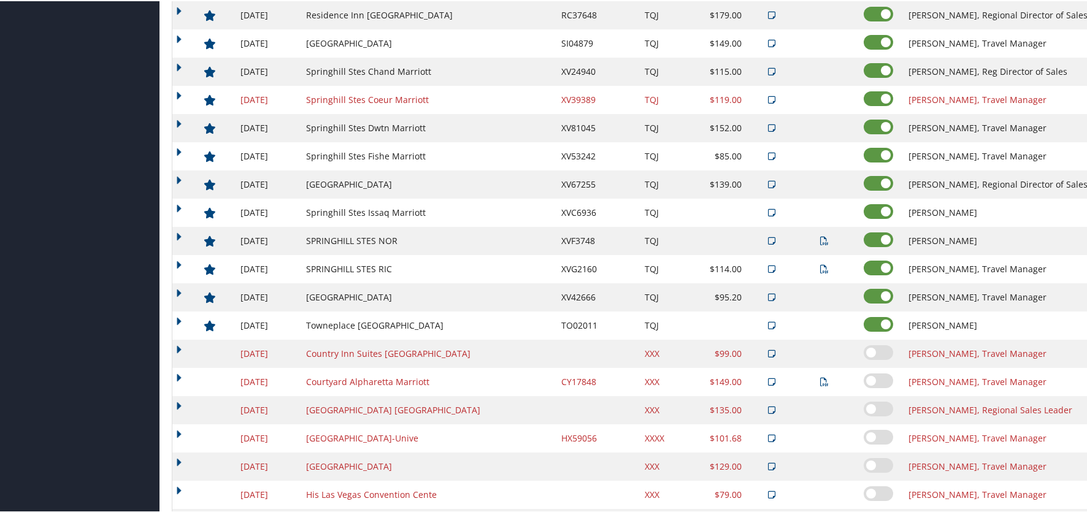
scroll to position [1034, 0]
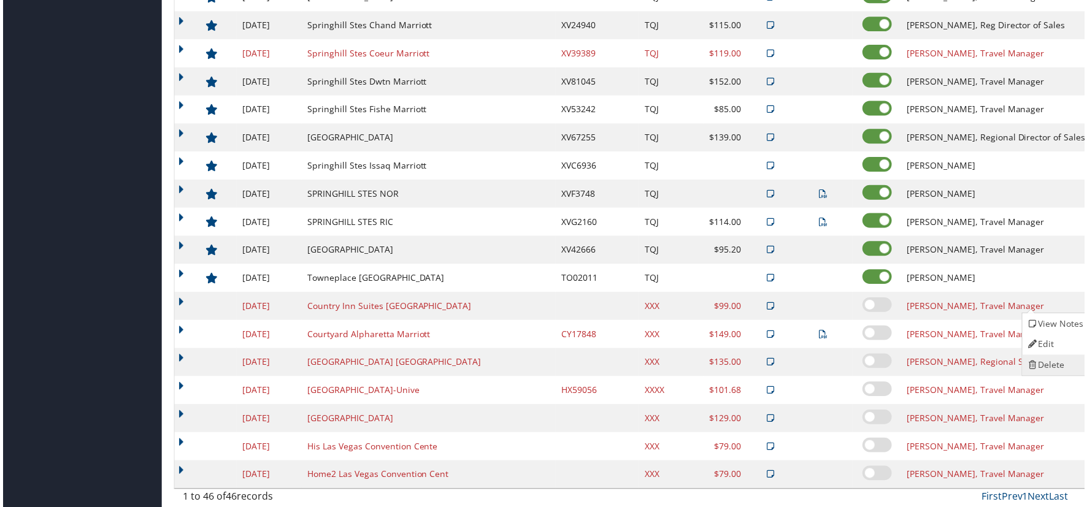
click at [1049, 366] on link "Delete" at bounding box center [1057, 366] width 66 height 21
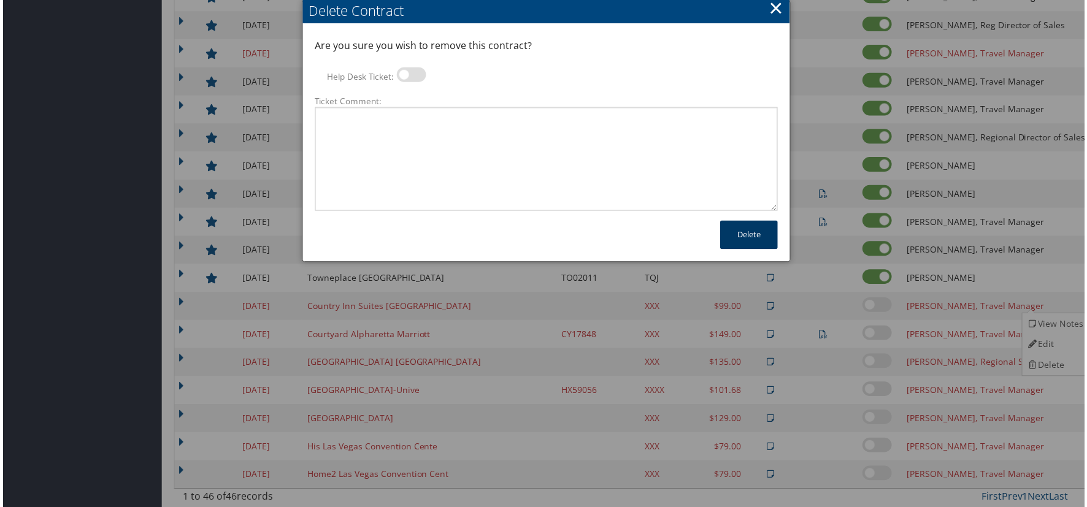
click at [729, 236] on button "Delete" at bounding box center [750, 235] width 58 height 29
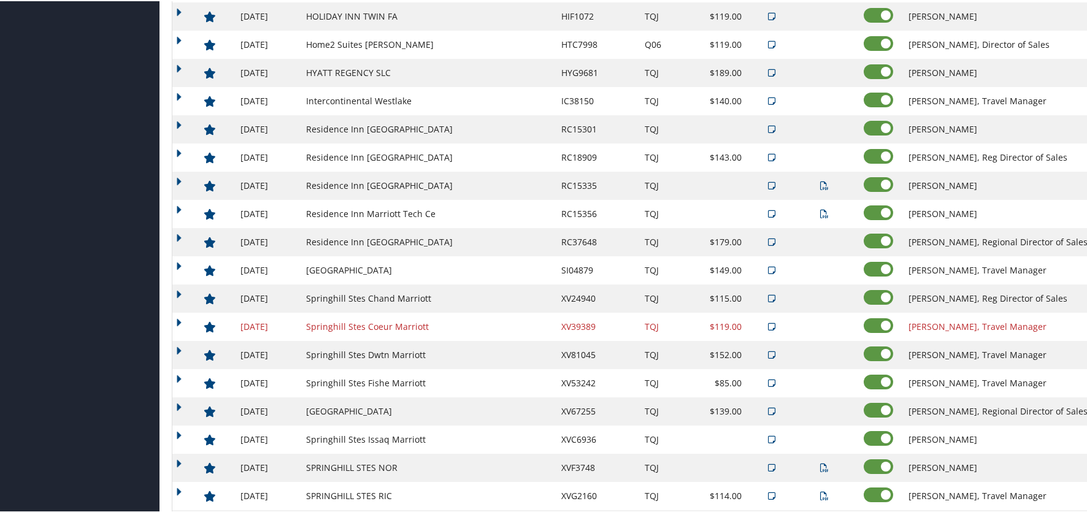
scroll to position [761, 0]
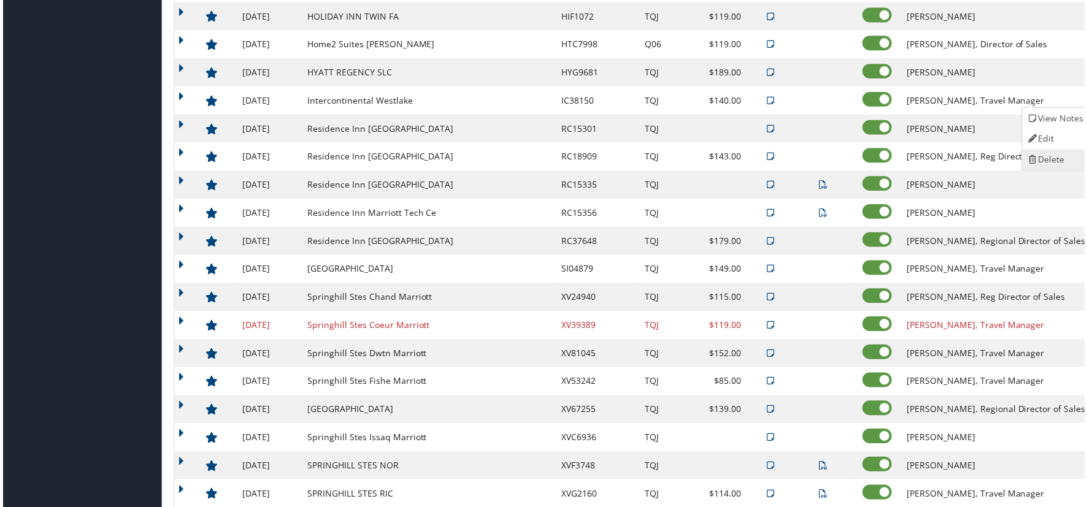
click at [1056, 158] on link "Delete" at bounding box center [1057, 160] width 66 height 21
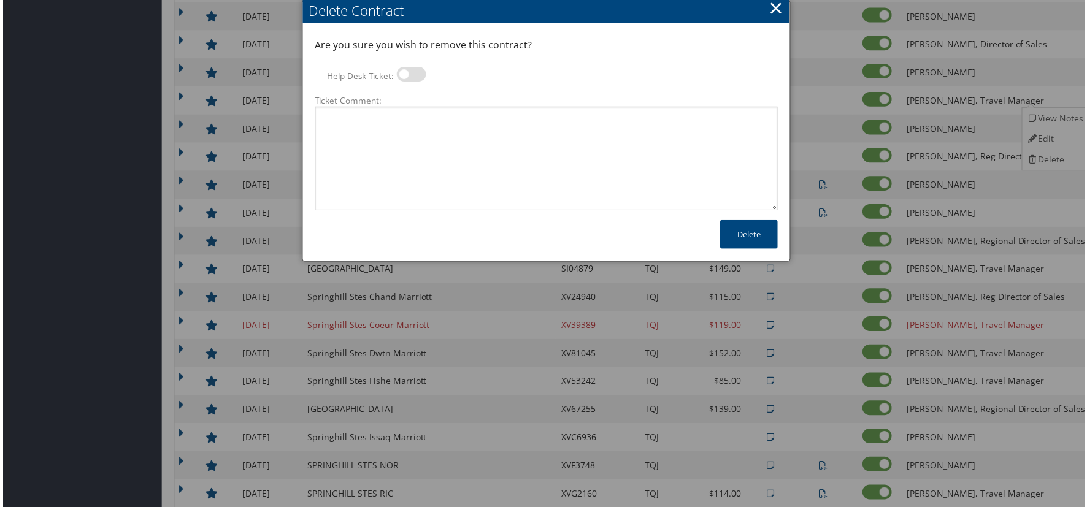
click at [407, 74] on label at bounding box center [410, 74] width 29 height 15
click at [407, 74] on input "Help Desk Ticket:" at bounding box center [406, 77] width 8 height 8
checkbox input "true"
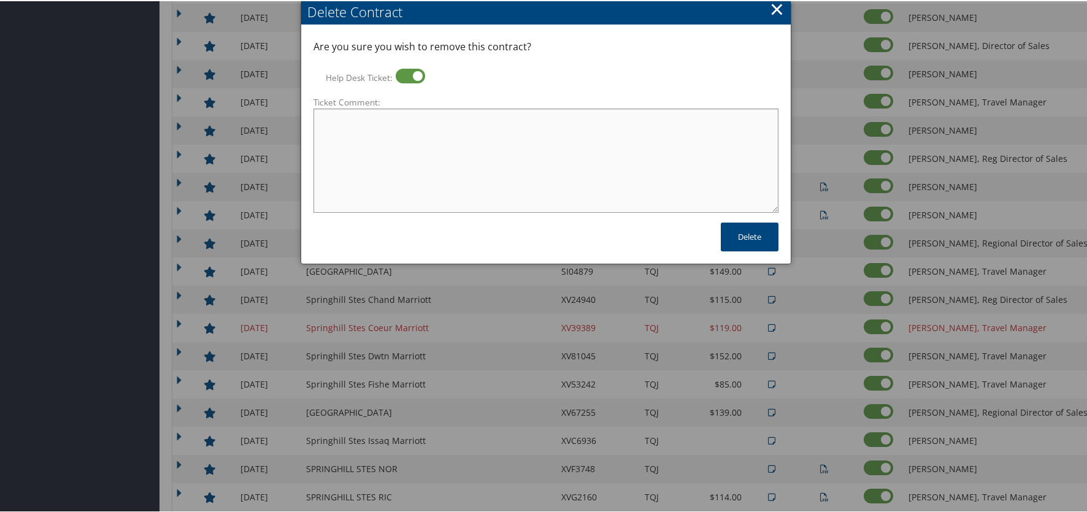
click at [412, 150] on textarea "Ticket Comment:" at bounding box center [545, 159] width 465 height 104
type textarea "no longer using this hotel"
click at [757, 228] on button "Delete" at bounding box center [750, 235] width 58 height 29
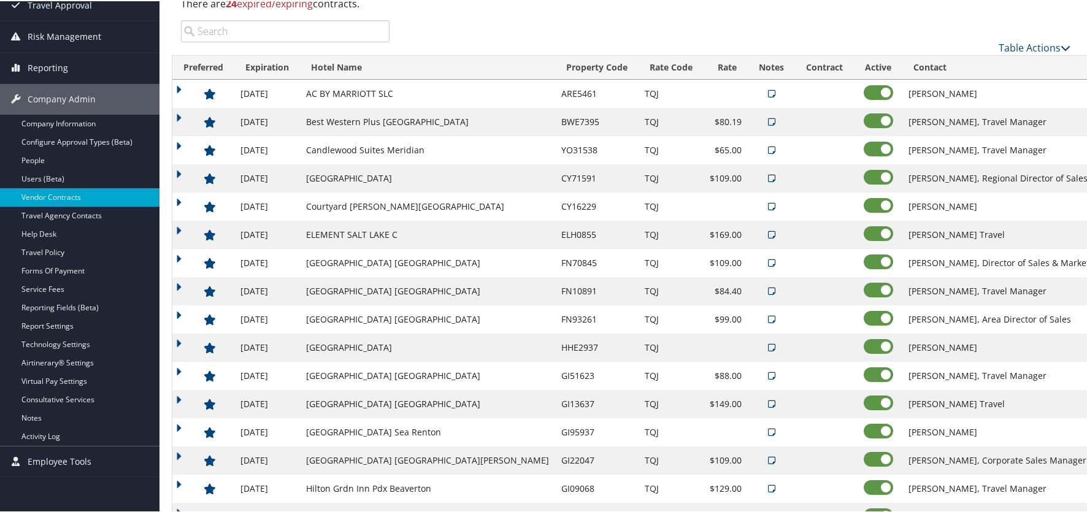
scroll to position [147, 0]
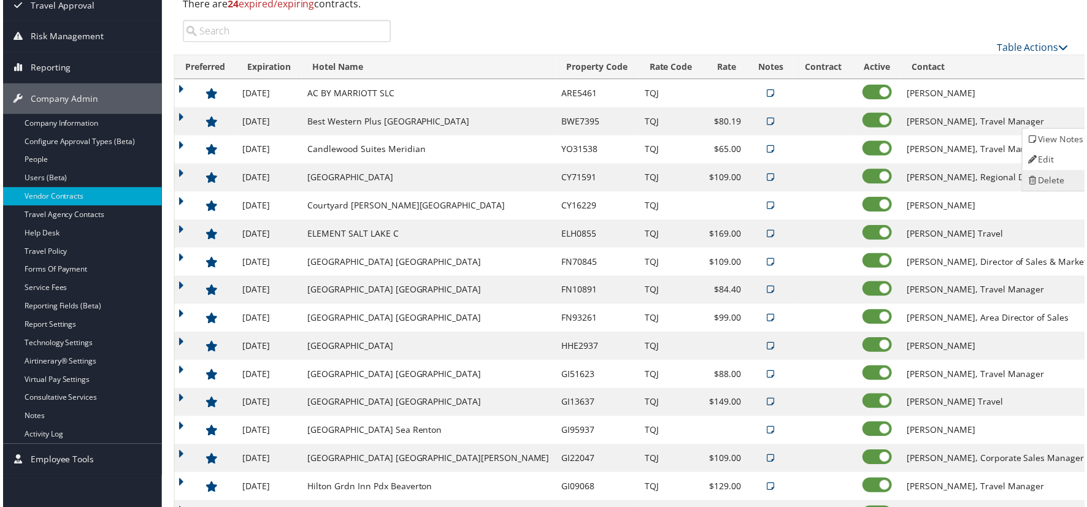
click at [1059, 179] on link "Delete" at bounding box center [1057, 181] width 66 height 21
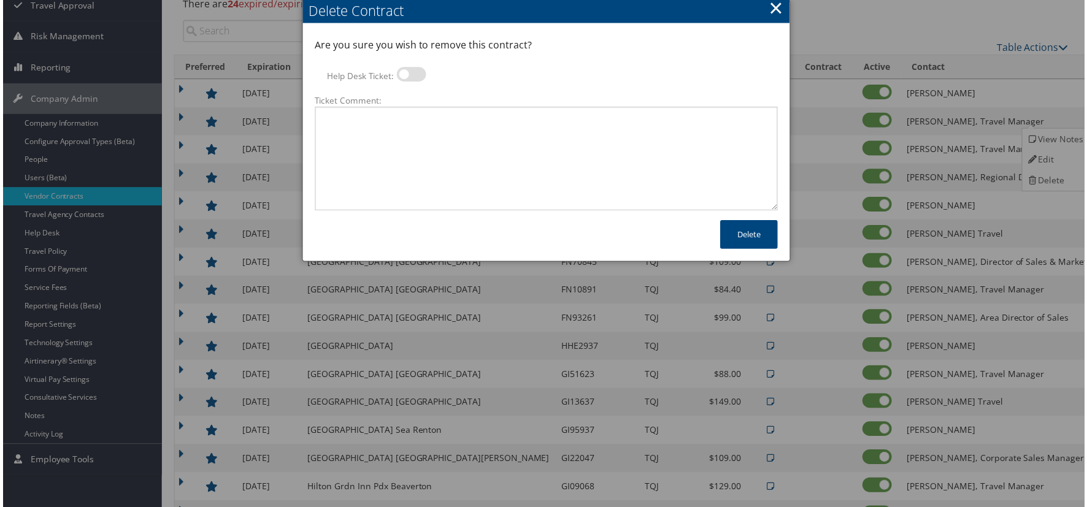
click at [409, 75] on label at bounding box center [410, 74] width 29 height 15
click at [409, 75] on input "Help Desk Ticket:" at bounding box center [406, 77] width 8 height 8
checkbox input "true"
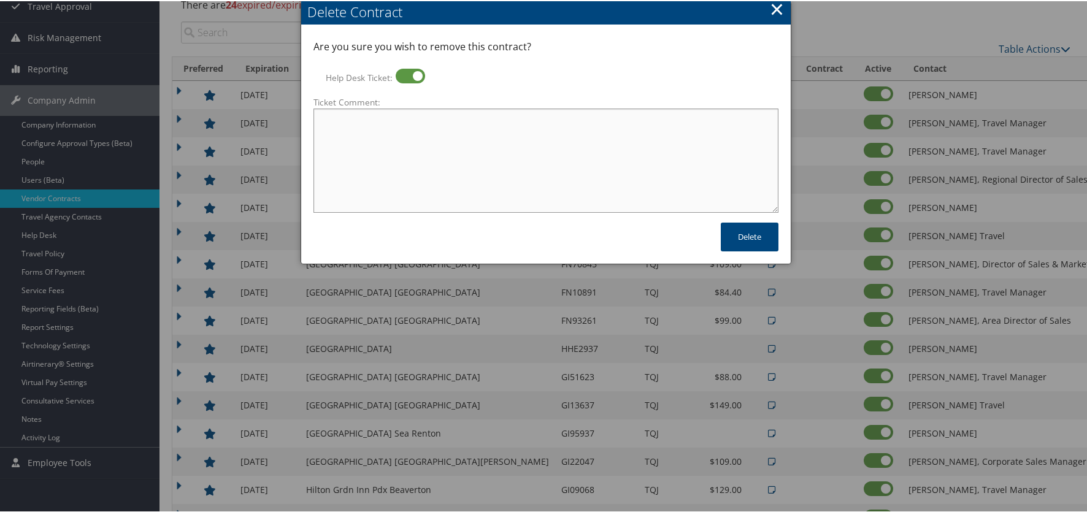
click at [410, 145] on textarea "Ticket Comment:" at bounding box center [545, 159] width 465 height 104
type textarea "D"
type textarea "no longer using this hotel"
click at [740, 228] on button "Delete" at bounding box center [750, 235] width 58 height 29
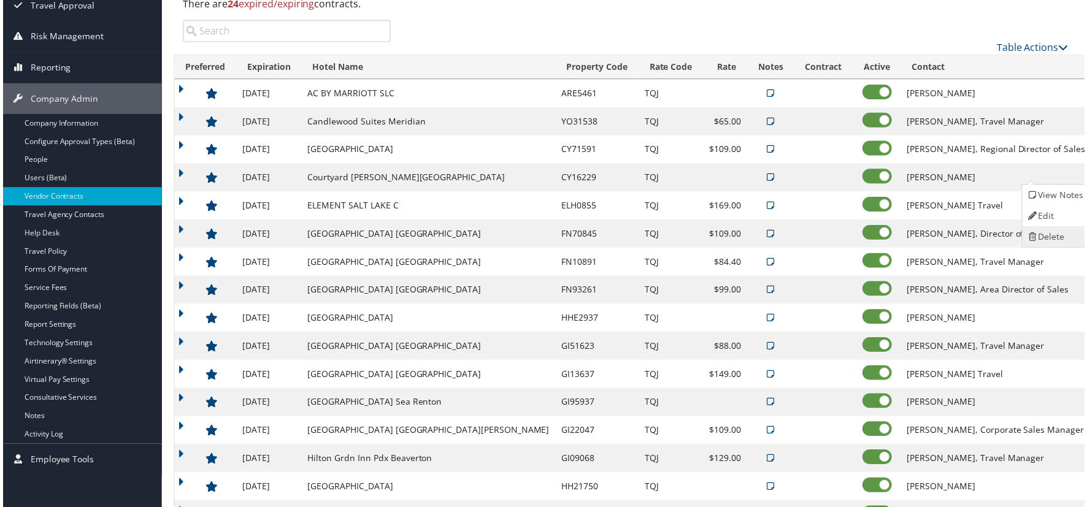
click at [1046, 239] on link "Delete" at bounding box center [1057, 238] width 66 height 21
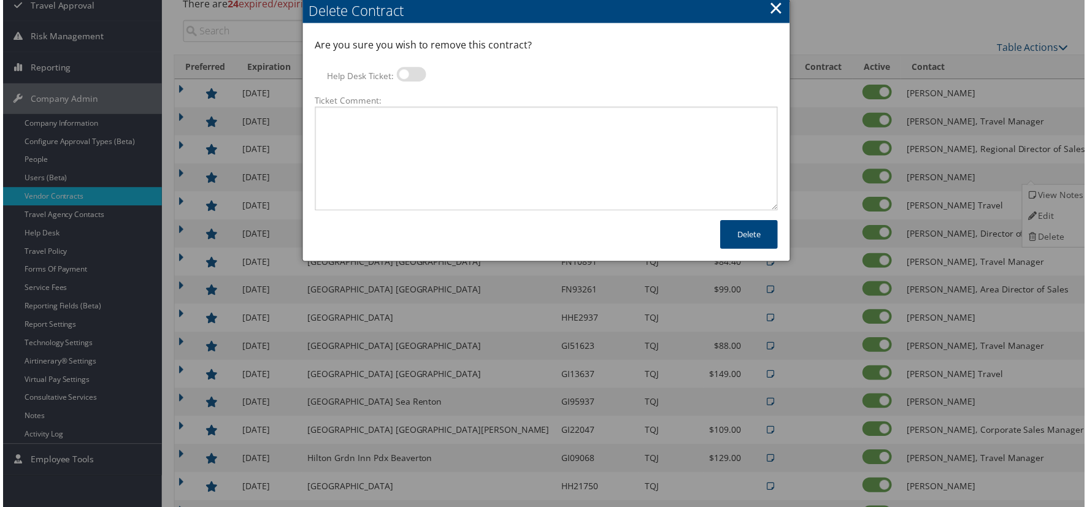
click at [408, 72] on label at bounding box center [410, 74] width 29 height 15
click at [408, 73] on input "Help Desk Ticket:" at bounding box center [406, 77] width 8 height 8
checkbox input "true"
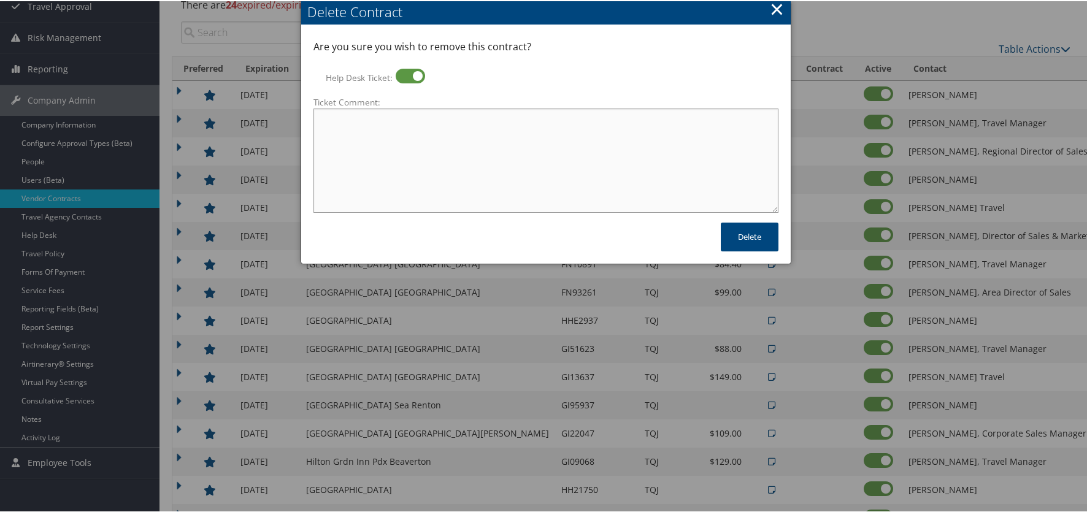
click at [402, 128] on textarea "Ticket Comment:" at bounding box center [545, 159] width 465 height 104
type textarea "no longer using this hotel"
click at [768, 240] on button "Delete" at bounding box center [750, 235] width 58 height 29
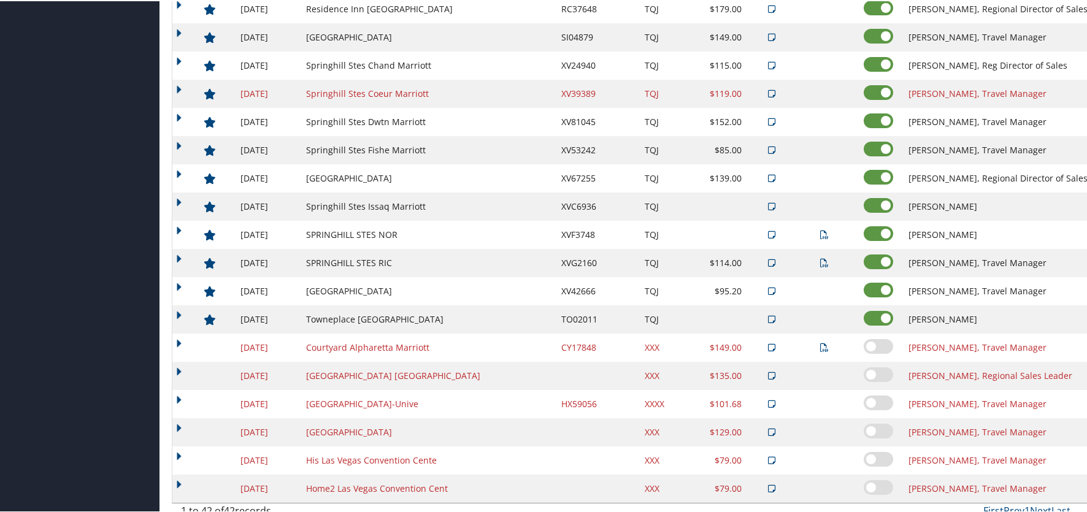
scroll to position [921, 0]
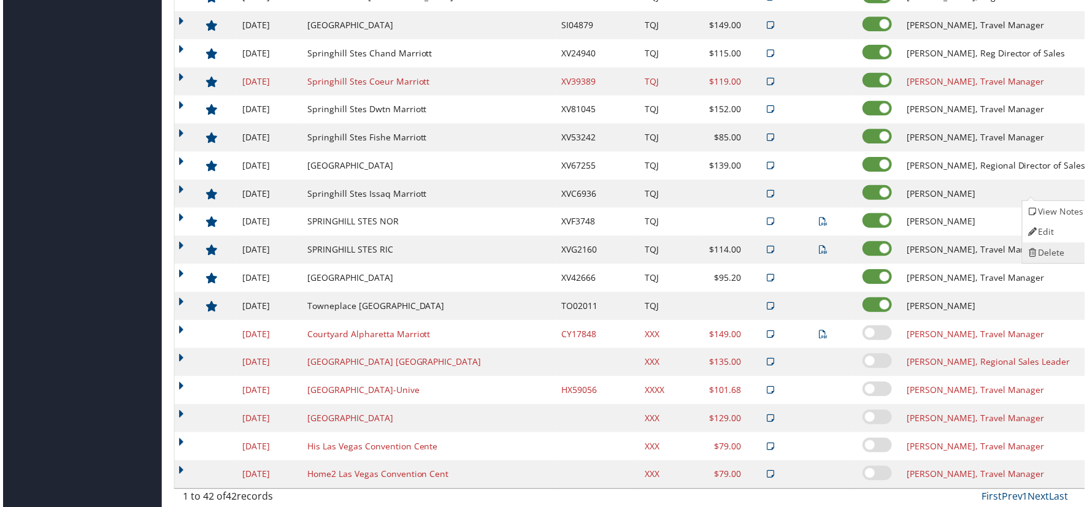
click at [1054, 253] on link "Delete" at bounding box center [1057, 253] width 66 height 21
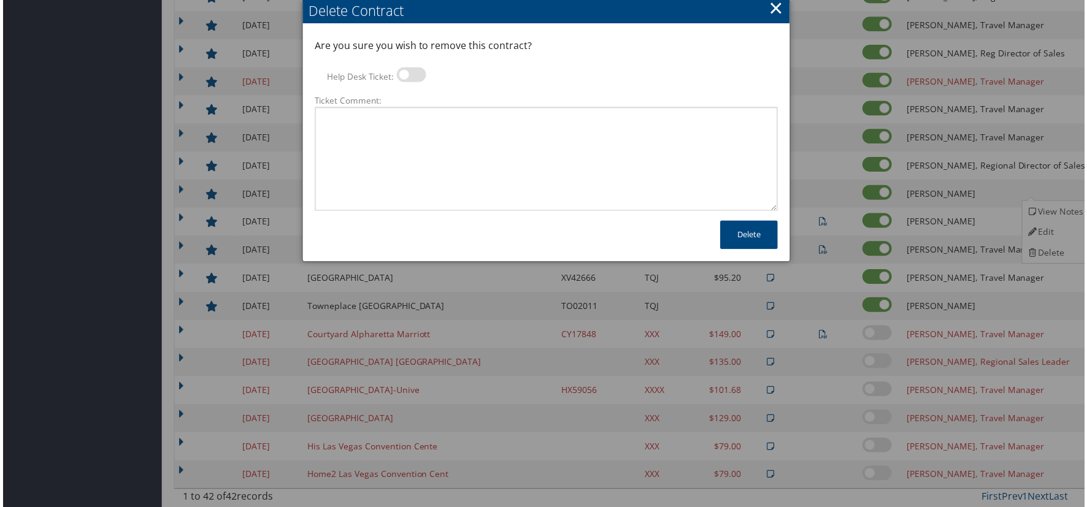
click at [415, 79] on label at bounding box center [410, 74] width 29 height 15
click at [410, 79] on input "Help Desk Ticket:" at bounding box center [406, 77] width 8 height 8
checkbox input "true"
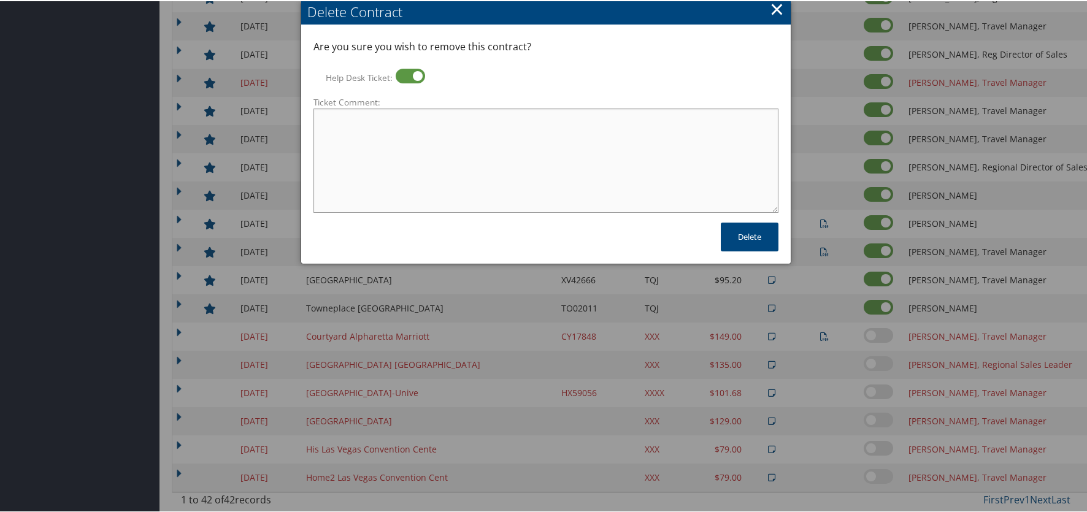
click at [438, 150] on textarea "Ticket Comment:" at bounding box center [545, 159] width 465 height 104
type textarea "no longer using this property"
click at [761, 238] on button "Delete" at bounding box center [750, 235] width 58 height 29
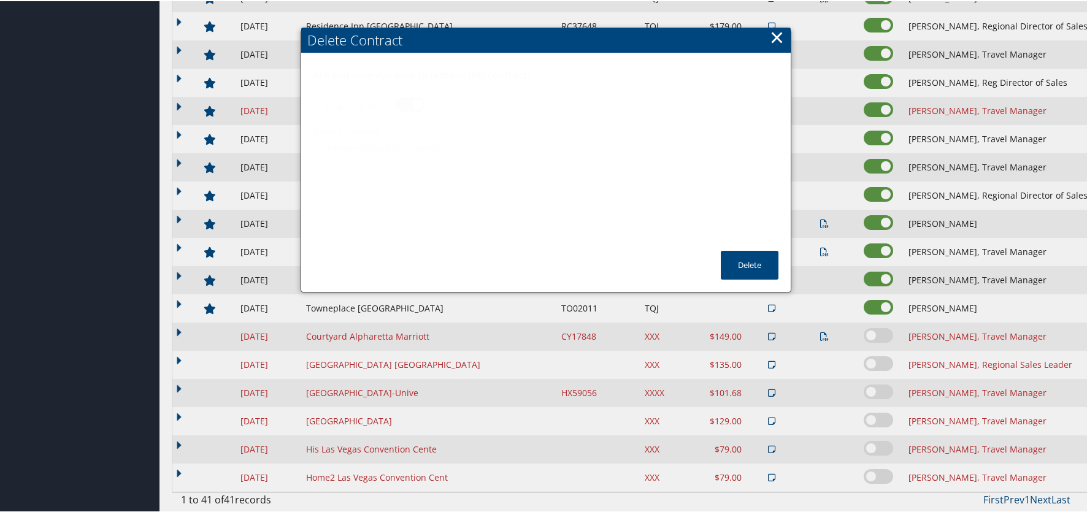
scroll to position [893, 0]
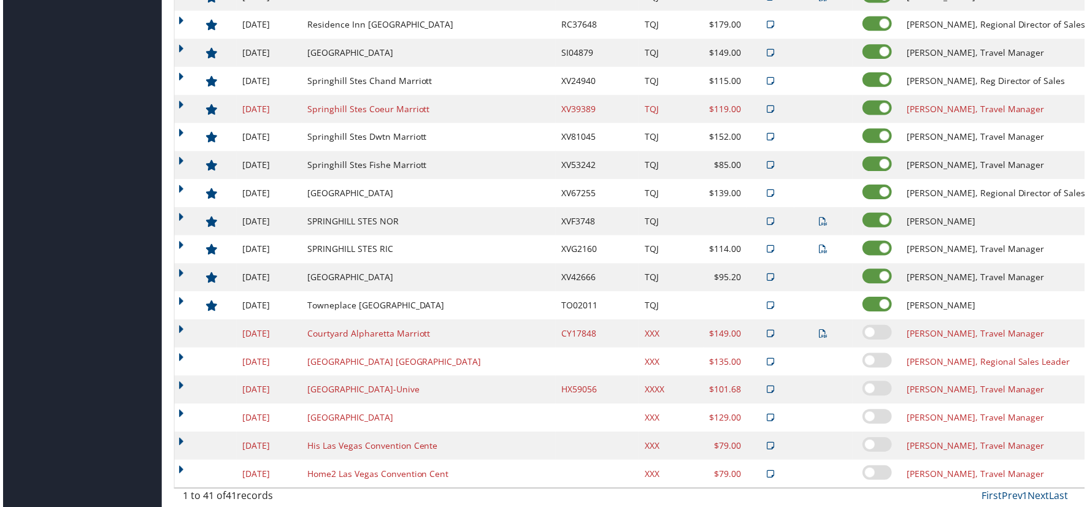
scroll to position [898, 0]
click at [1034, 363] on icon at bounding box center [1034, 366] width 11 height 9
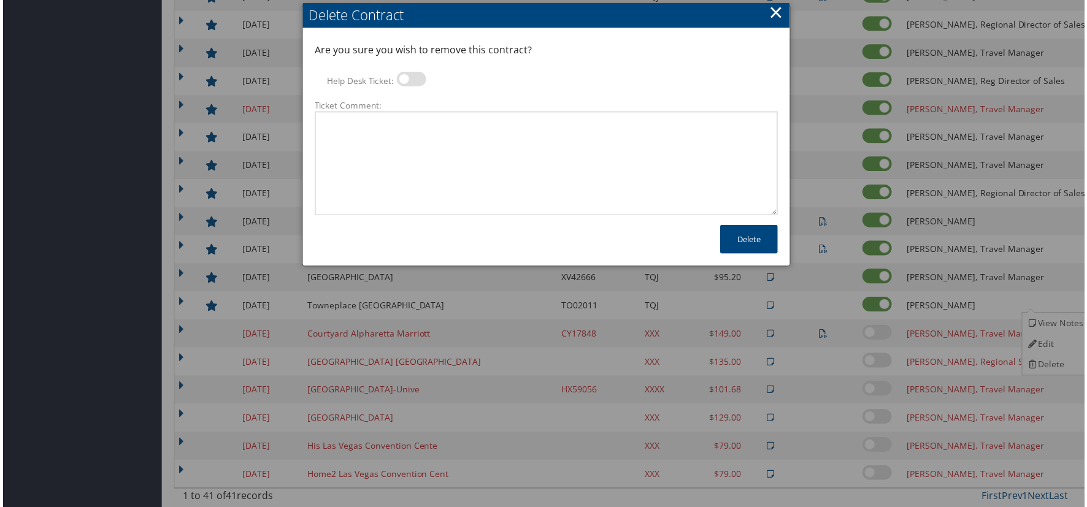
click at [410, 72] on label at bounding box center [410, 79] width 29 height 15
click at [410, 78] on input "Help Desk Ticket:" at bounding box center [406, 82] width 8 height 8
checkbox input "true"
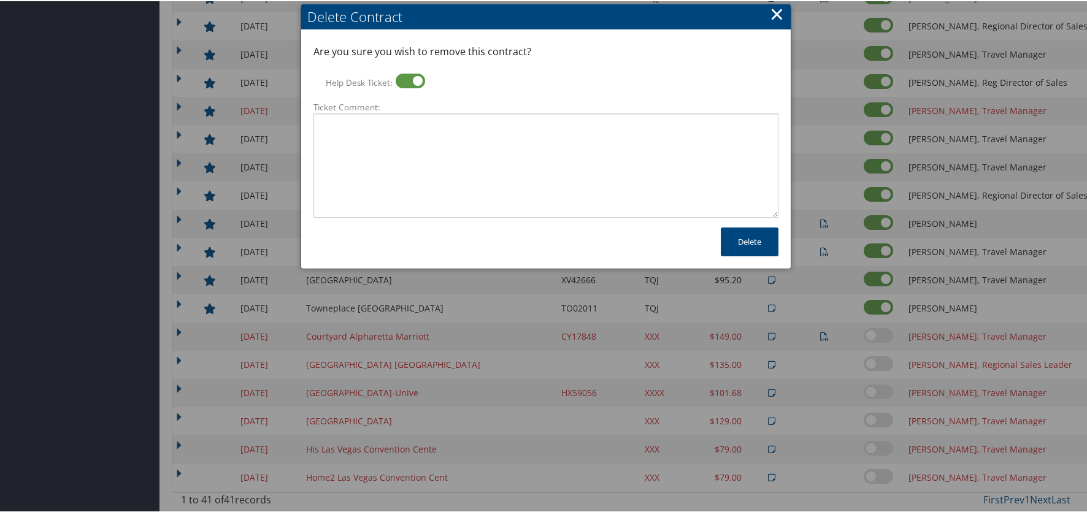
scroll to position [893, 0]
click at [416, 125] on textarea "Ticket Comment:" at bounding box center [545, 164] width 465 height 104
type textarea "no longer using this hotel"
click at [741, 237] on button "Delete" at bounding box center [750, 240] width 58 height 29
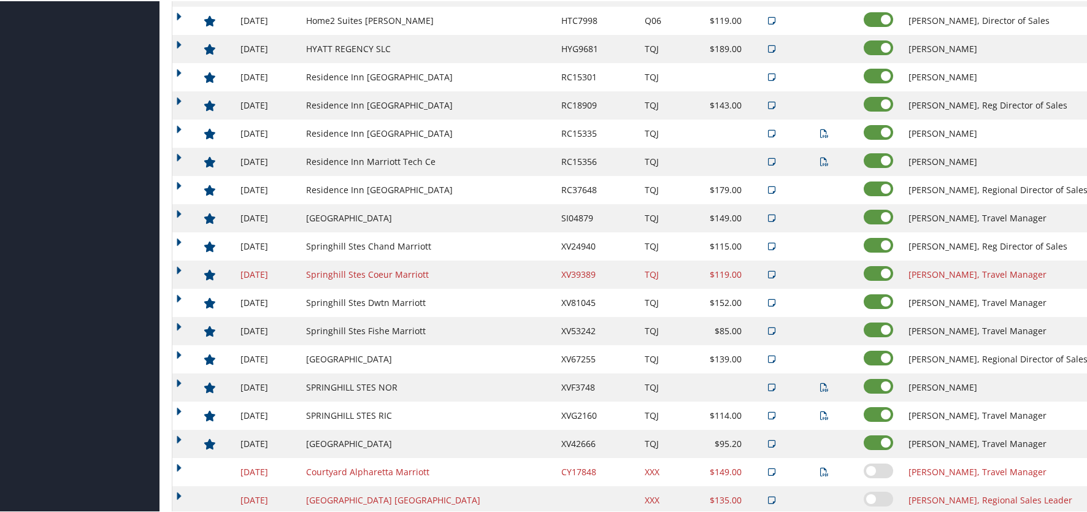
scroll to position [865, 0]
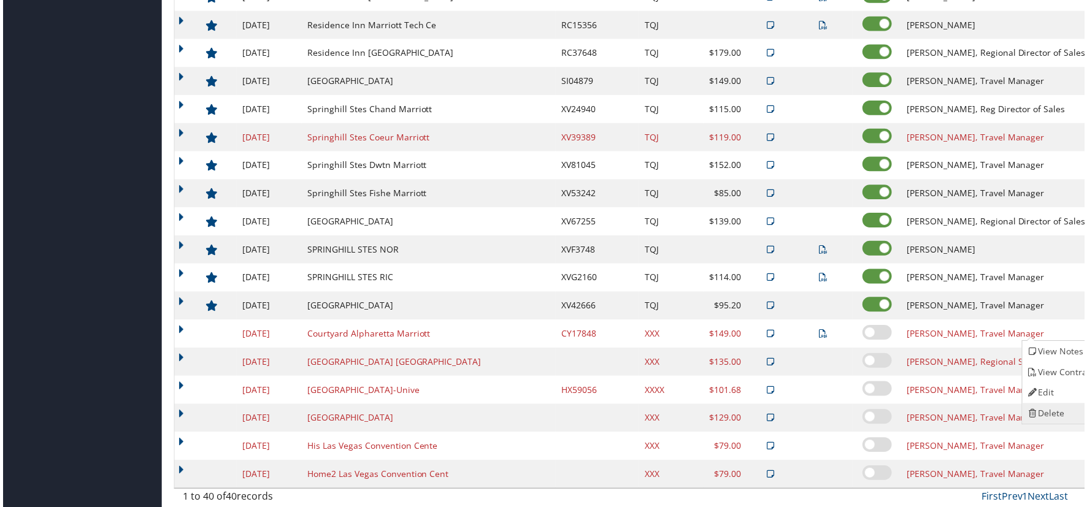
click at [1069, 416] on link "Delete" at bounding box center [1062, 415] width 77 height 21
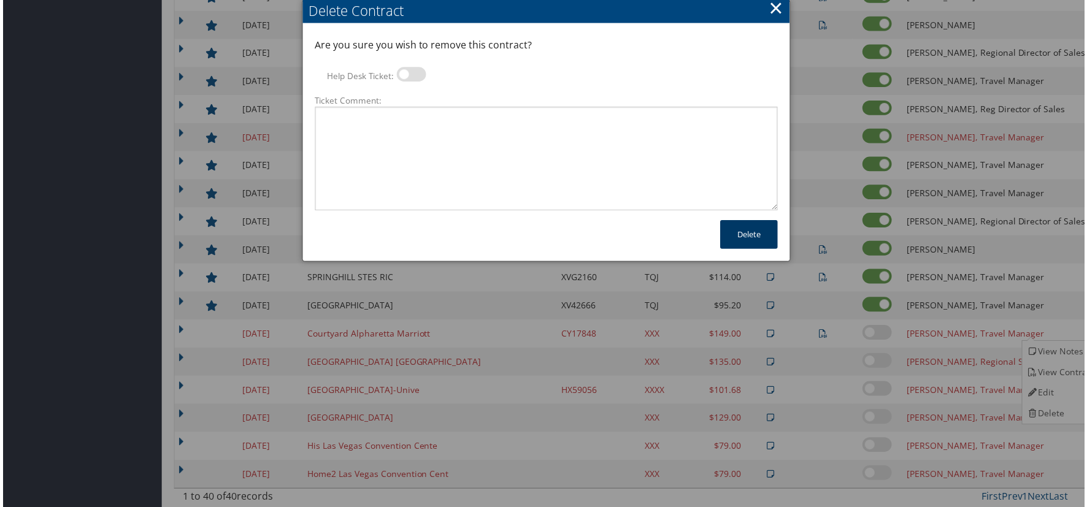
click at [740, 239] on button "Delete" at bounding box center [750, 235] width 58 height 29
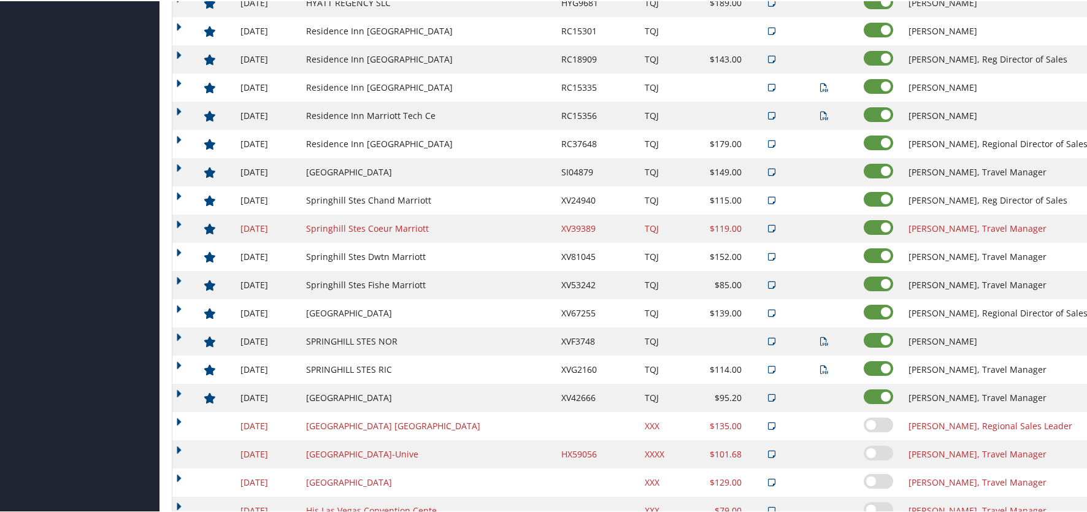
scroll to position [837, 0]
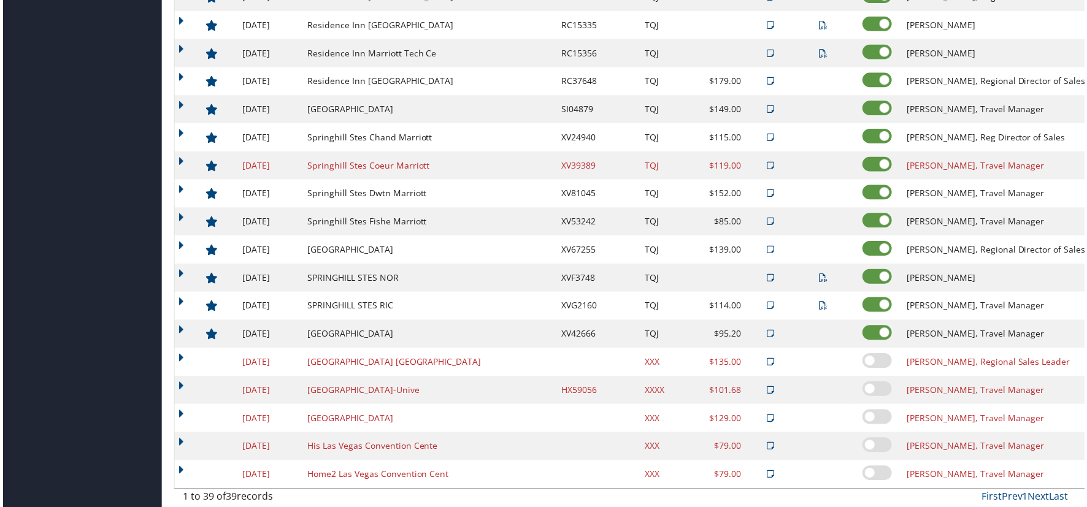
scroll to position [848, 0]
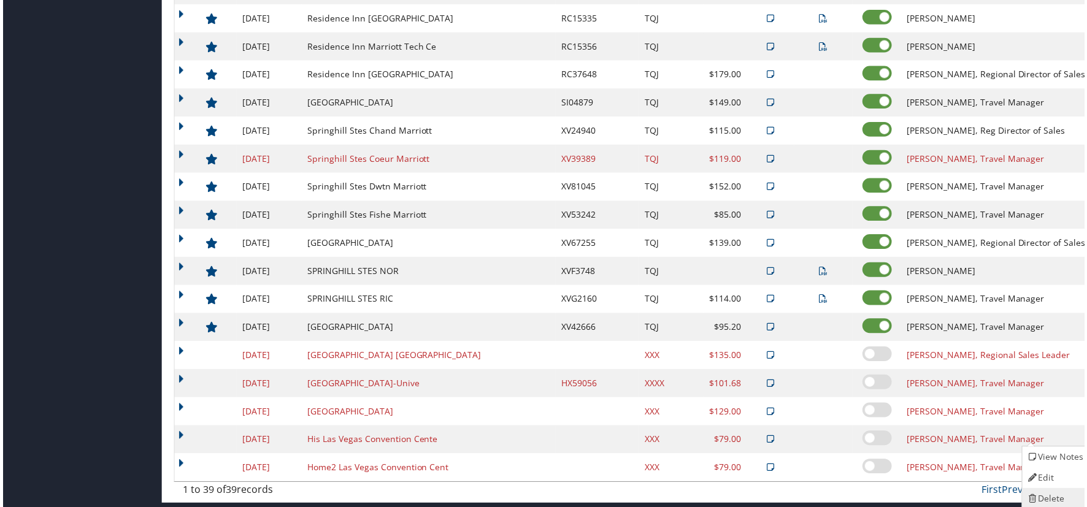
click at [1063, 494] on link "Delete" at bounding box center [1057, 501] width 66 height 21
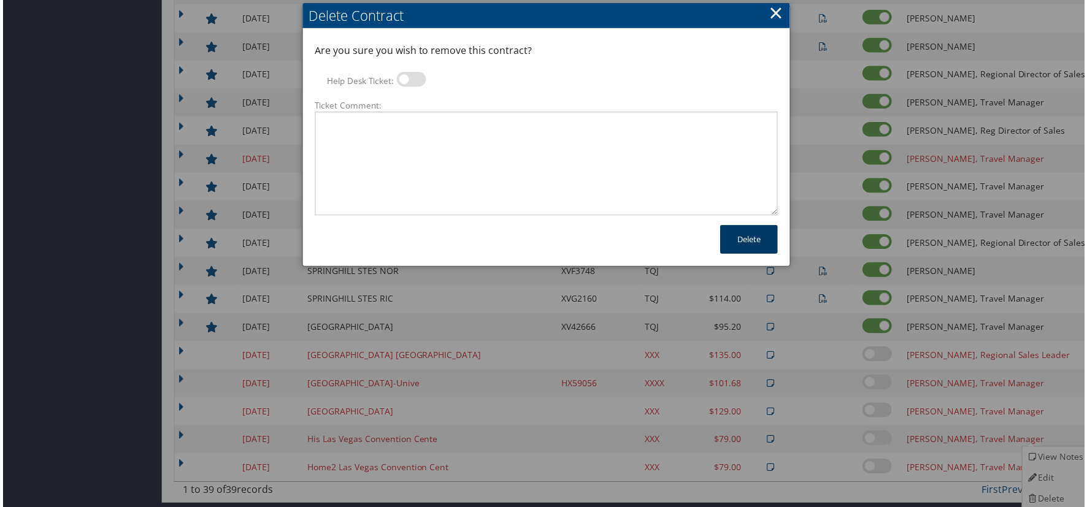
click at [752, 245] on button "Delete" at bounding box center [750, 240] width 58 height 29
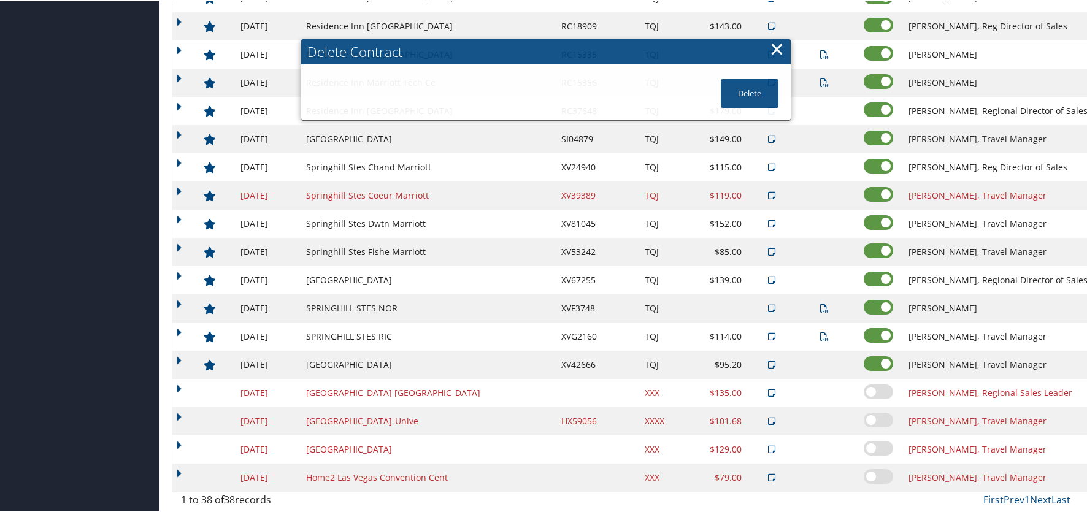
scroll to position [808, 0]
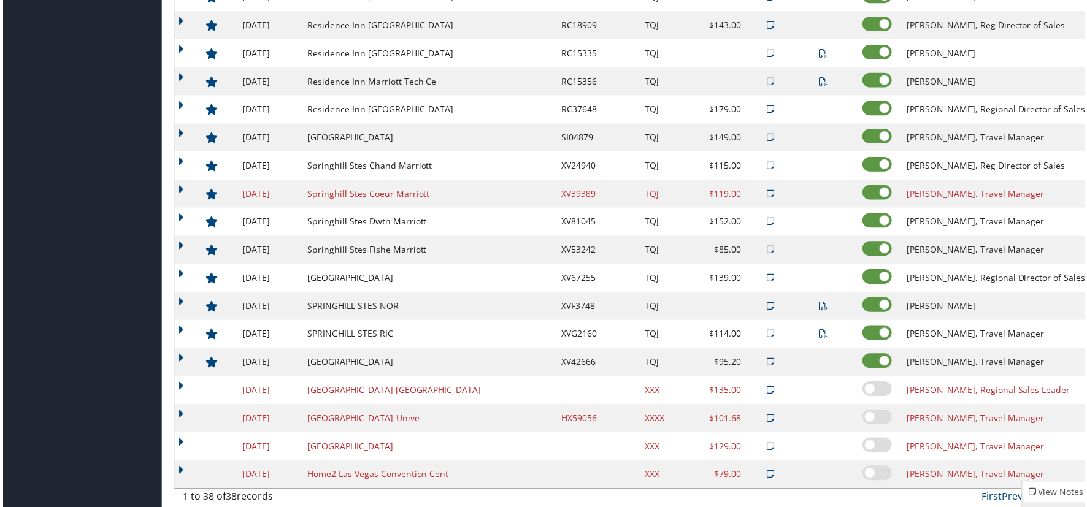
scroll to position [848, 0]
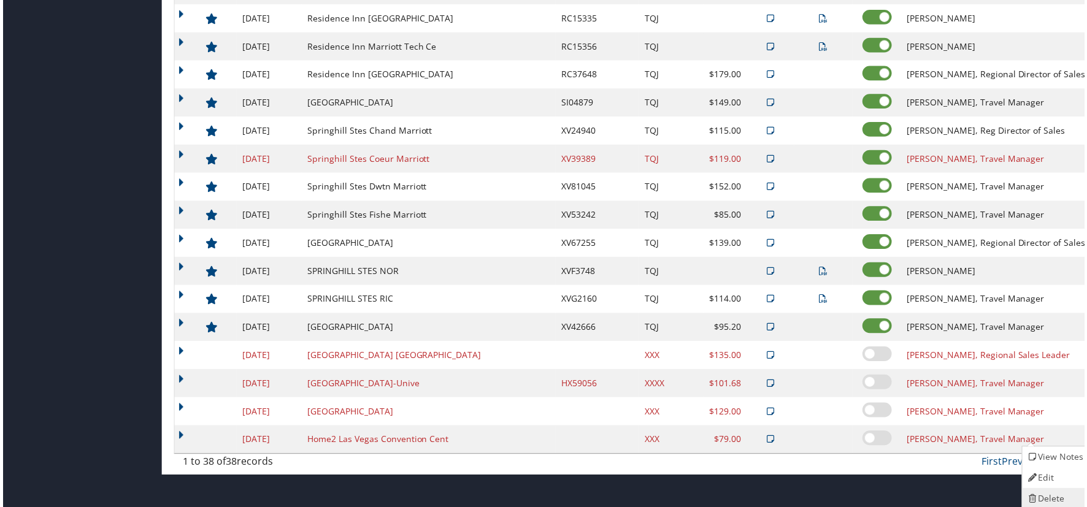
click at [1059, 497] on link "Delete" at bounding box center [1057, 501] width 66 height 21
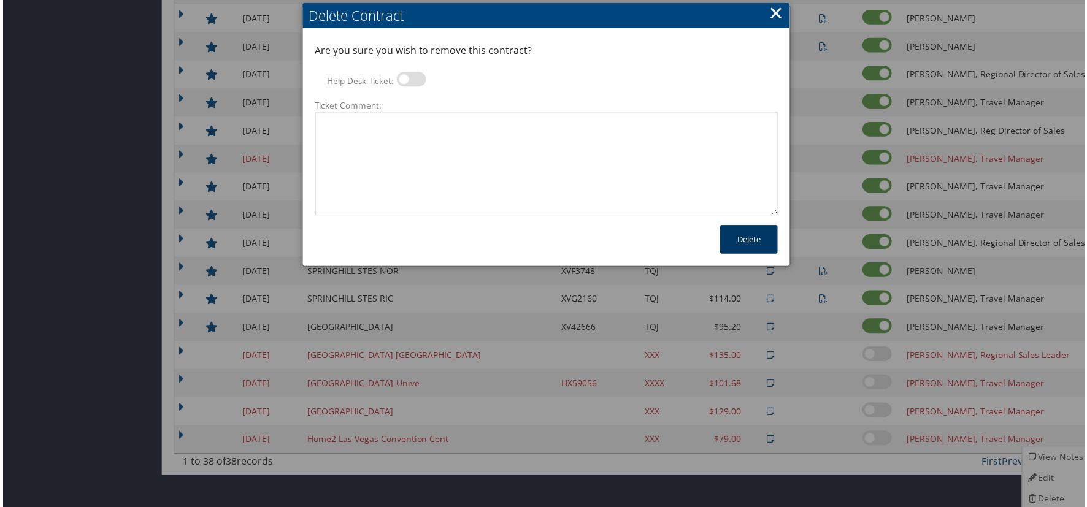
click at [739, 231] on button "Delete" at bounding box center [750, 240] width 58 height 29
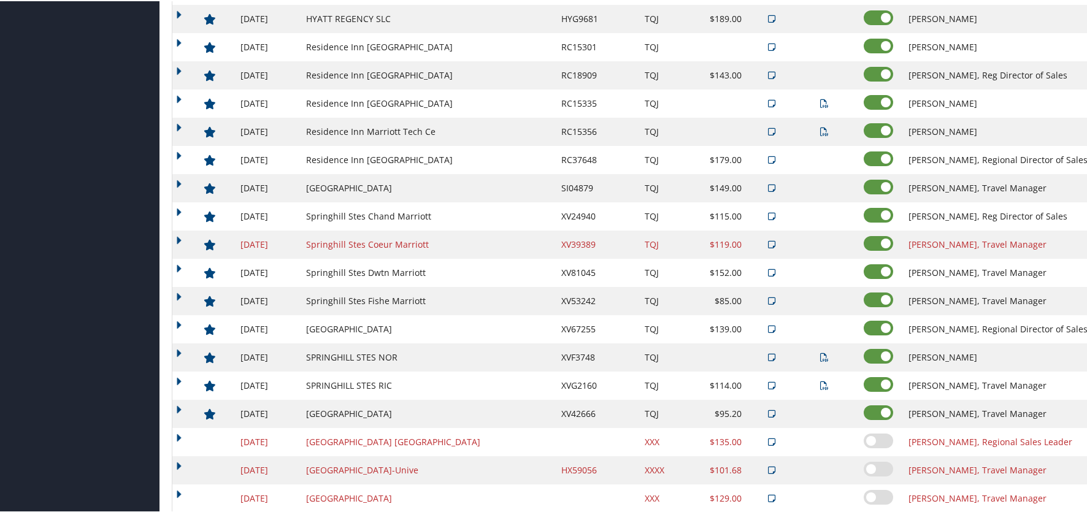
scroll to position [780, 0]
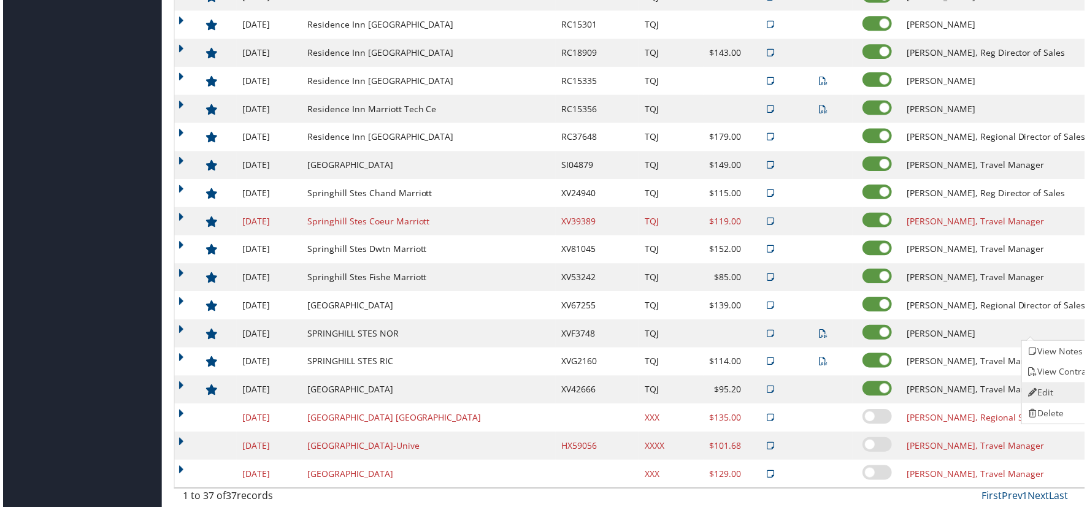
click at [1064, 397] on link "Edit" at bounding box center [1062, 395] width 77 height 21
select select "NLRA"
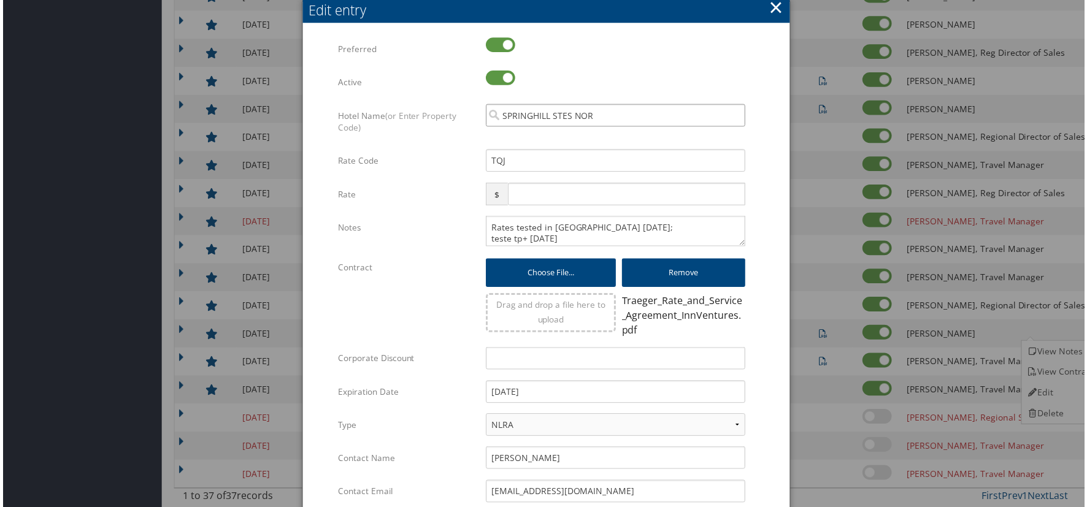
click at [592, 121] on input "SPRINGHILL STES NOR" at bounding box center [615, 116] width 261 height 23
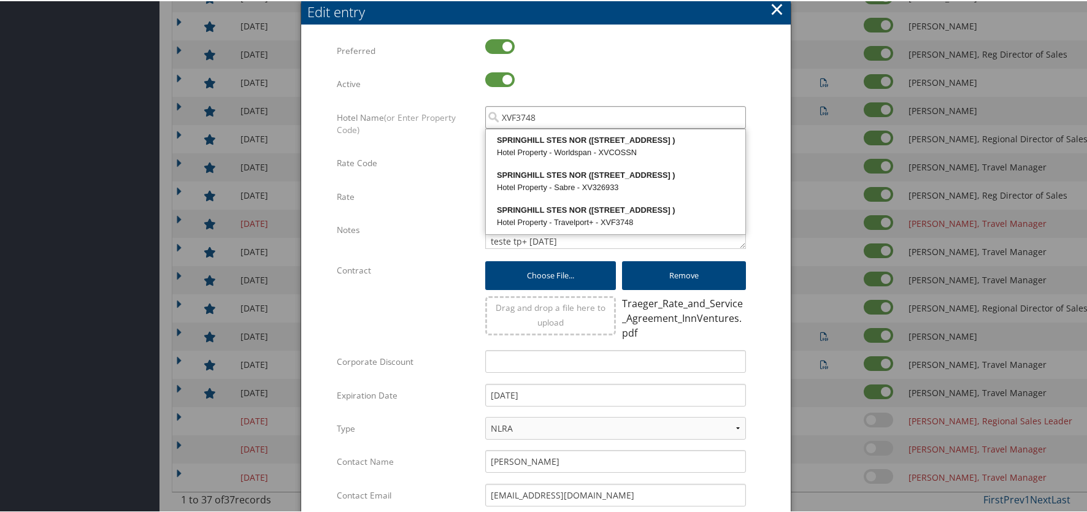
type input "XVF3748"
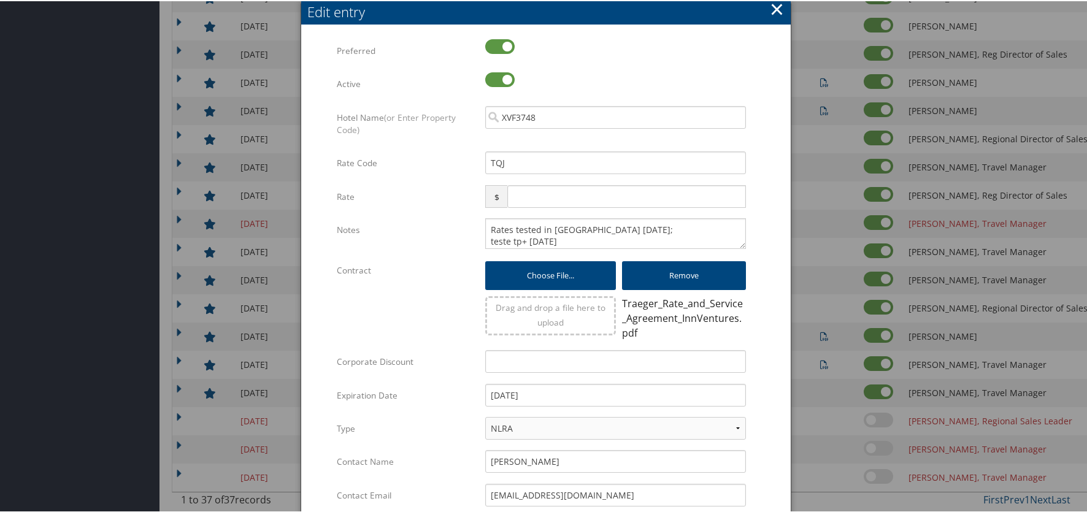
click at [775, 6] on button "×" at bounding box center [777, 8] width 14 height 25
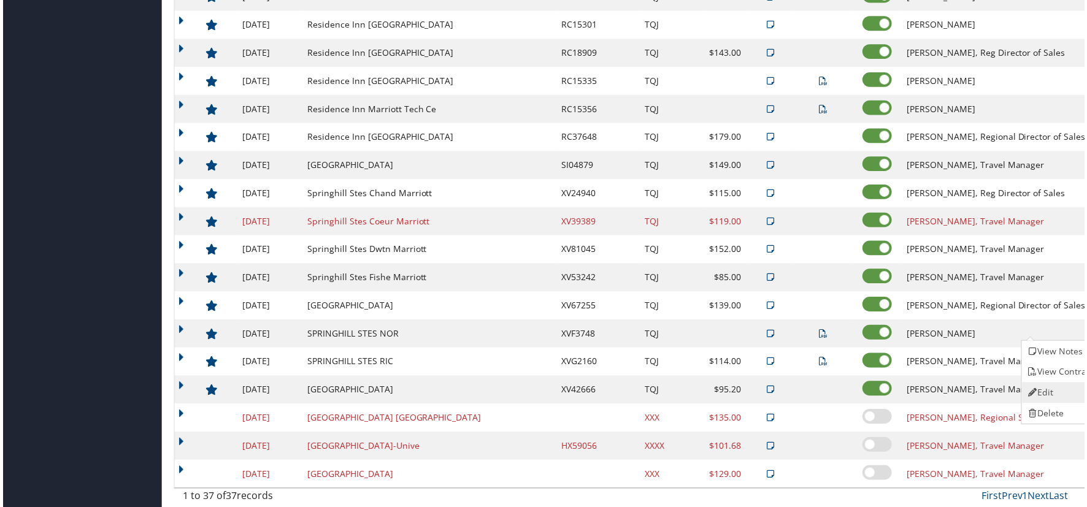
click at [1064, 393] on link "Edit" at bounding box center [1062, 395] width 77 height 21
select select "NLRA"
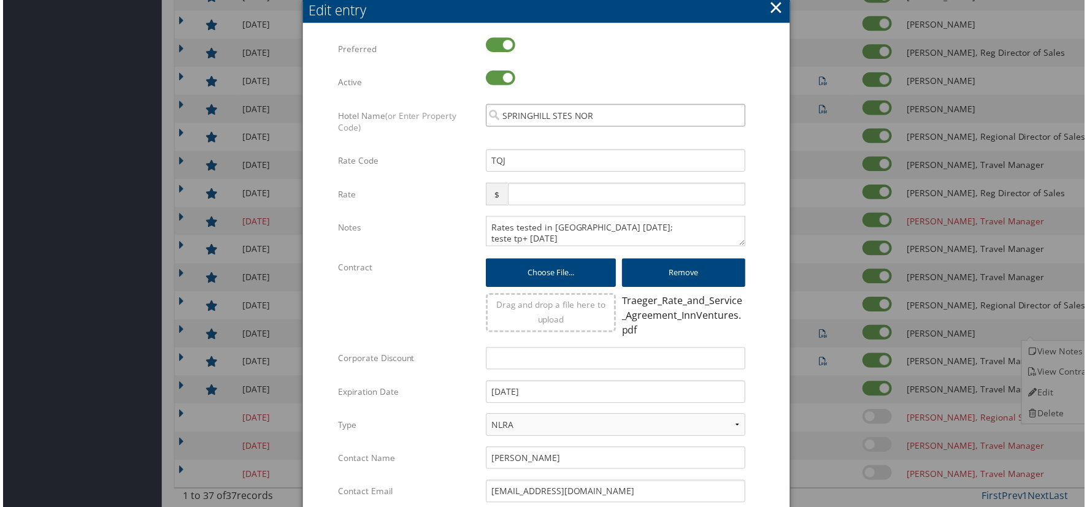
click at [593, 113] on input "SPRINGHILL STES NOR" at bounding box center [615, 116] width 261 height 23
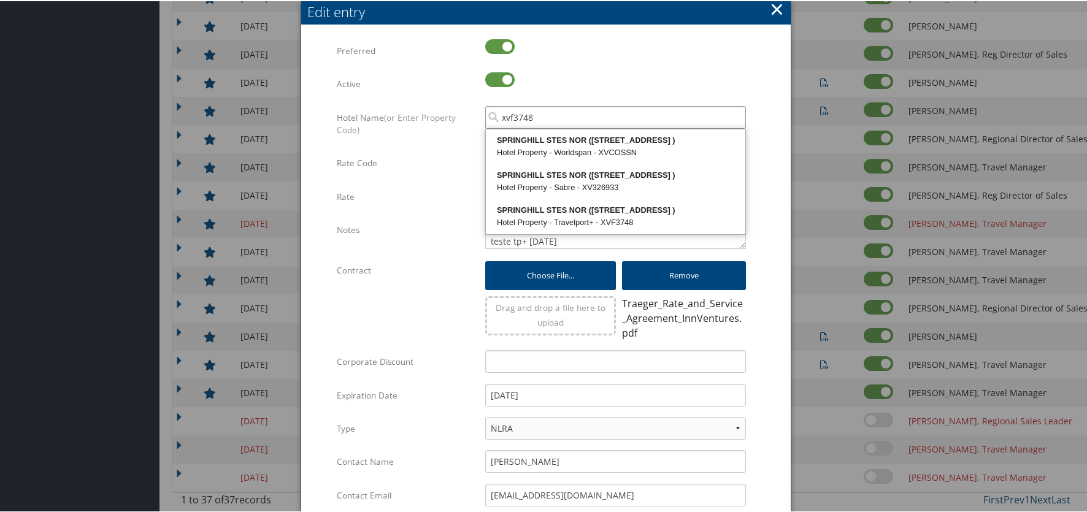
type input "xvf3748"
click at [684, 47] on div at bounding box center [615, 52] width 261 height 28
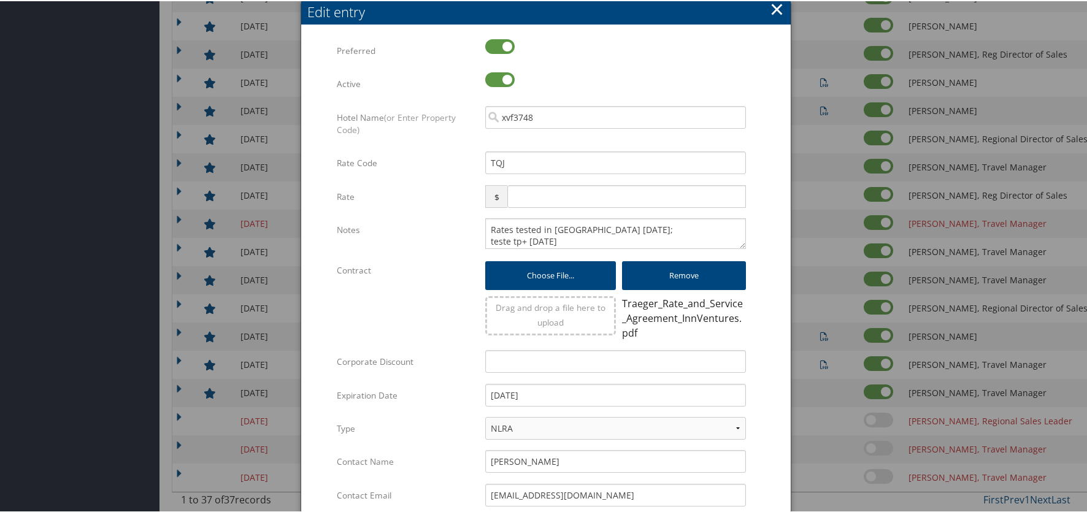
click at [772, 2] on button "×" at bounding box center [777, 8] width 14 height 25
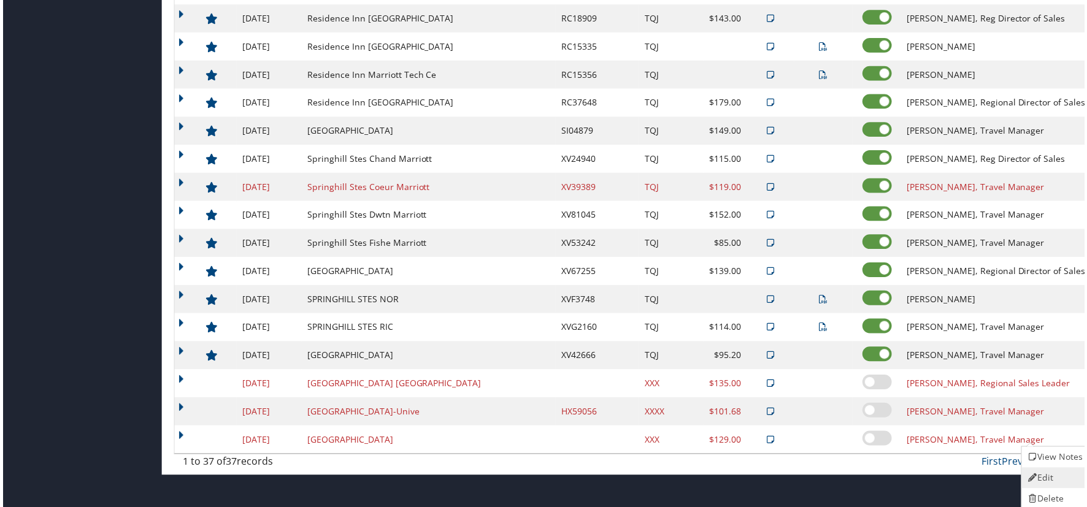
click at [1054, 478] on link "Edit" at bounding box center [1057, 480] width 66 height 21
select select "NLRA"
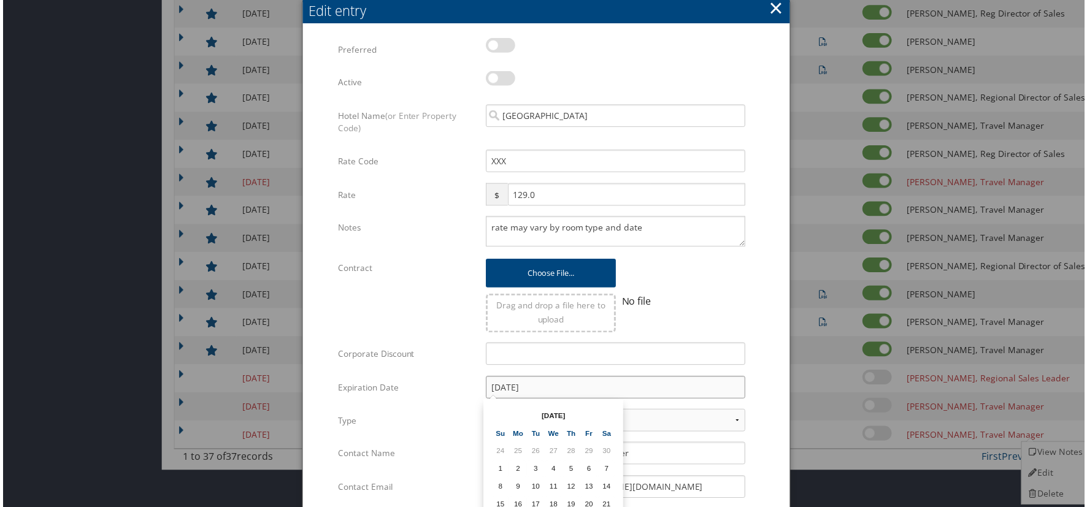
click at [537, 389] on input "12/31/2024" at bounding box center [615, 389] width 261 height 23
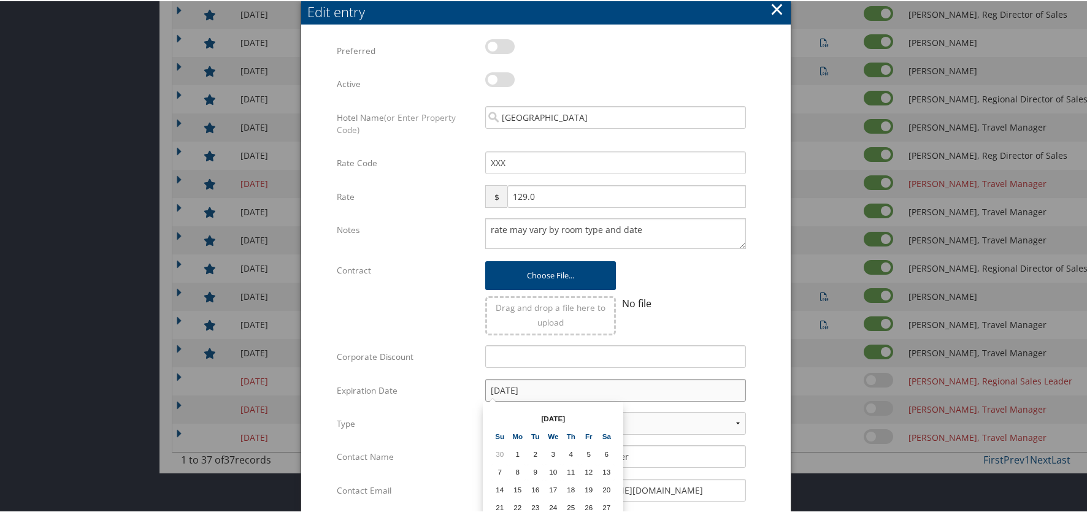
type input "12/31/2025"
click at [724, 315] on div "No file" at bounding box center [681, 311] width 130 height 45
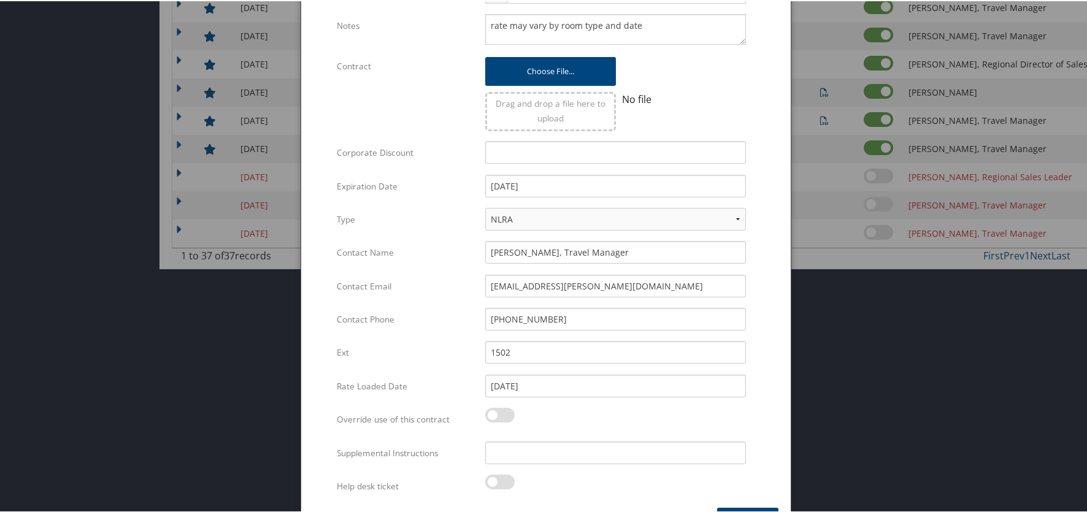
scroll to position [1060, 0]
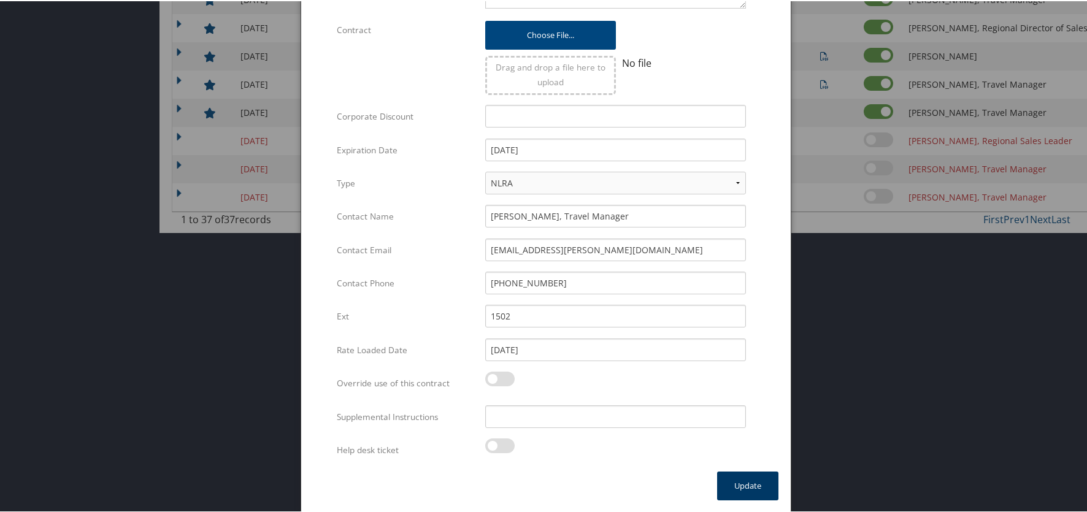
click at [746, 486] on button "Update" at bounding box center [747, 484] width 61 height 29
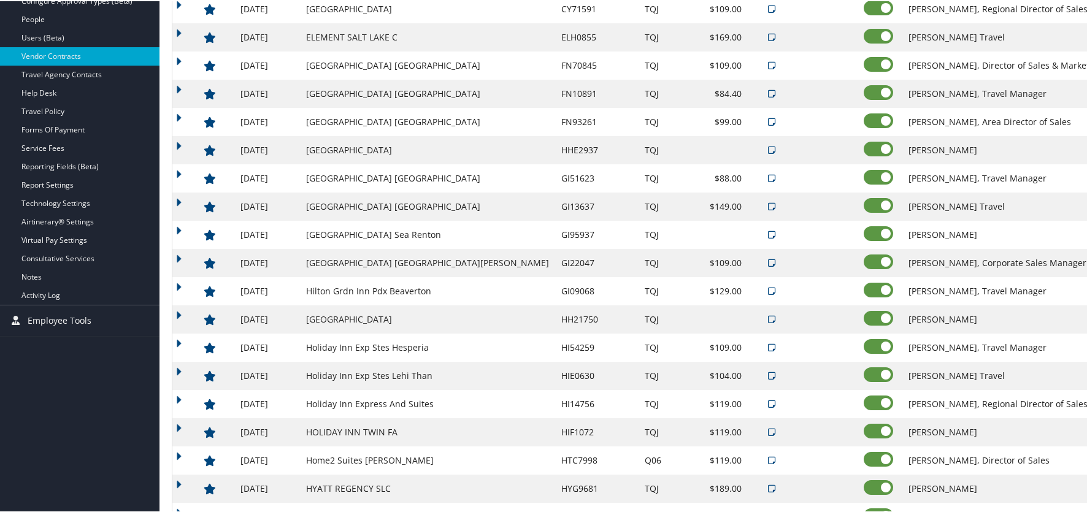
scroll to position [351, 0]
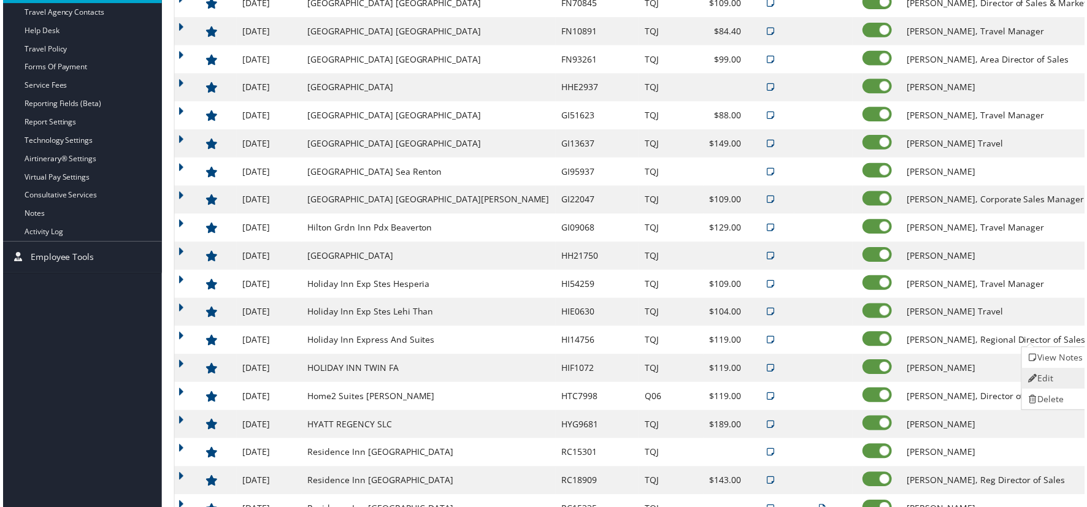
click at [1058, 386] on link "Edit" at bounding box center [1057, 380] width 66 height 21
select select "NLRA"
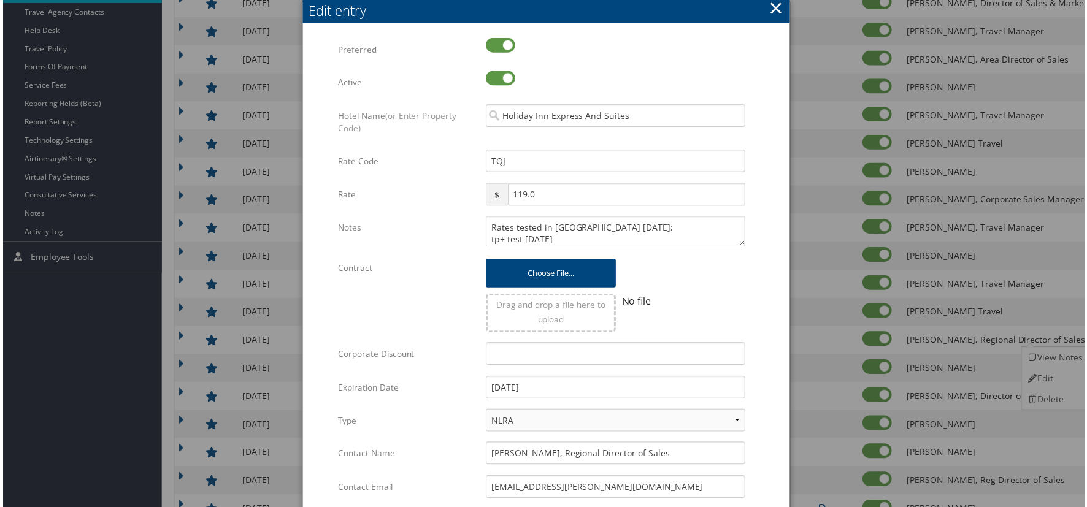
click at [771, 5] on button "×" at bounding box center [777, 8] width 14 height 25
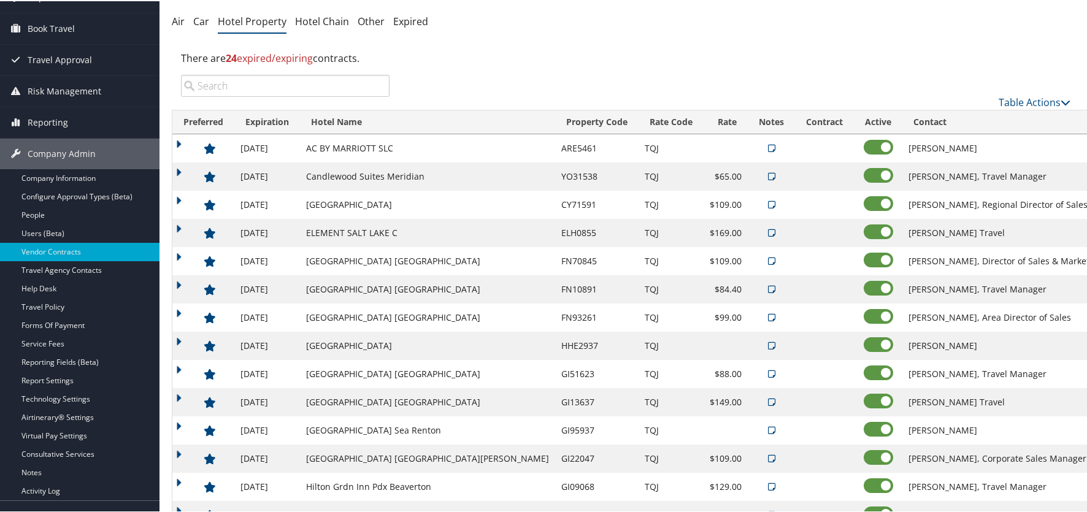
scroll to position [0, 0]
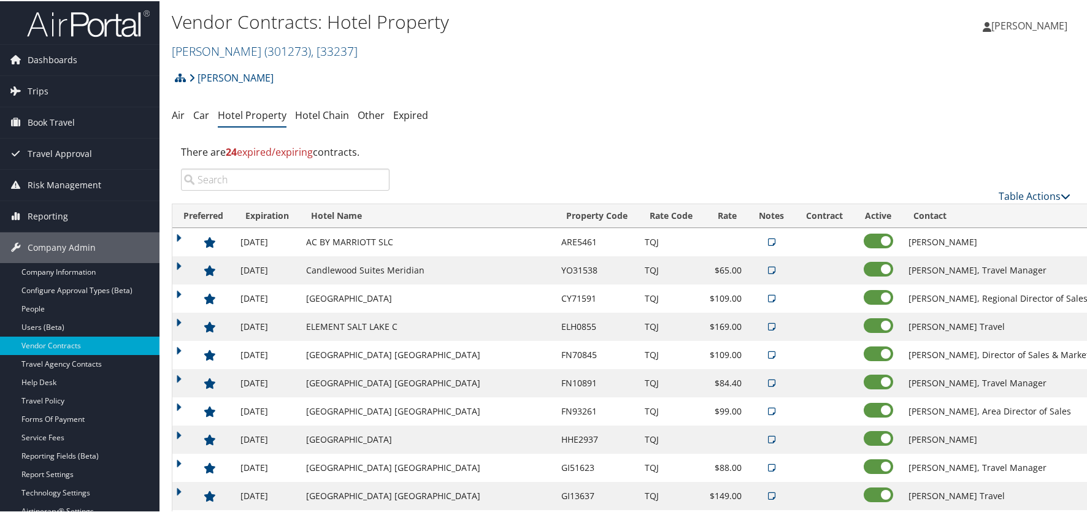
click at [1014, 197] on link "Table Actions" at bounding box center [1035, 194] width 72 height 13
click at [976, 218] on link "Add New Contract" at bounding box center [993, 214] width 161 height 21
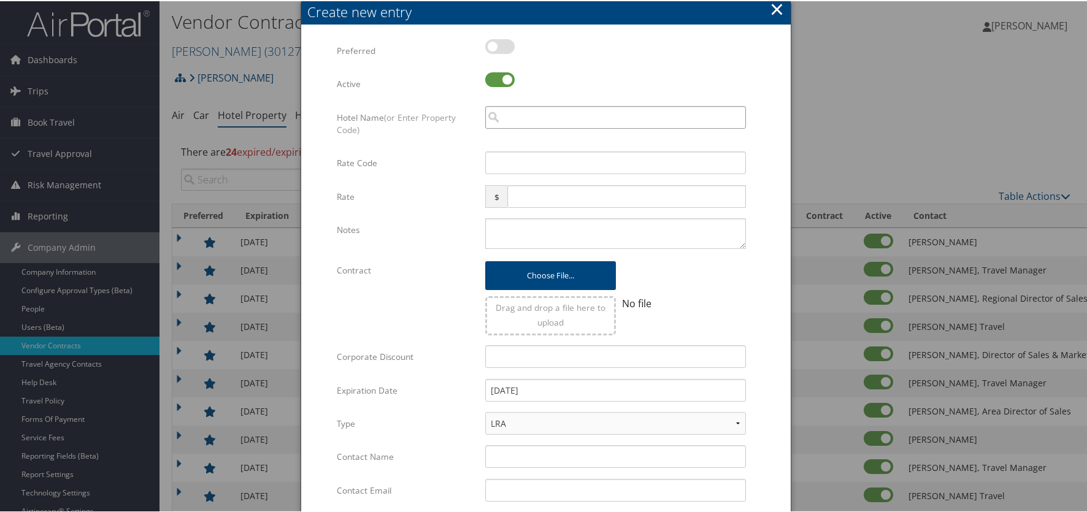
click at [508, 121] on input "search" at bounding box center [615, 116] width 261 height 23
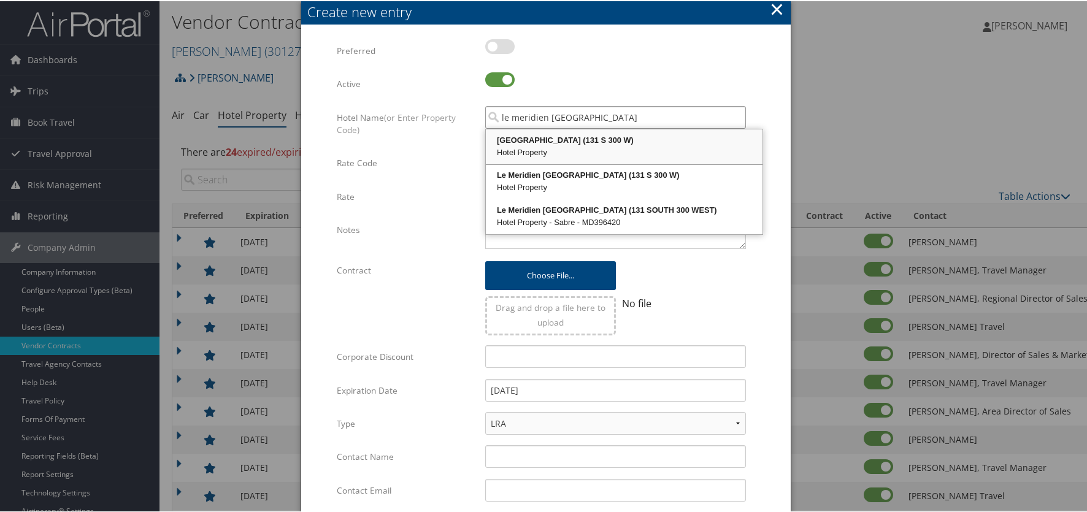
click at [616, 136] on div "Le Meridien Salt Lake City Downtown (131 S 300 W)" at bounding box center [624, 139] width 273 height 12
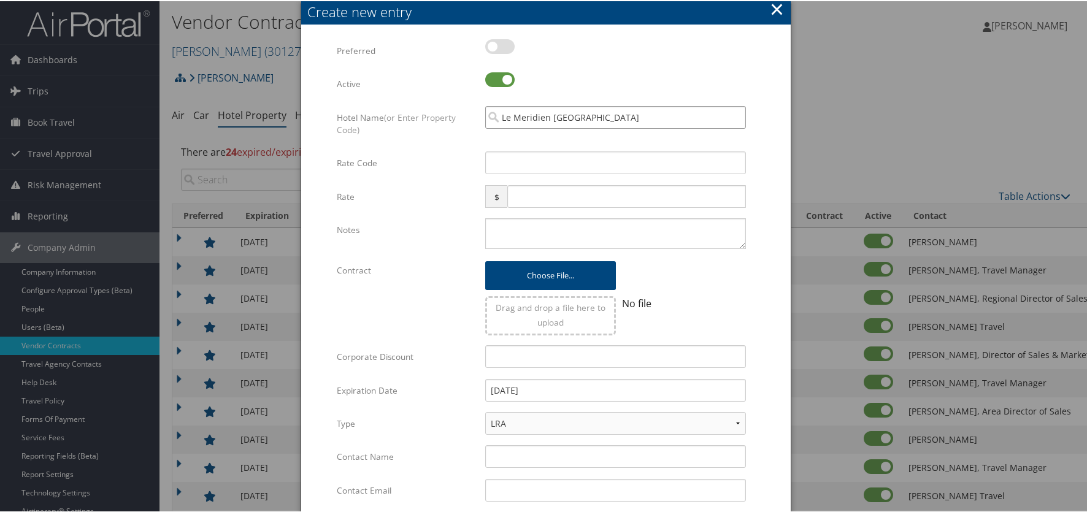
type input "Le Meridien Salt Lake City Downtown"
click at [543, 156] on input "Rate Code" at bounding box center [615, 161] width 261 height 23
type input "TQJ"
drag, startPoint x: 671, startPoint y: 12, endPoint x: 871, endPoint y: 88, distance: 213.9
click at [871, 88] on body "Menu Dashboards ► AirPortal 360™ (Manager) AirPortal 360™ (Agent) My Travel Das…" at bounding box center [546, 256] width 1092 height 512
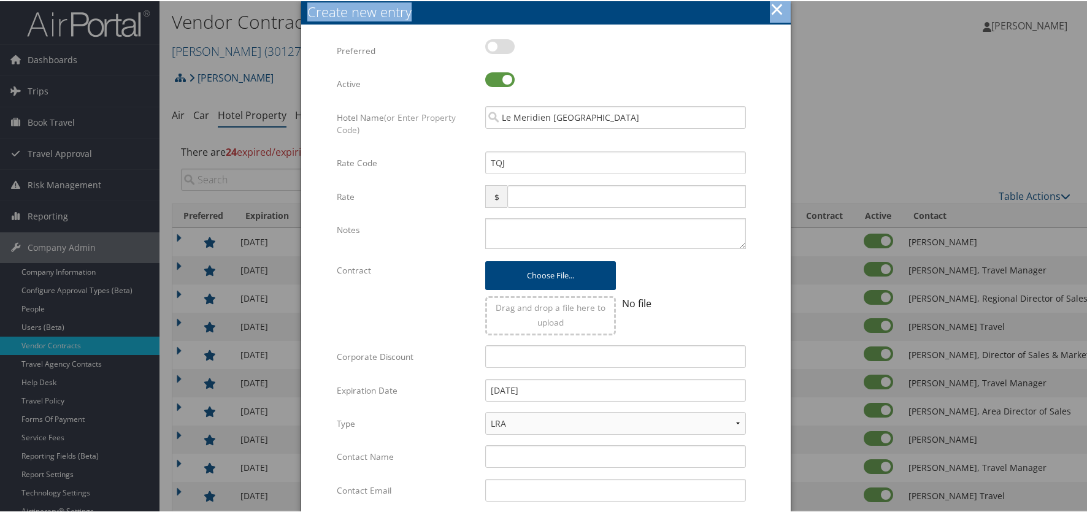
click at [777, 4] on button "×" at bounding box center [777, 8] width 14 height 25
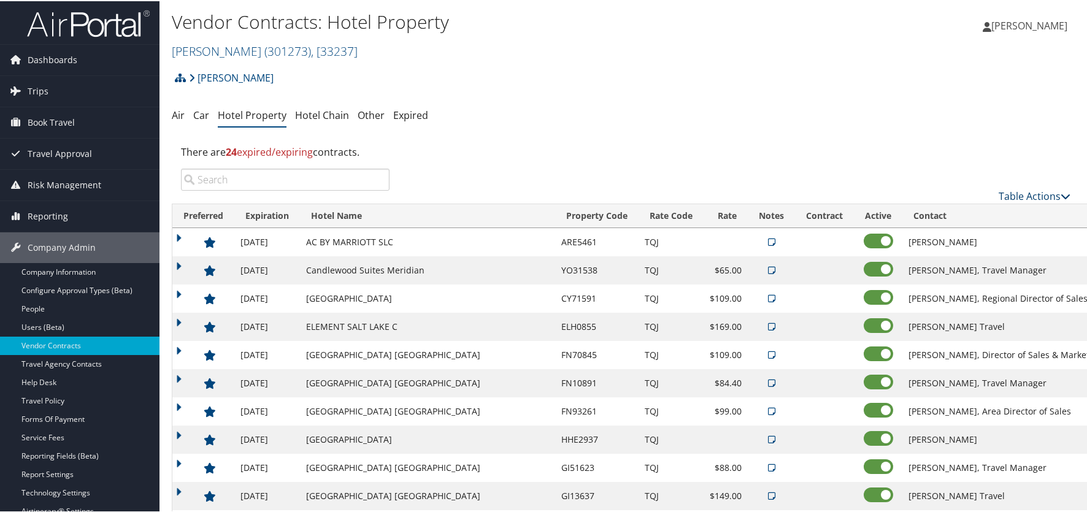
click at [1011, 193] on link "Table Actions" at bounding box center [1035, 194] width 72 height 13
click at [987, 213] on link "Add New Contract" at bounding box center [993, 214] width 161 height 21
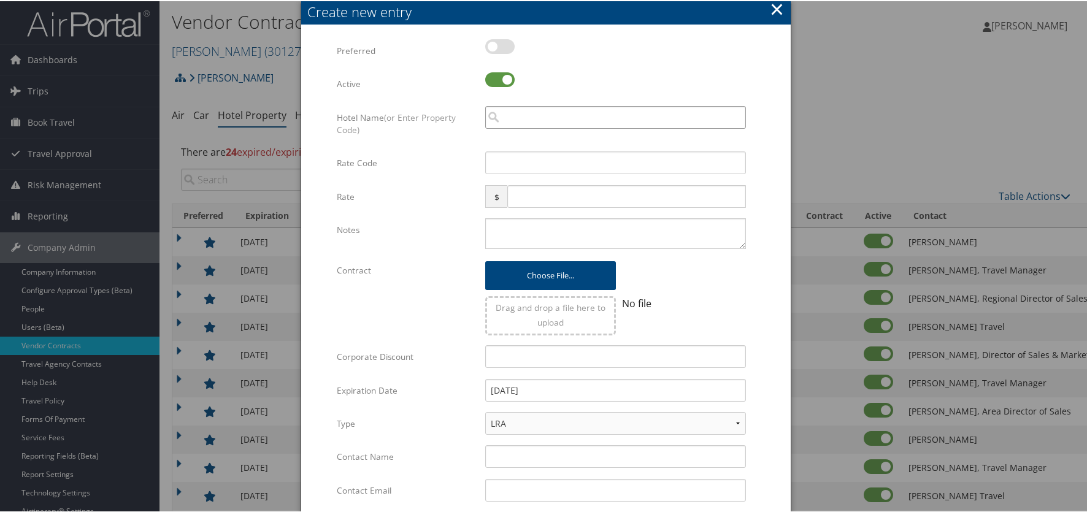
click at [516, 122] on input "search" at bounding box center [615, 116] width 261 height 23
type input "l"
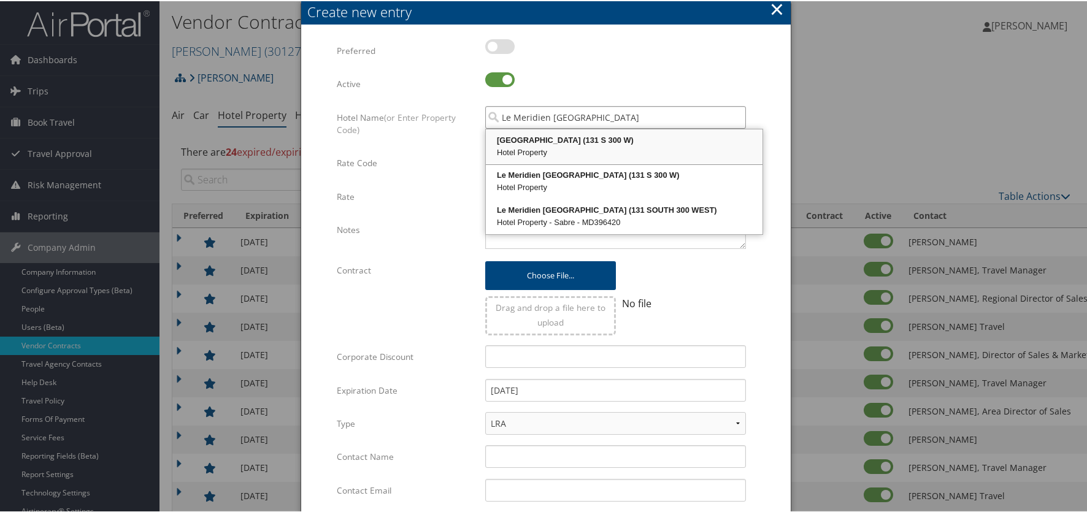
click at [593, 144] on div "Le Meridien Salt Lake City Downtown (131 S 300 W)" at bounding box center [624, 139] width 273 height 12
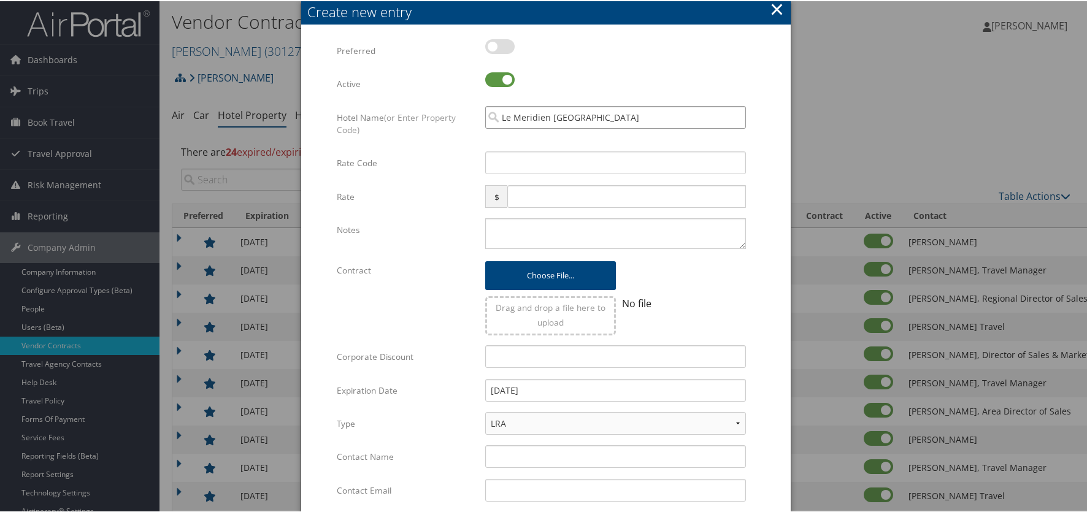
type input "Le Meridien Salt Lake City Downtown"
click at [531, 161] on input "Rate Code" at bounding box center [615, 161] width 261 height 23
type input "TQJ"
click at [531, 194] on input "text" at bounding box center [626, 195] width 239 height 23
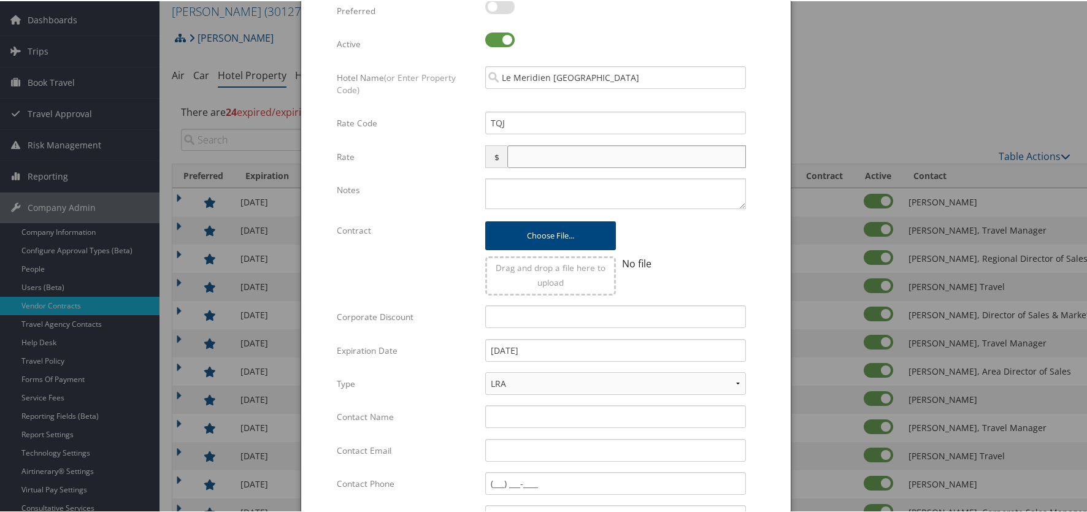
scroll to position [61, 0]
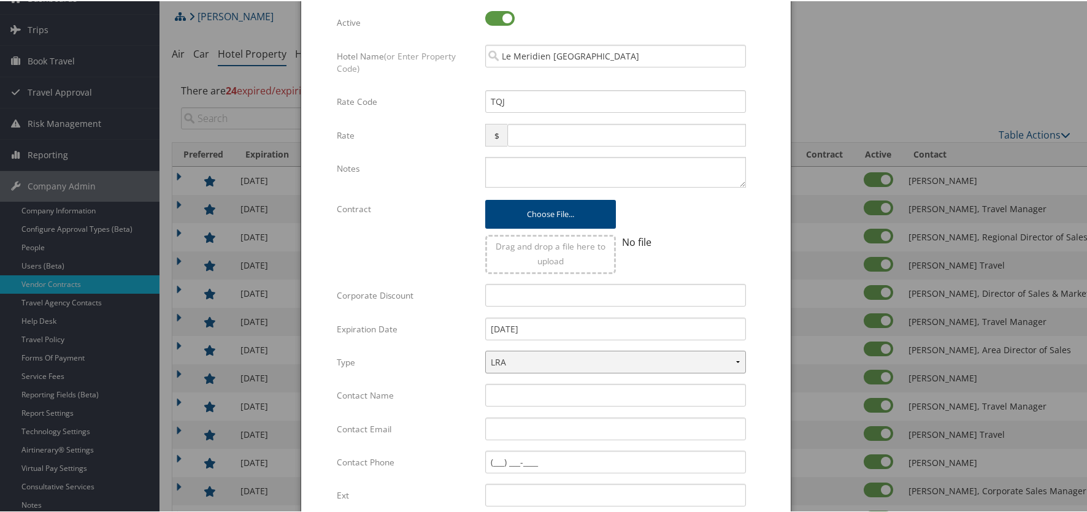
click at [518, 358] on select "LRA NLRA" at bounding box center [615, 361] width 261 height 23
select select "NLRA"
click at [485, 350] on select "LRA NLRA" at bounding box center [615, 361] width 261 height 23
click at [540, 399] on input "Contact Name" at bounding box center [615, 394] width 261 height 23
type input "Kitty Chau"
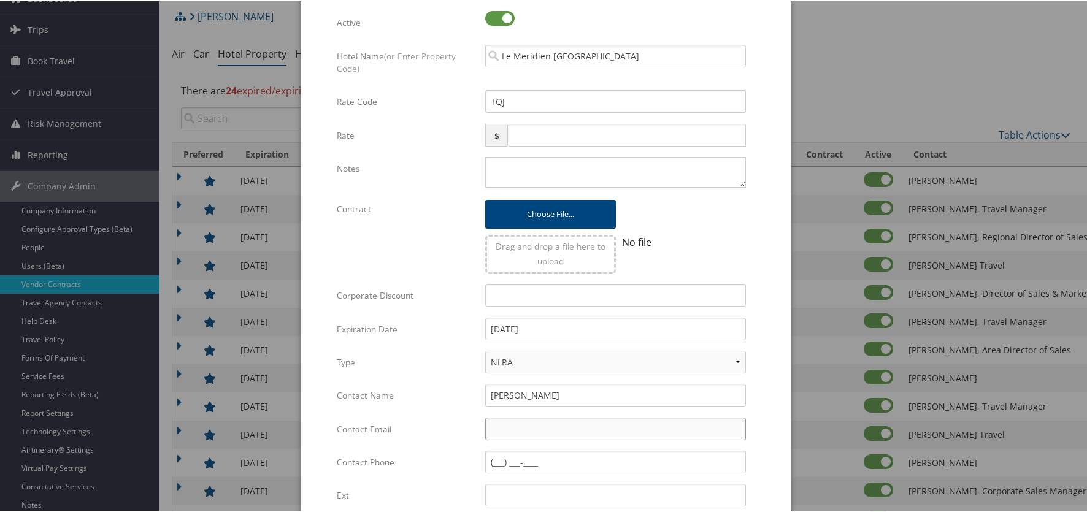
click at [529, 435] on input "Contact Email" at bounding box center [615, 427] width 261 height 23
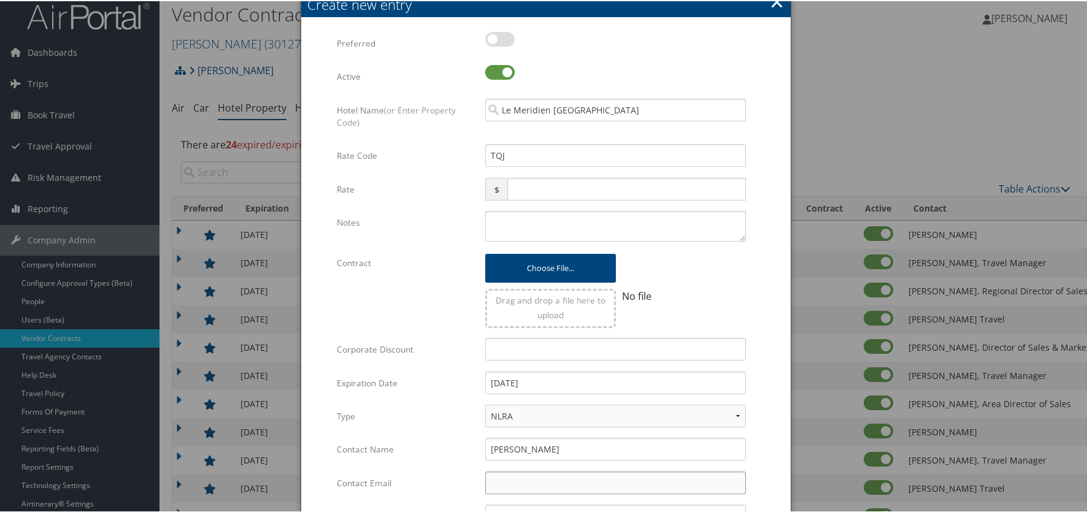
scroll to position [0, 0]
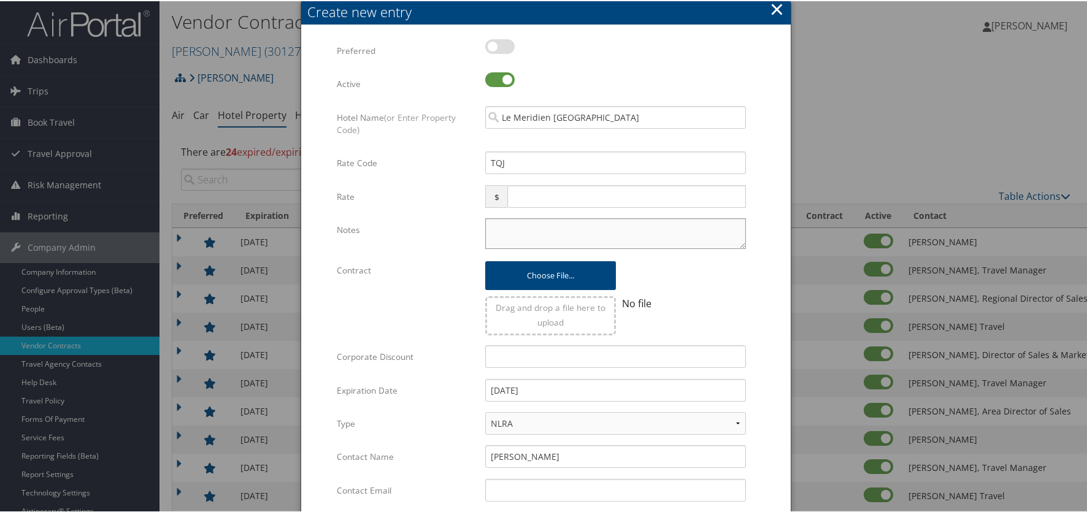
click at [555, 234] on textarea "Notes" at bounding box center [615, 232] width 261 height 31
type textarea "L"
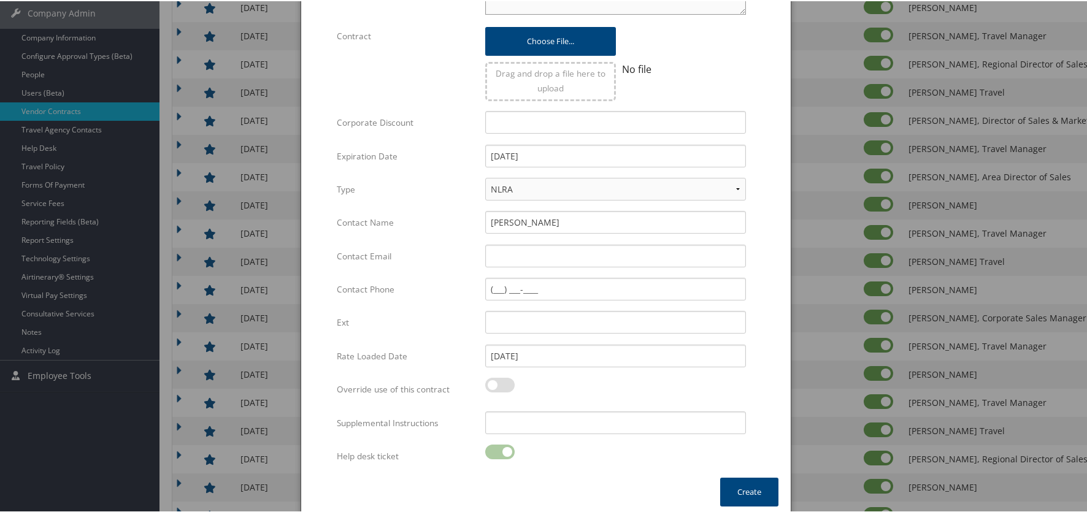
scroll to position [245, 0]
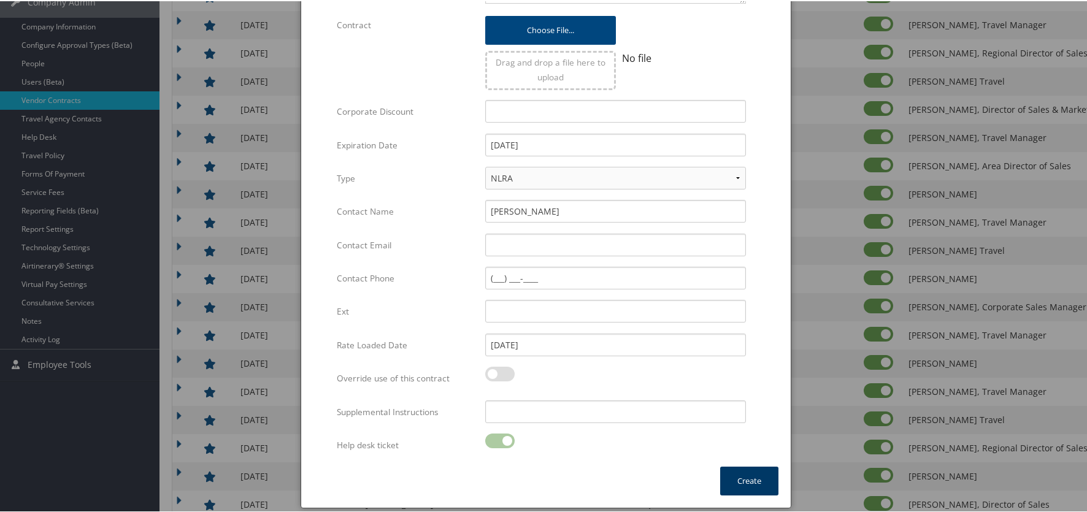
click at [738, 470] on button "Create" at bounding box center [749, 480] width 58 height 29
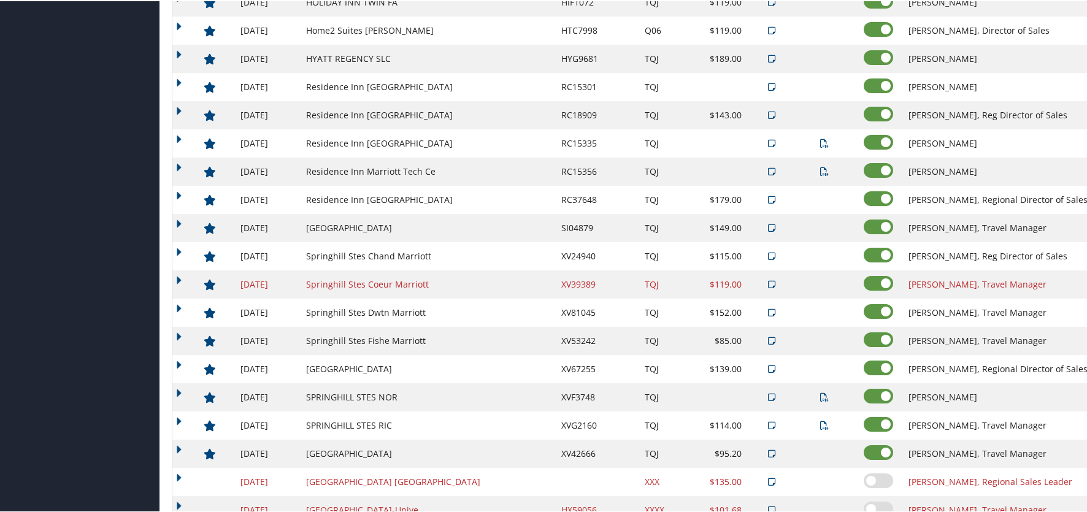
scroll to position [563, 0]
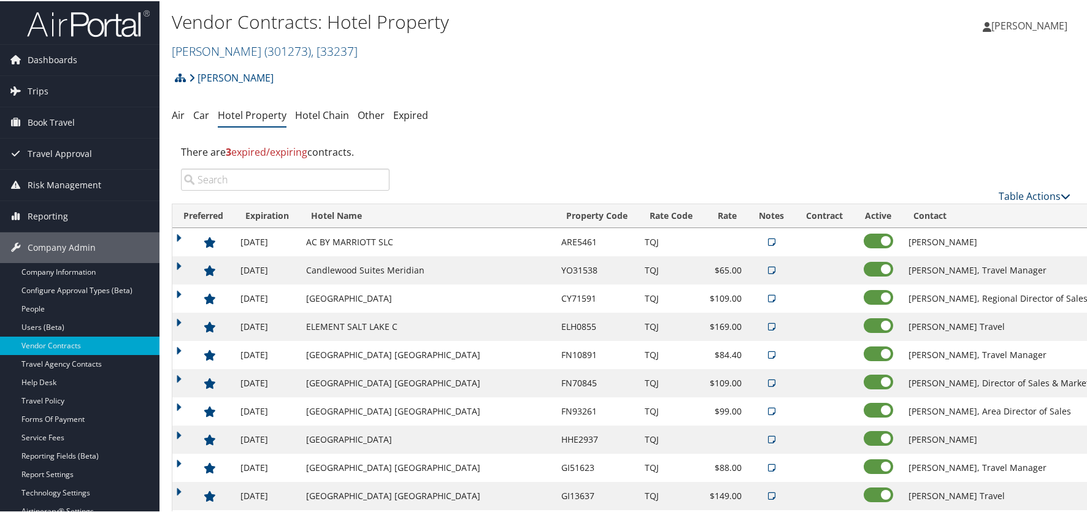
click at [1055, 194] on link "Table Actions" at bounding box center [1035, 194] width 72 height 13
click at [954, 209] on link "Add New Contract" at bounding box center [993, 214] width 161 height 21
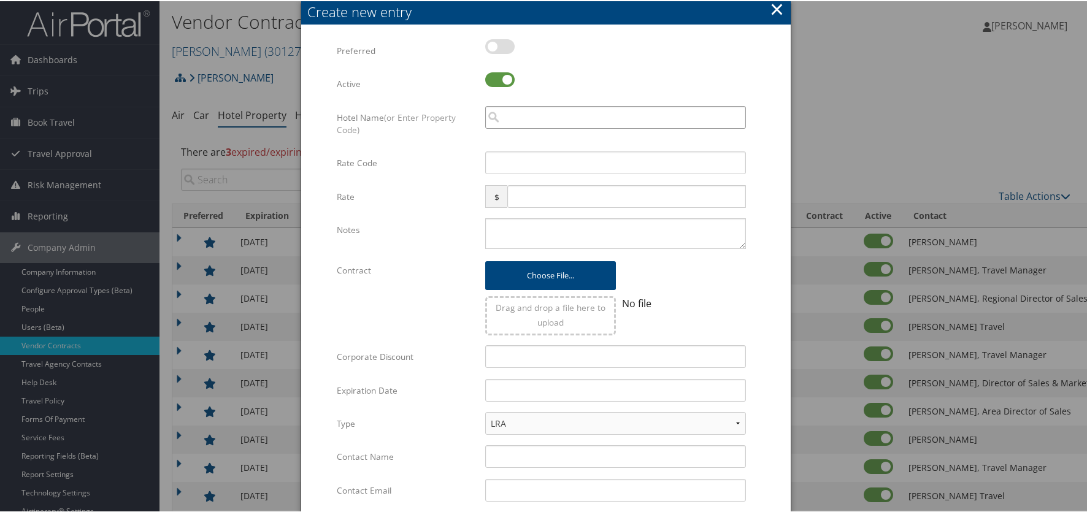
click at [522, 117] on input "search" at bounding box center [615, 116] width 261 height 23
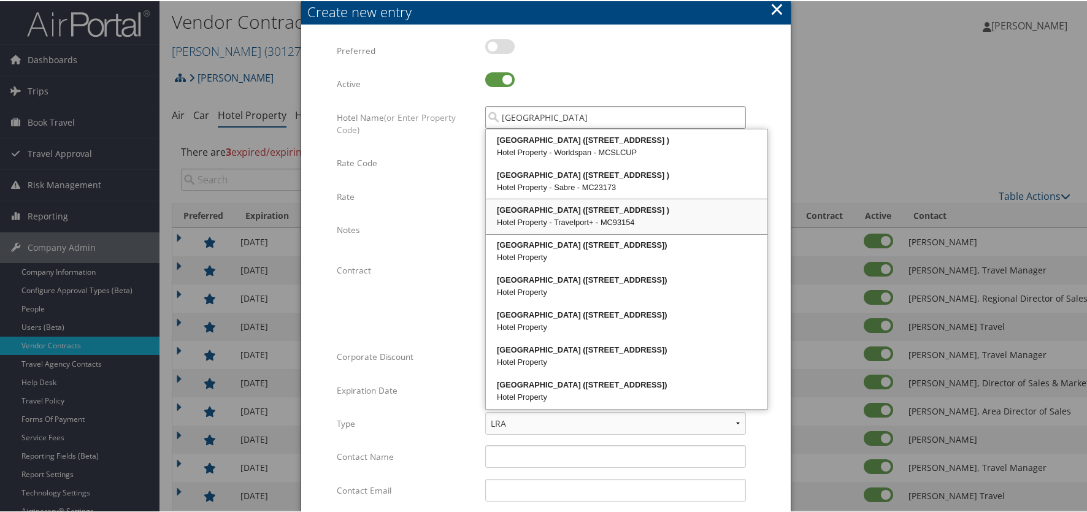
click at [548, 207] on div "Marriott University Park (480 WAKARA WAY )" at bounding box center [627, 209] width 278 height 12
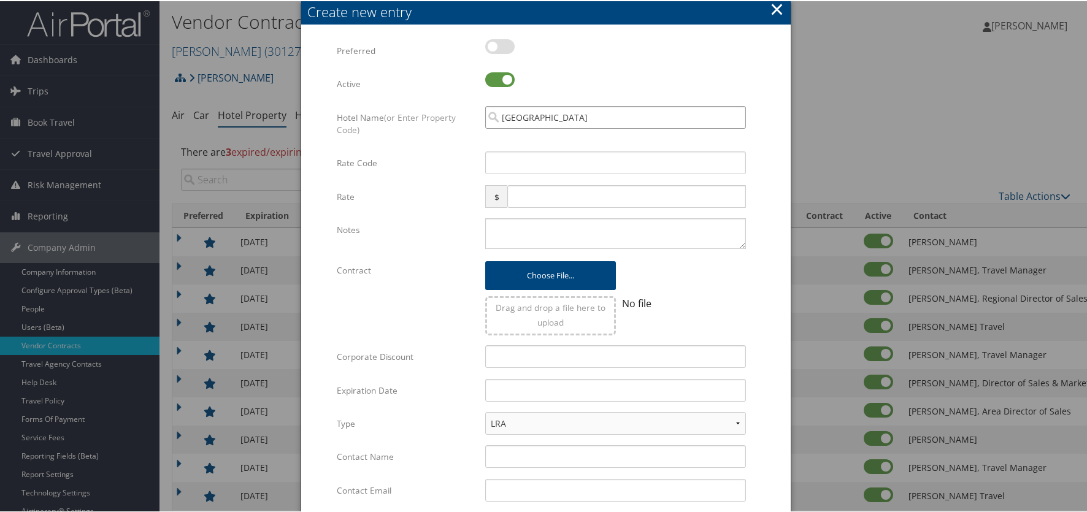
type input "Marriott University Park"
click at [513, 163] on input "Rate Code" at bounding box center [615, 161] width 261 height 23
drag, startPoint x: 492, startPoint y: 162, endPoint x: 448, endPoint y: 159, distance: 43.7
click at [448, 159] on div "Rate Code 94 Multiple values The selected items contain different values for th…" at bounding box center [546, 166] width 418 height 33
type input "m"
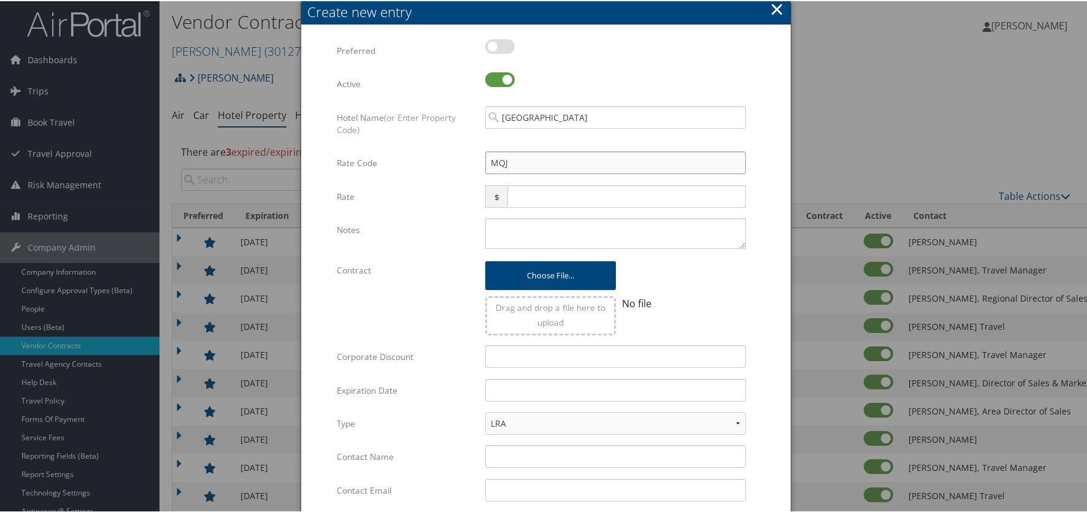
type input "MQJ"
click at [540, 187] on input "text" at bounding box center [626, 195] width 239 height 23
type input "94"
click at [521, 232] on textarea "Notes" at bounding box center [615, 232] width 261 height 31
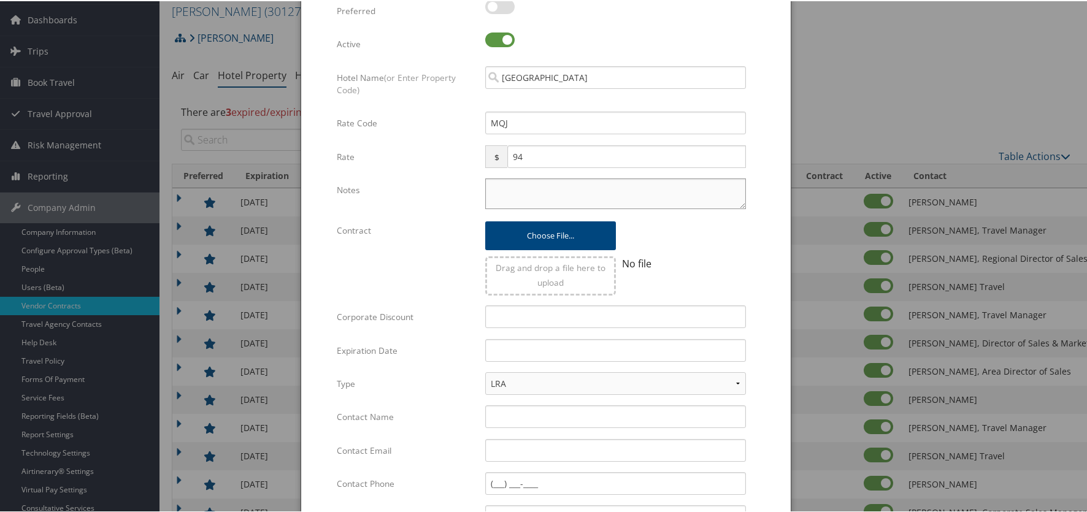
scroll to position [61, 0]
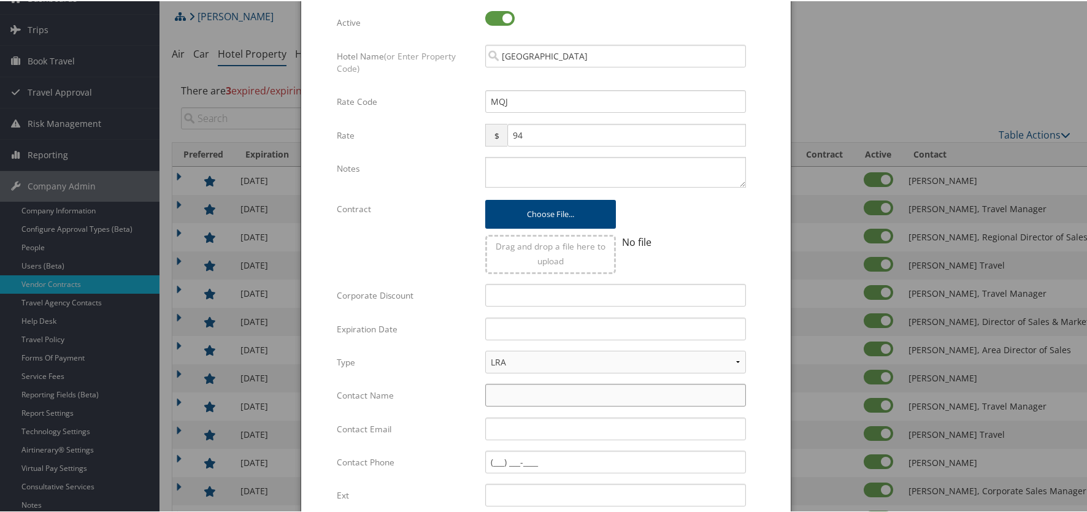
click at [531, 393] on input "Contact Name" at bounding box center [615, 394] width 261 height 23
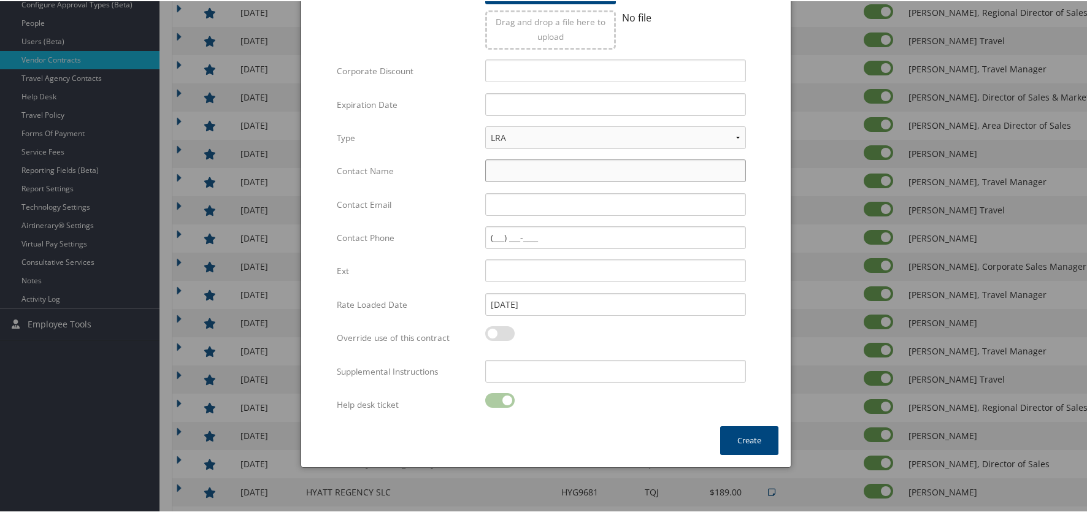
scroll to position [307, 0]
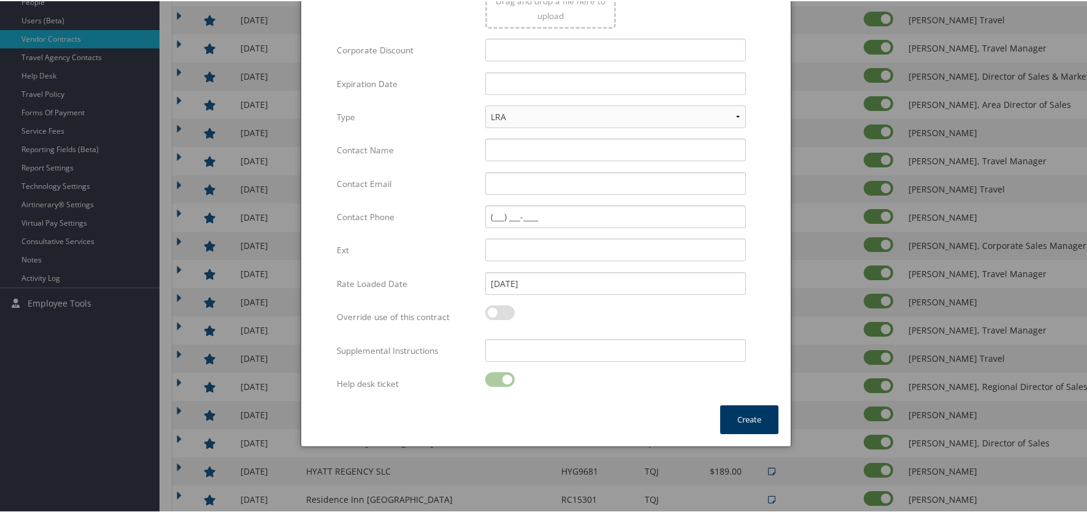
click at [757, 412] on button "Create" at bounding box center [749, 418] width 58 height 29
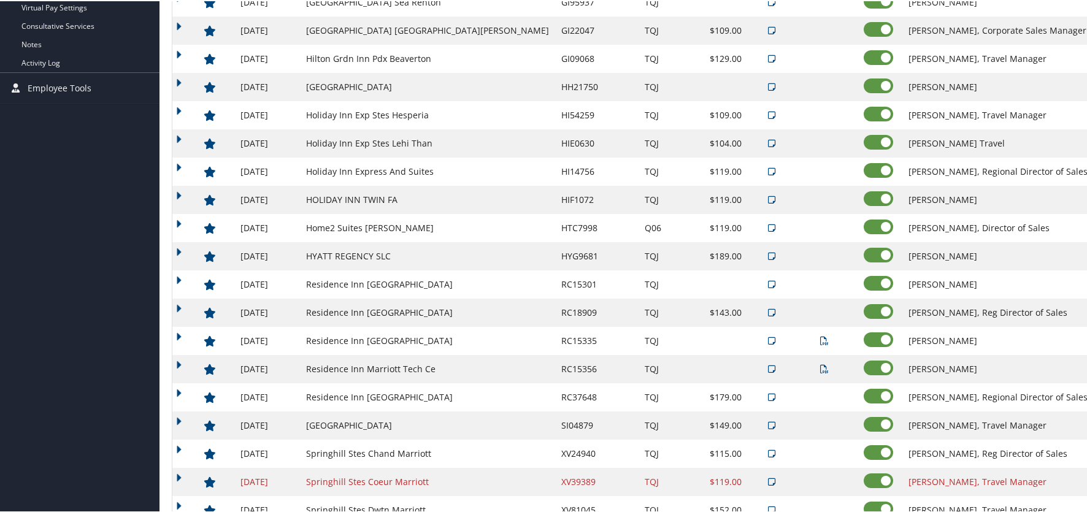
scroll to position [469, 0]
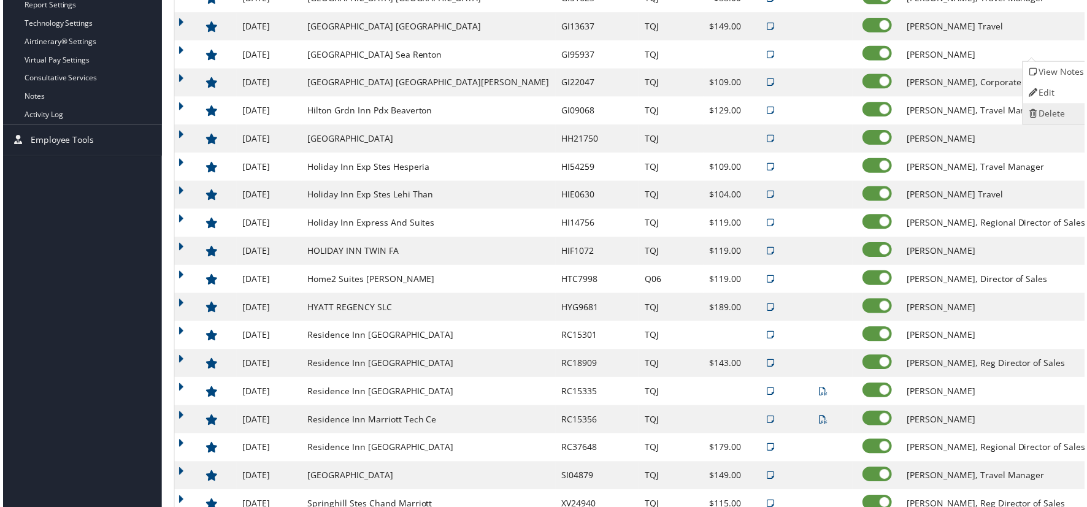
click at [1068, 116] on link "Delete" at bounding box center [1058, 114] width 66 height 21
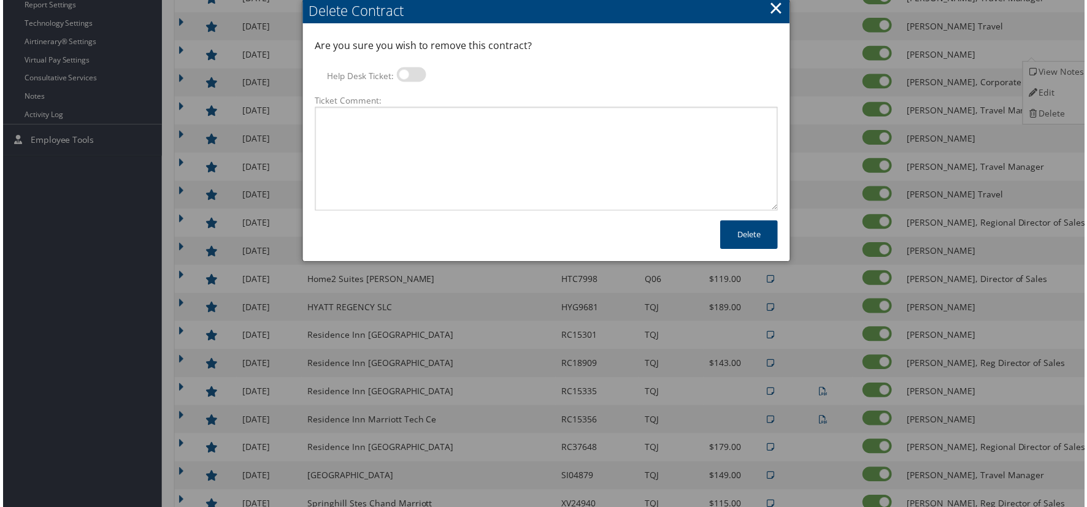
click at [412, 75] on label at bounding box center [410, 74] width 29 height 15
click at [410, 75] on input "Help Desk Ticket:" at bounding box center [406, 77] width 8 height 8
checkbox input "true"
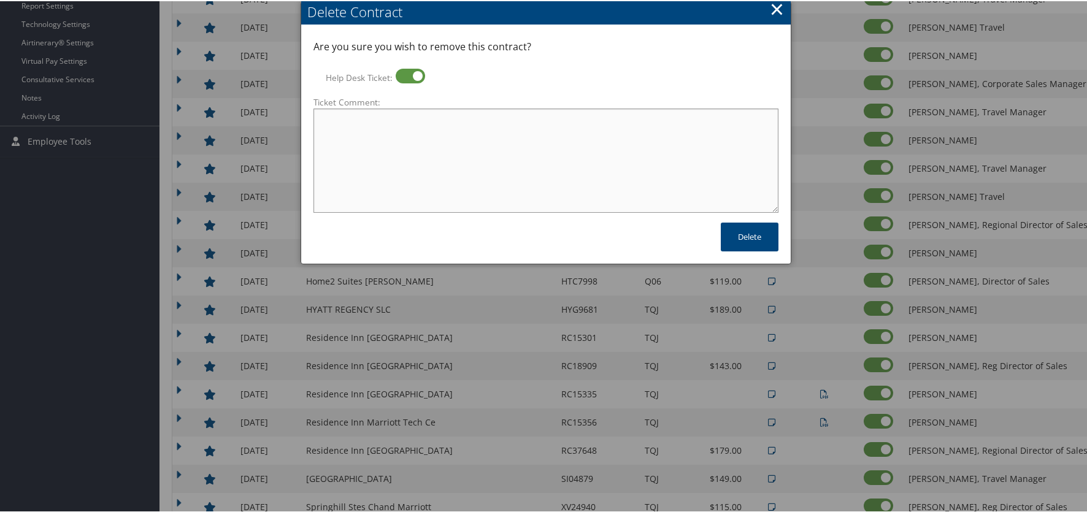
click at [434, 149] on textarea "Ticket Comment:" at bounding box center [545, 159] width 465 height 104
type textarea "no longer using this hotel"
click at [758, 223] on button "Delete" at bounding box center [750, 235] width 58 height 29
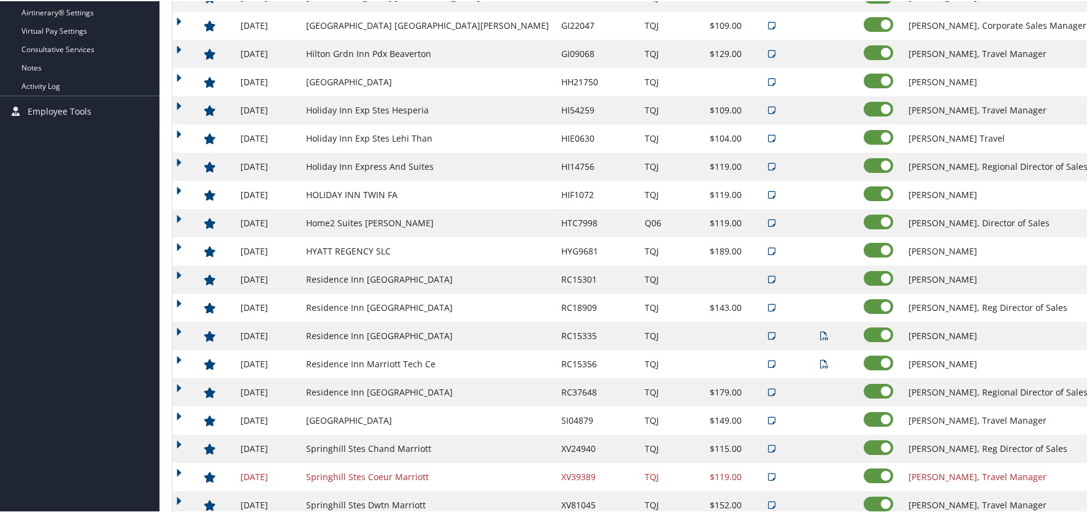
scroll to position [502, 0]
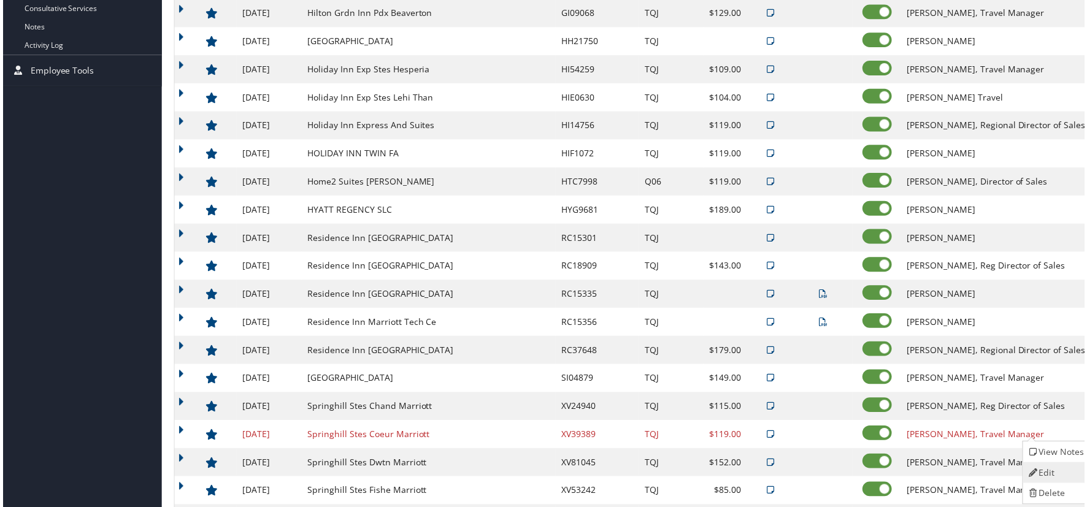
click at [1060, 473] on link "Edit" at bounding box center [1058, 475] width 66 height 21
select select "NLRA"
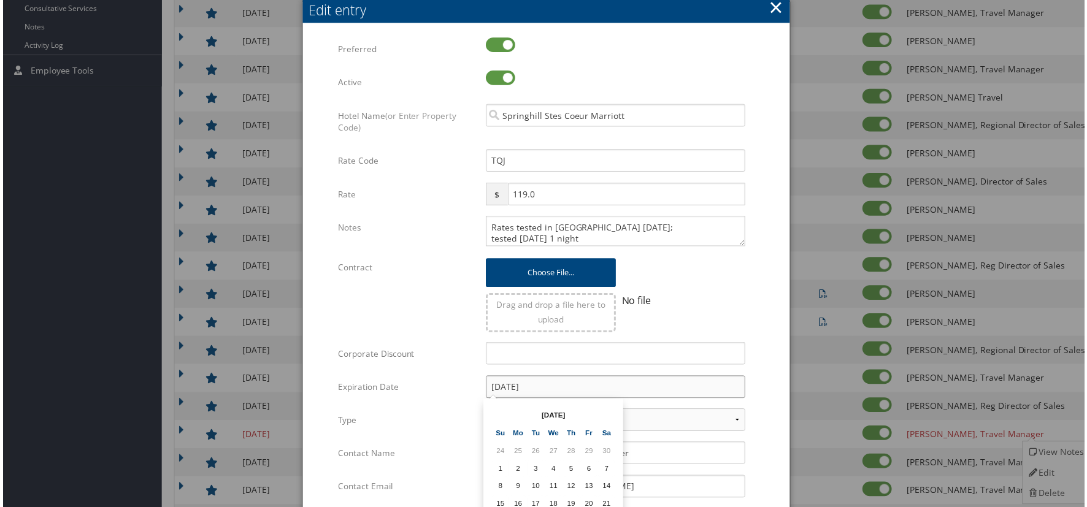
click at [534, 391] on input "12/31/2024" at bounding box center [615, 389] width 261 height 23
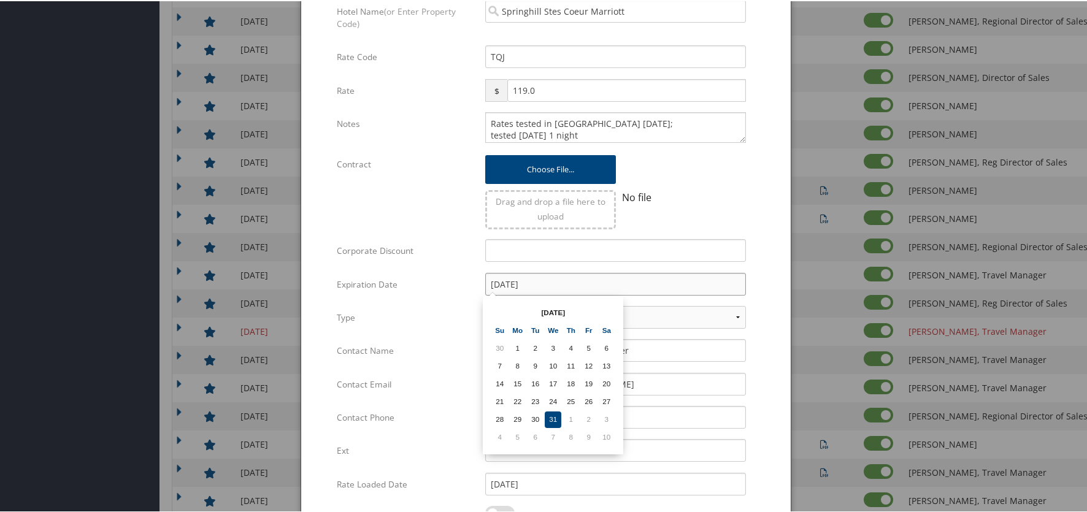
scroll to position [661, 0]
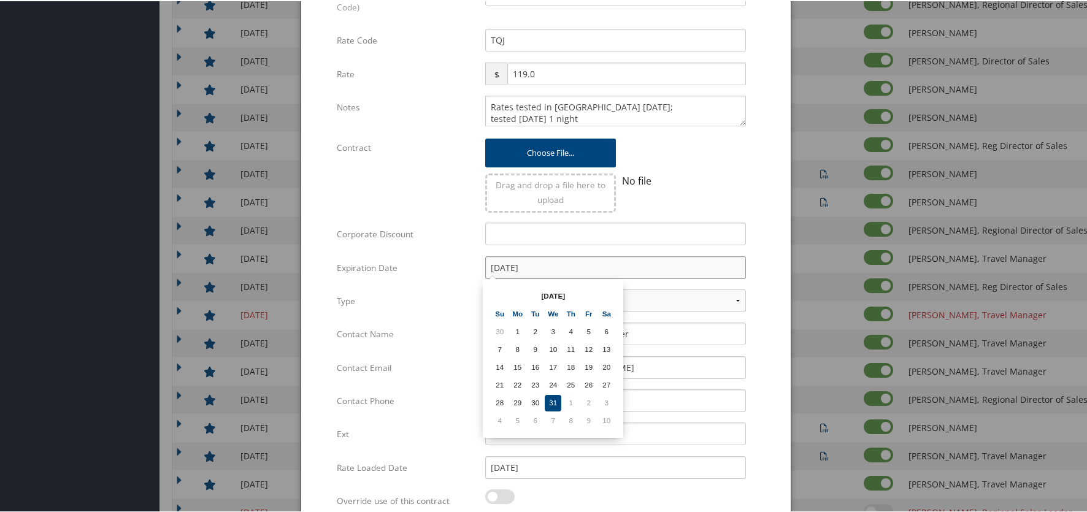
type input "12/31/2025"
click at [553, 403] on td "31" at bounding box center [553, 402] width 17 height 17
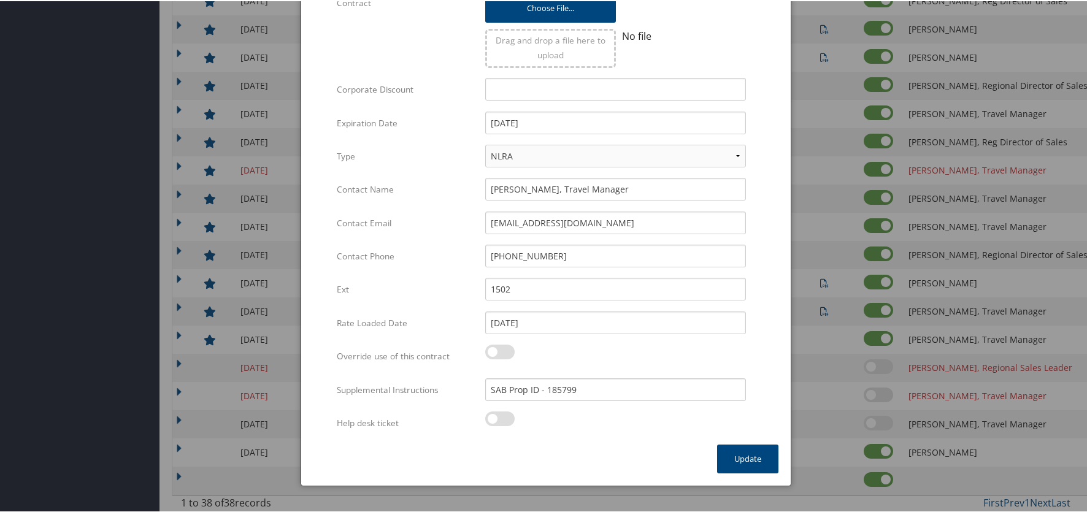
scroll to position [808, 0]
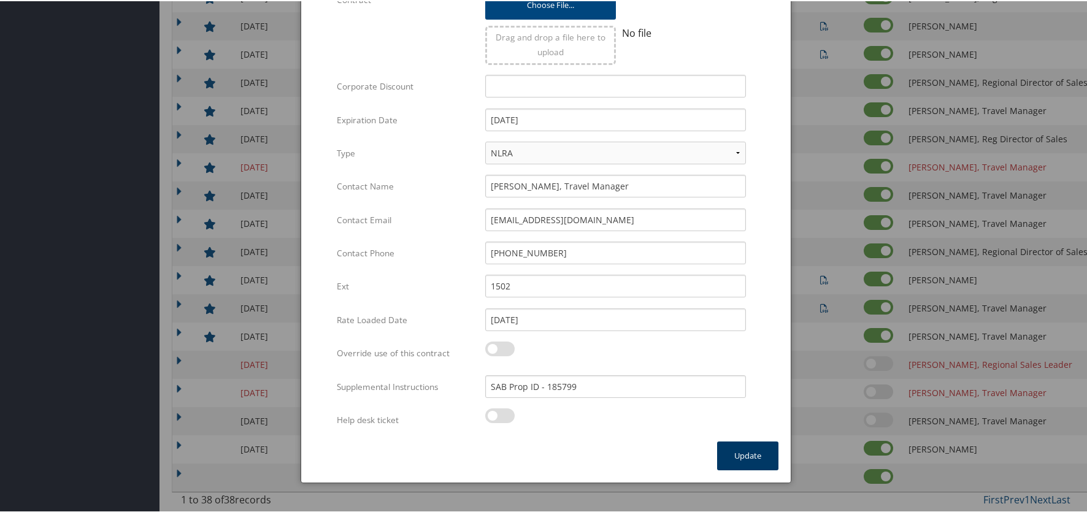
click at [745, 455] on button "Update" at bounding box center [747, 454] width 61 height 29
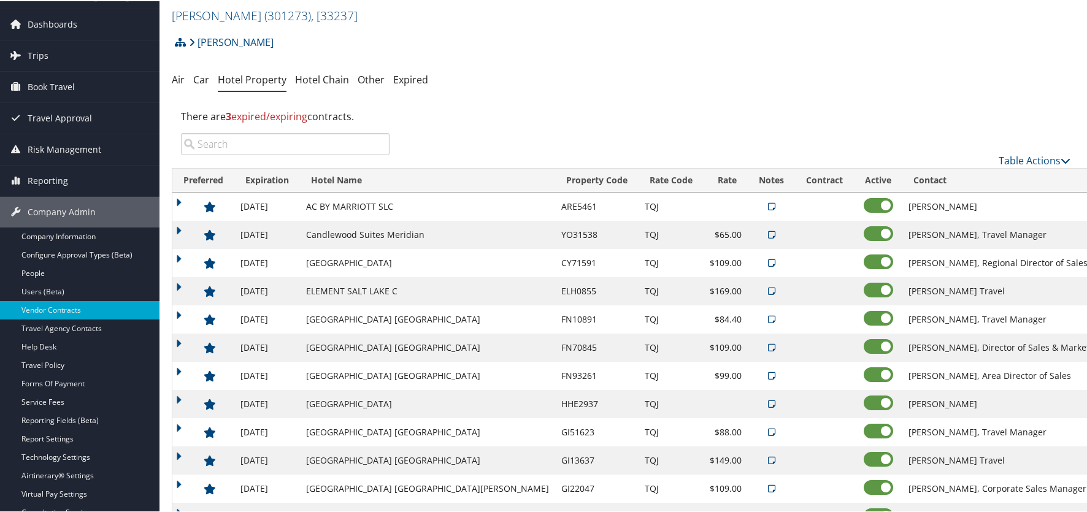
scroll to position [0, 0]
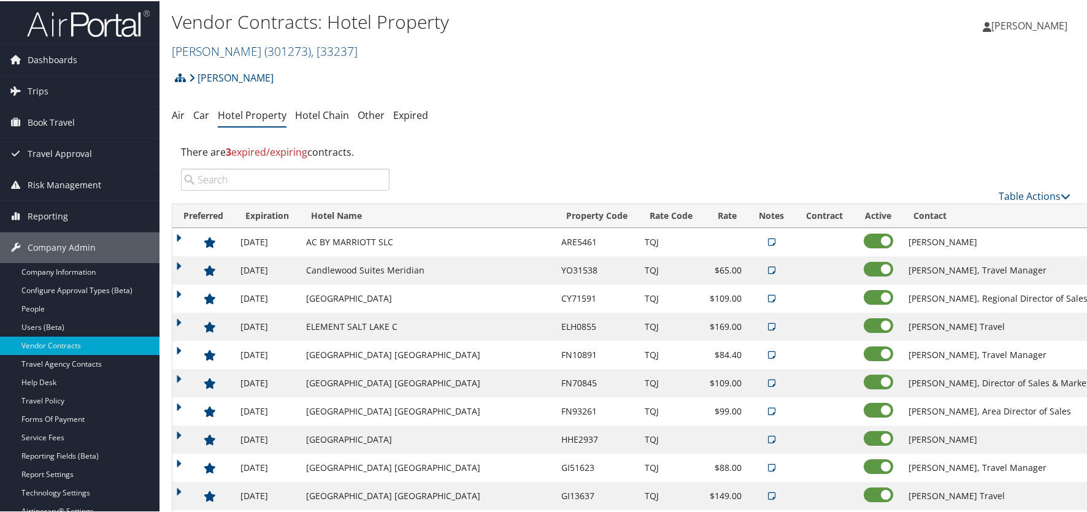
click at [745, 162] on div "There are 3 expired/expiring contracts." at bounding box center [626, 150] width 908 height 33
click at [1060, 198] on icon at bounding box center [1065, 195] width 10 height 10
click at [975, 212] on link "Add New Contract" at bounding box center [993, 214] width 161 height 21
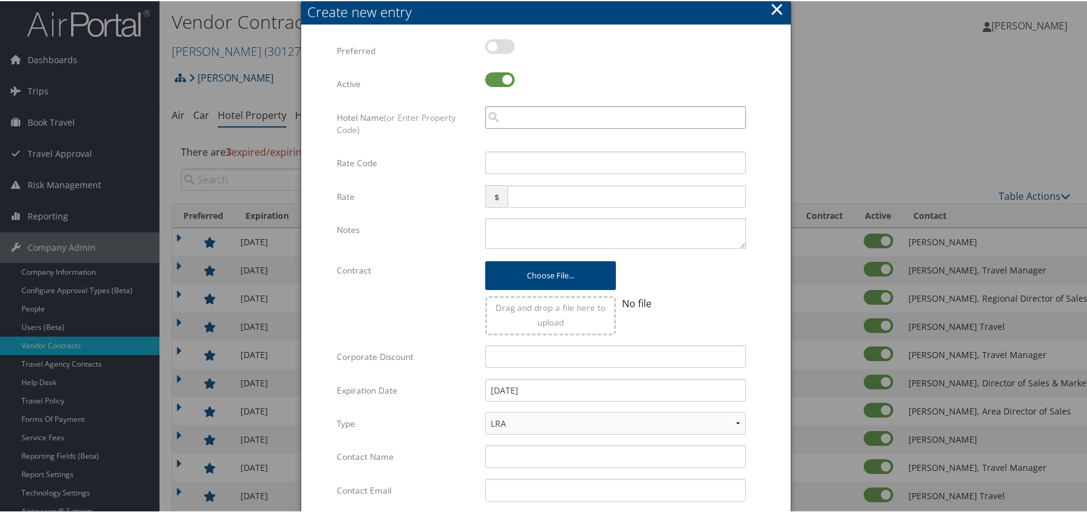
click at [524, 115] on input "search" at bounding box center [615, 116] width 261 height 23
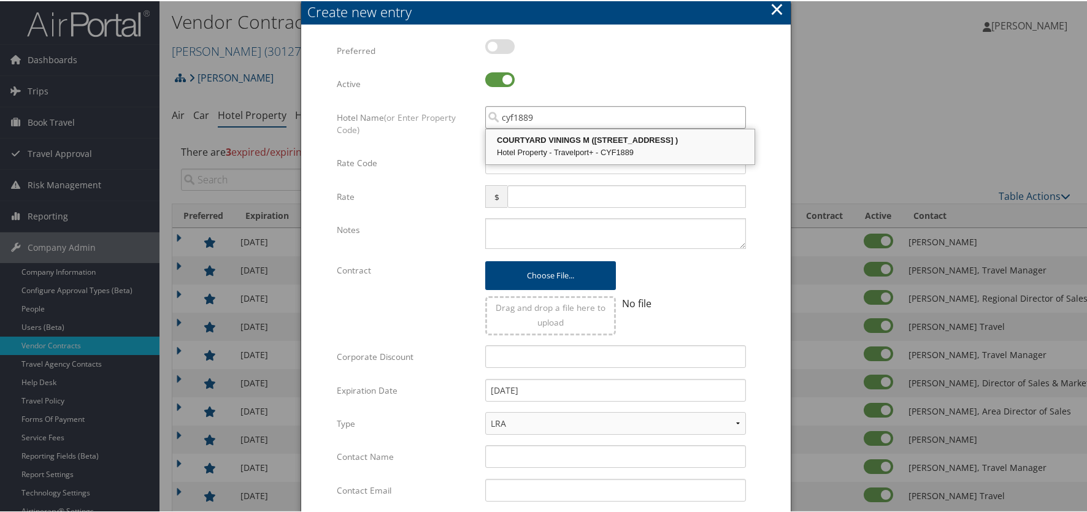
click at [550, 145] on div "Hotel Property - Travelport+ - CYF1889" at bounding box center [620, 151] width 265 height 12
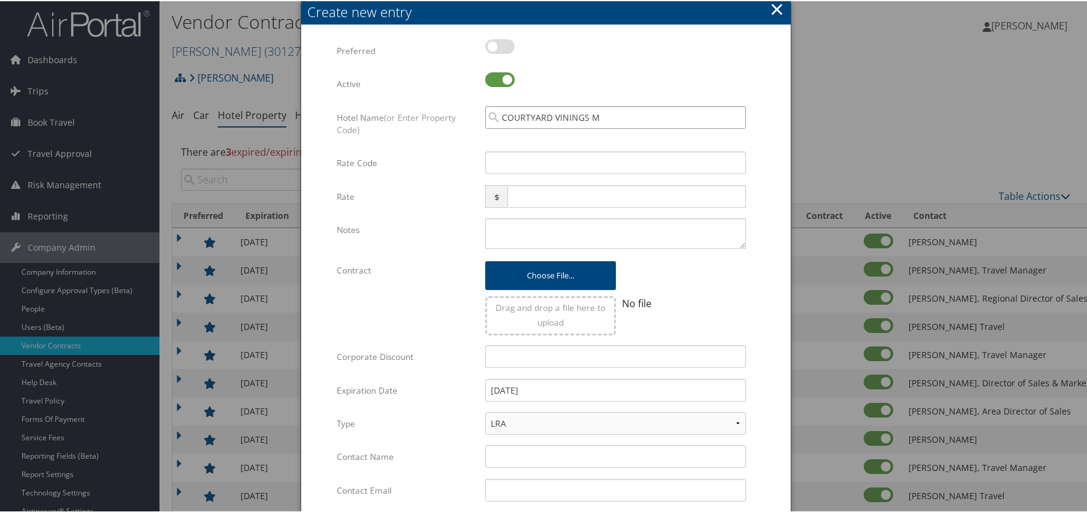
type input "COURTYARD VININGS M"
click at [539, 164] on input "Rate Code" at bounding box center [615, 161] width 261 height 23
type input "TQJ"
click at [532, 194] on input "text" at bounding box center [626, 195] width 239 height 23
click at [532, 226] on textarea "Notes" at bounding box center [615, 232] width 261 height 31
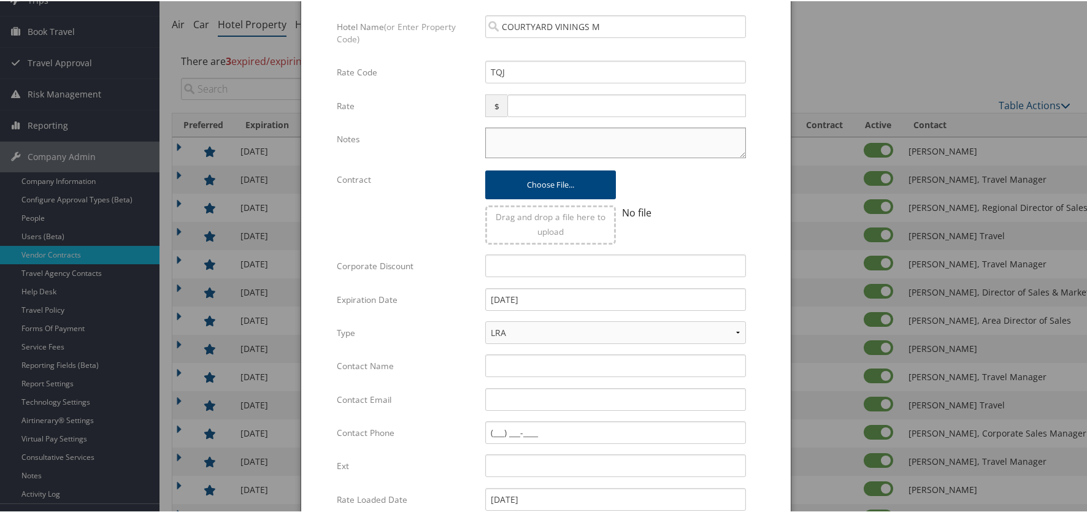
scroll to position [123, 0]
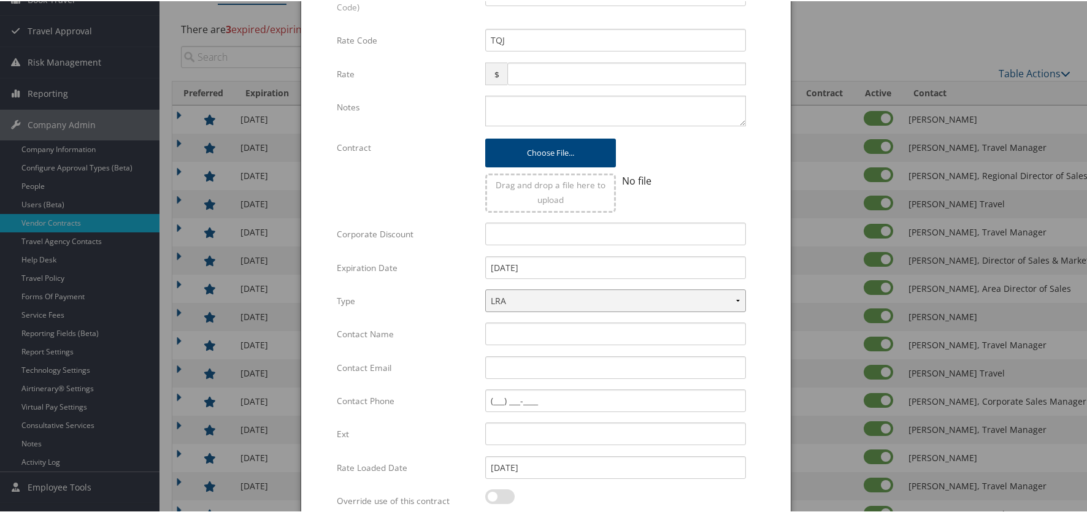
click at [545, 296] on select "LRA NLRA" at bounding box center [615, 299] width 261 height 23
select select "NLRA"
click at [485, 288] on select "LRA NLRA" at bounding box center [615, 299] width 261 height 23
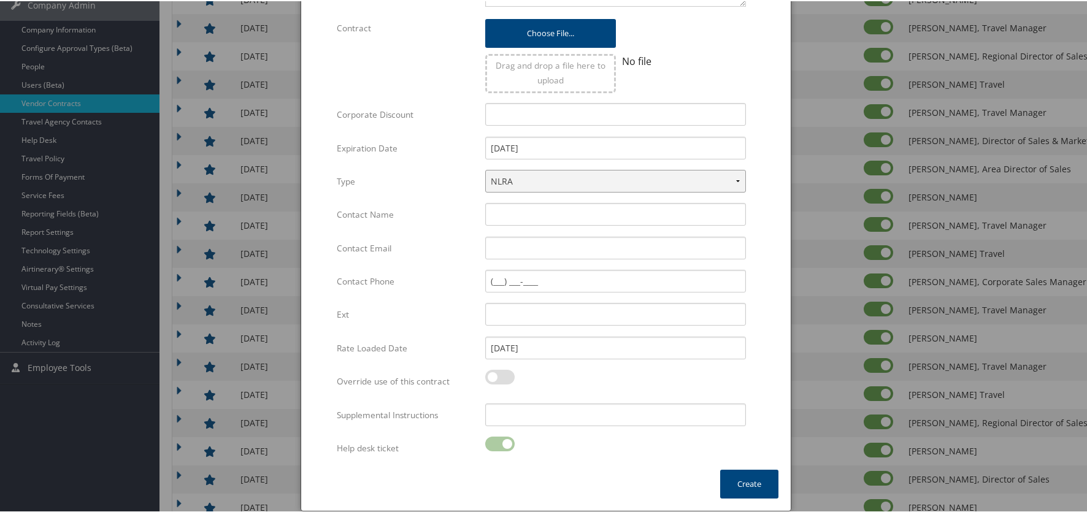
scroll to position [245, 0]
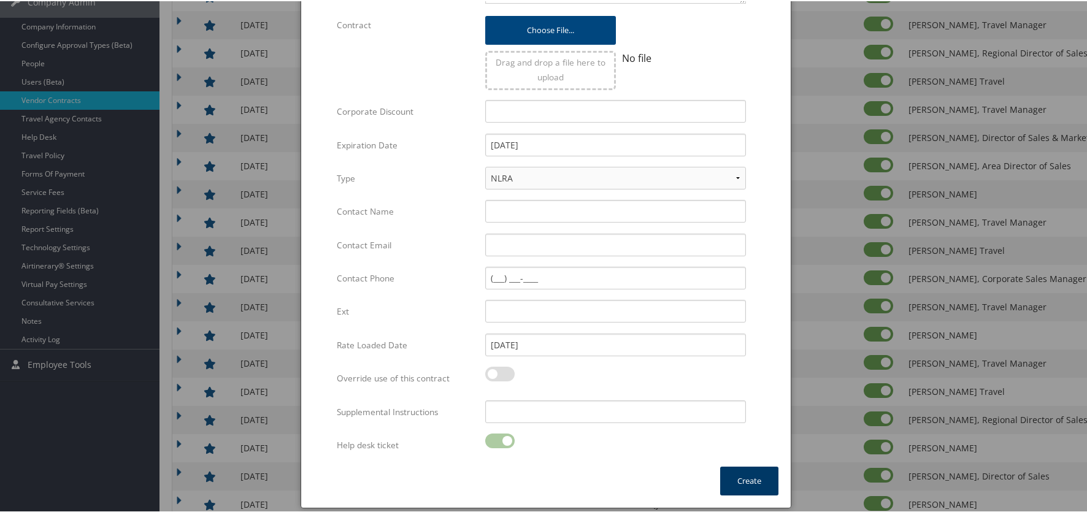
click at [743, 478] on button "Create" at bounding box center [749, 480] width 58 height 29
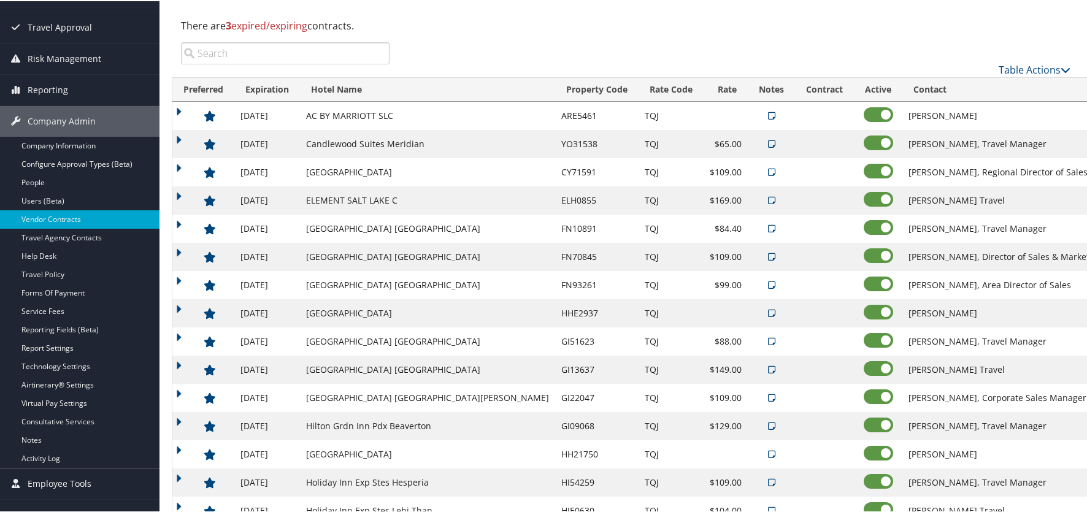
scroll to position [0, 0]
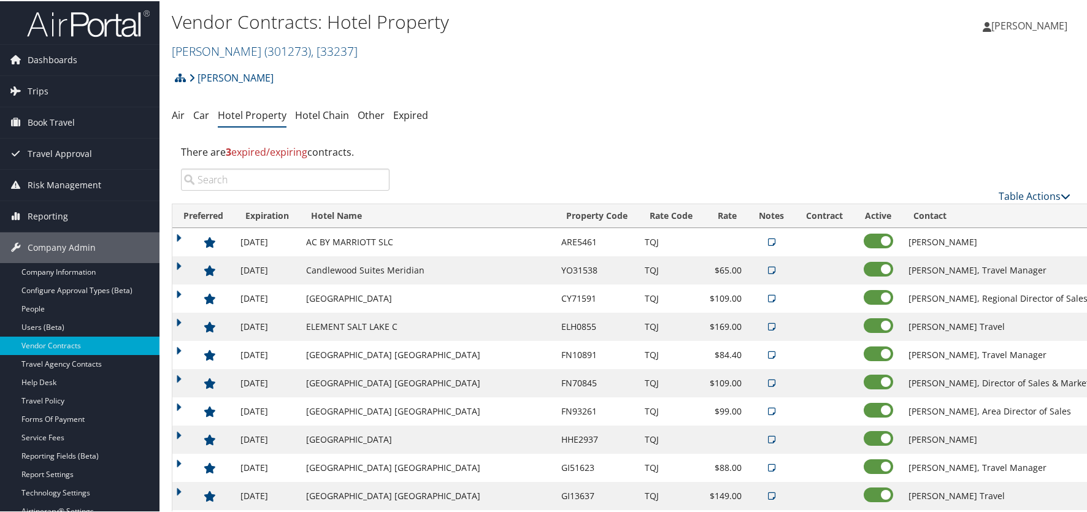
click at [1018, 194] on link "Table Actions" at bounding box center [1035, 194] width 72 height 13
click at [957, 216] on link "Add New Contract" at bounding box center [993, 214] width 161 height 21
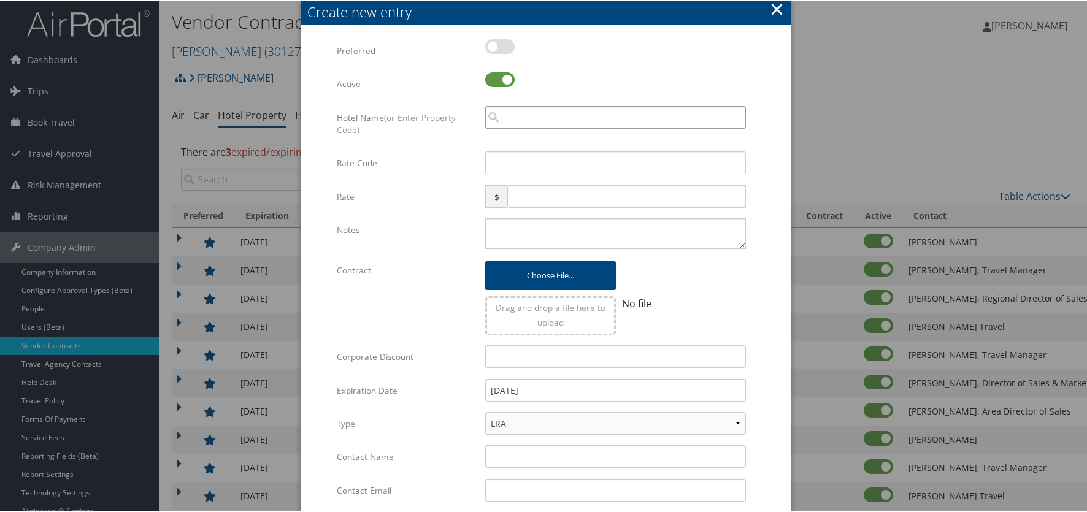
click at [507, 120] on input "search" at bounding box center [615, 116] width 261 height 23
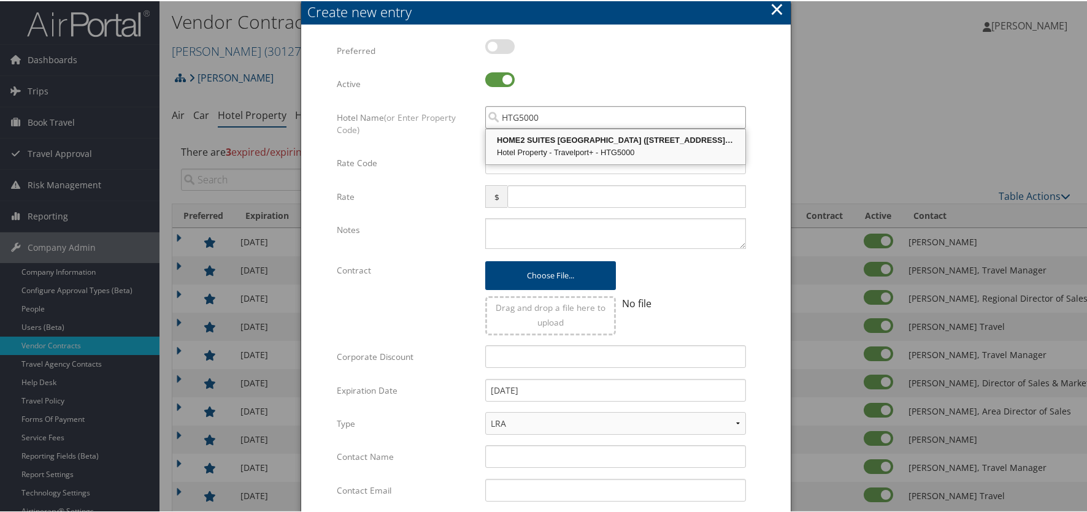
click at [542, 152] on div "Hotel Property - Travelport+ - HTG5000" at bounding box center [616, 151] width 256 height 12
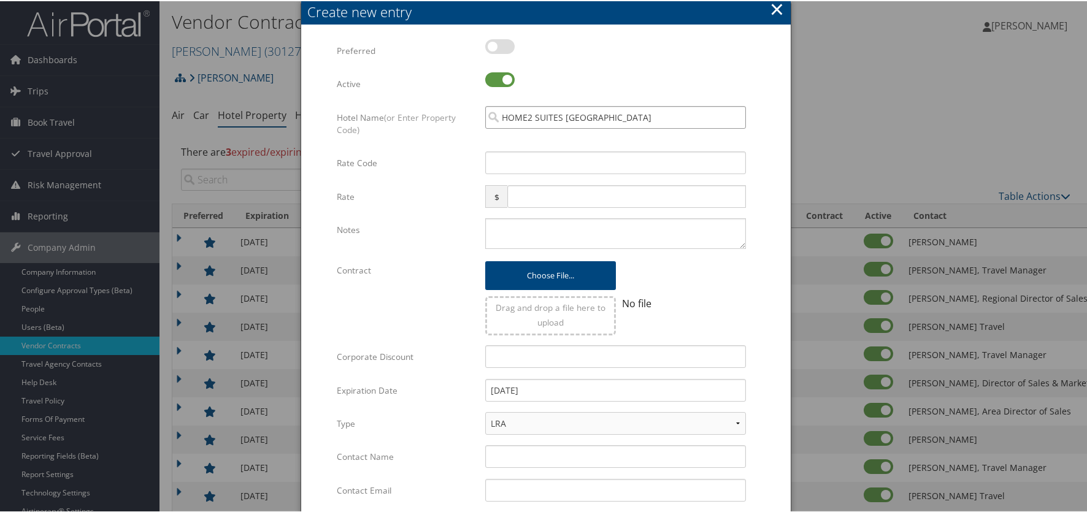
type input "HOME2 SUITES OMAHA"
click at [542, 153] on input "Rate Code" at bounding box center [615, 161] width 261 height 23
type input "TQJ"
click at [565, 188] on input "text" at bounding box center [626, 195] width 239 height 23
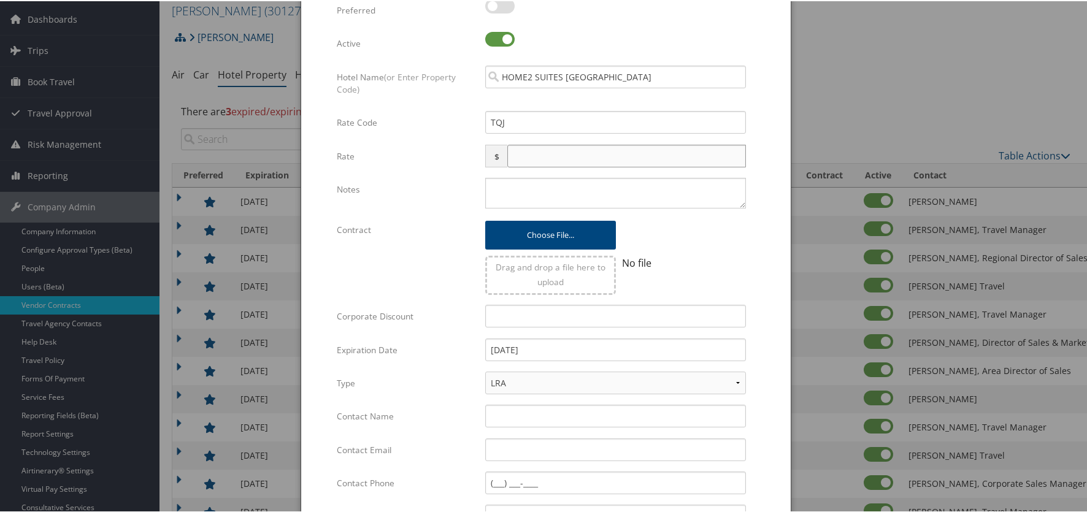
scroll to position [61, 0]
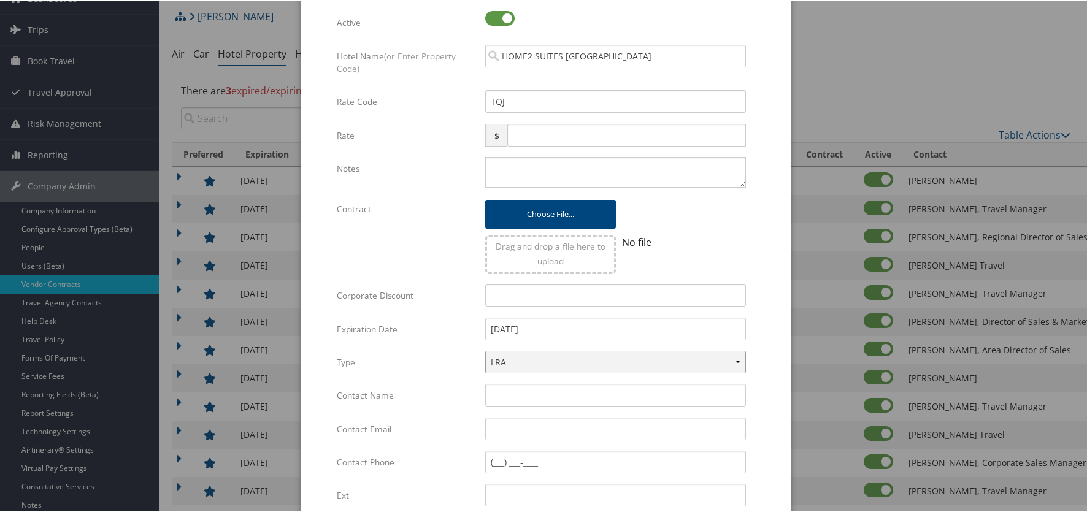
drag, startPoint x: 541, startPoint y: 362, endPoint x: 543, endPoint y: 372, distance: 9.4
click at [541, 362] on select "LRA NLRA" at bounding box center [615, 361] width 261 height 23
select select "NLRA"
click at [485, 350] on select "LRA NLRA" at bounding box center [615, 361] width 261 height 23
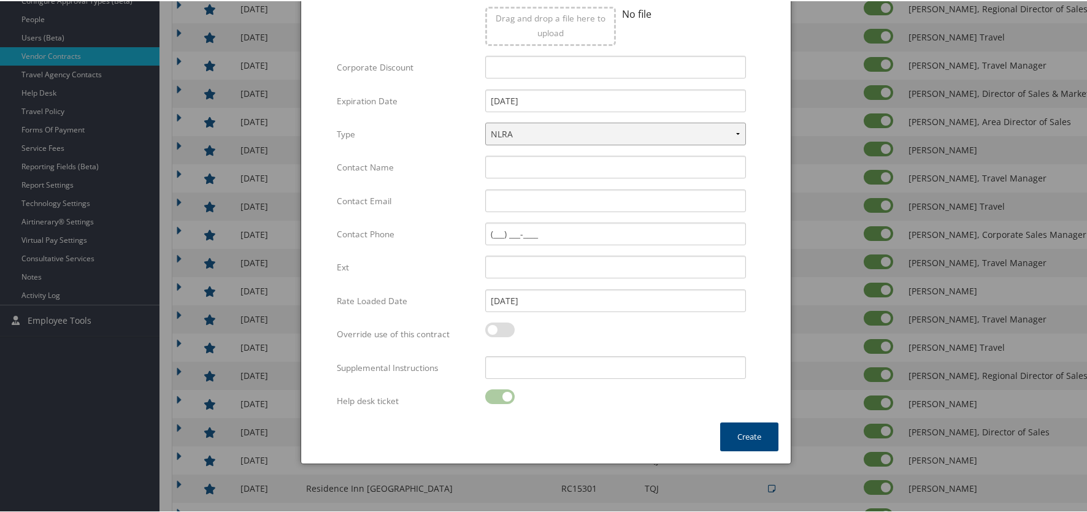
scroll to position [307, 0]
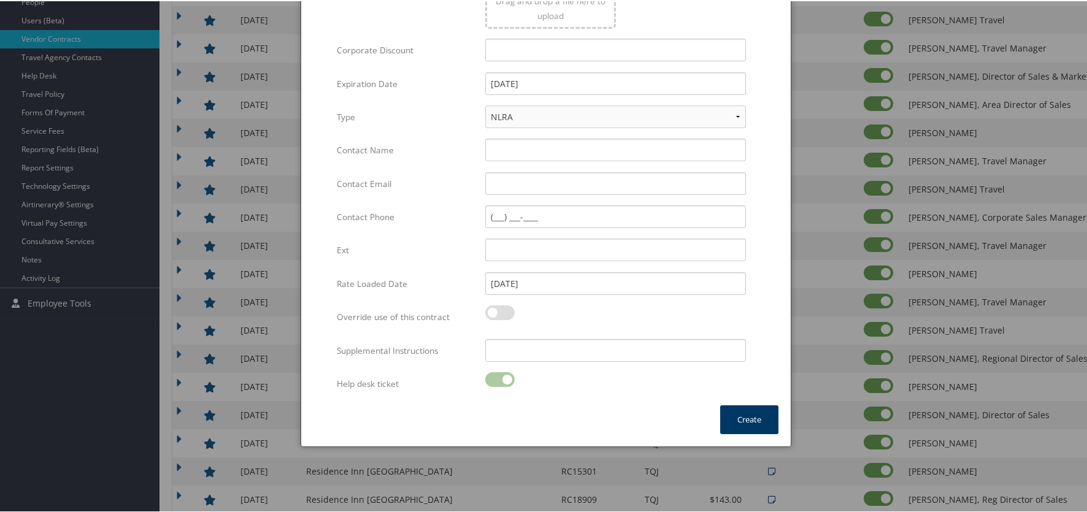
click at [725, 420] on button "Create" at bounding box center [749, 418] width 58 height 29
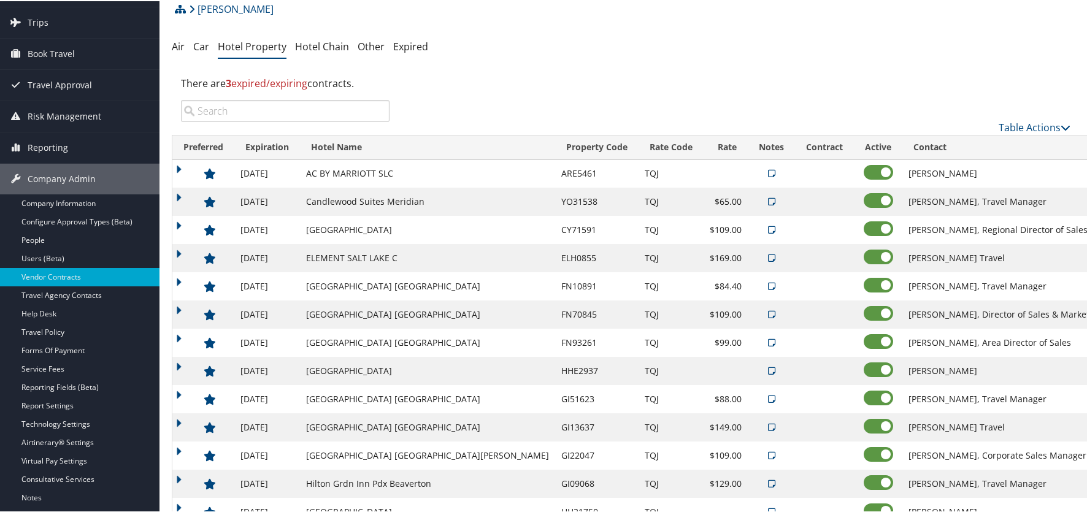
scroll to position [0, 0]
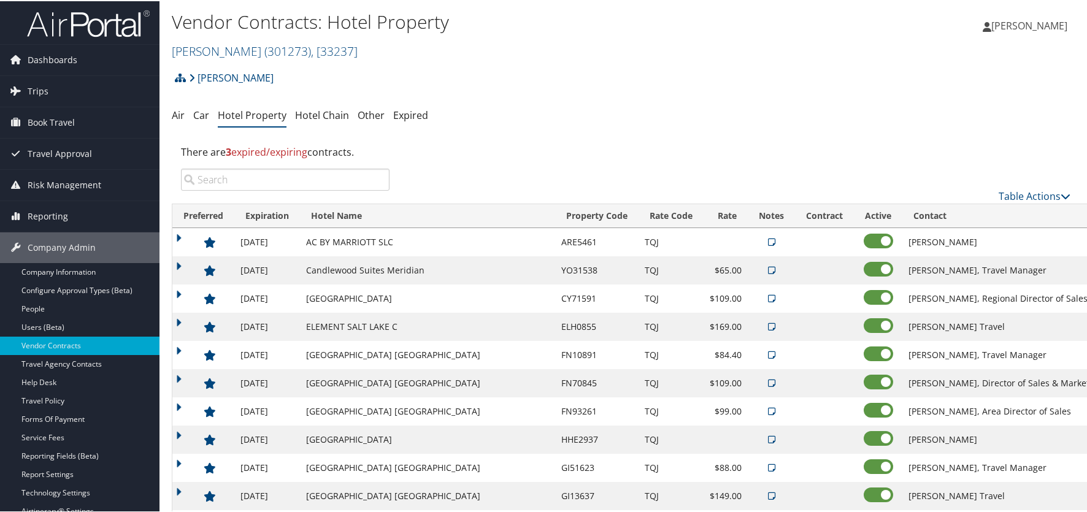
click at [683, 140] on div "There are 3 expired/expiring contracts." at bounding box center [626, 150] width 908 height 33
click at [1030, 197] on link "Table Actions" at bounding box center [1035, 194] width 72 height 13
drag, startPoint x: 979, startPoint y: 229, endPoint x: 966, endPoint y: 244, distance: 20.0
click at [977, 230] on link "Download Report" at bounding box center [993, 234] width 161 height 21
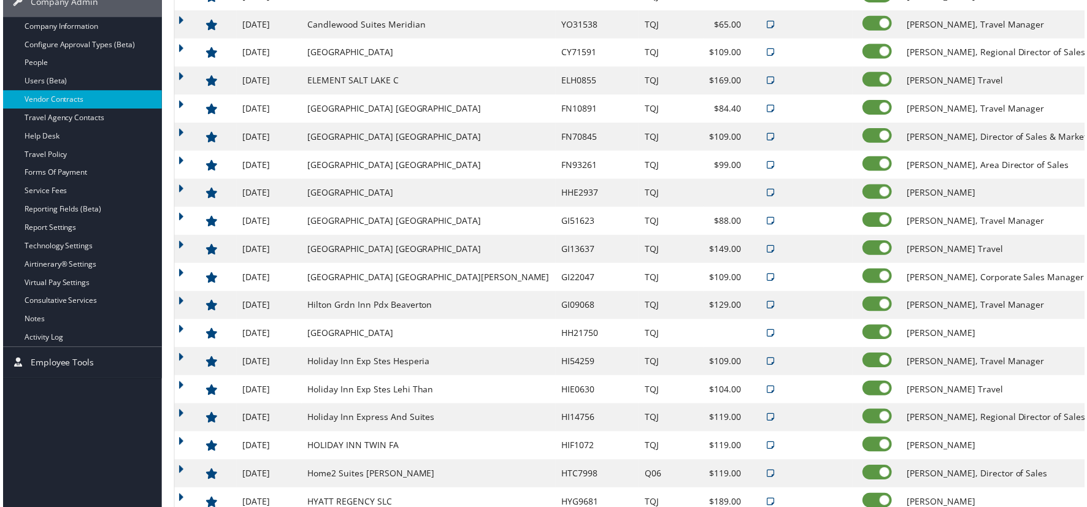
scroll to position [245, 0]
